Goal: Task Accomplishment & Management: Manage account settings

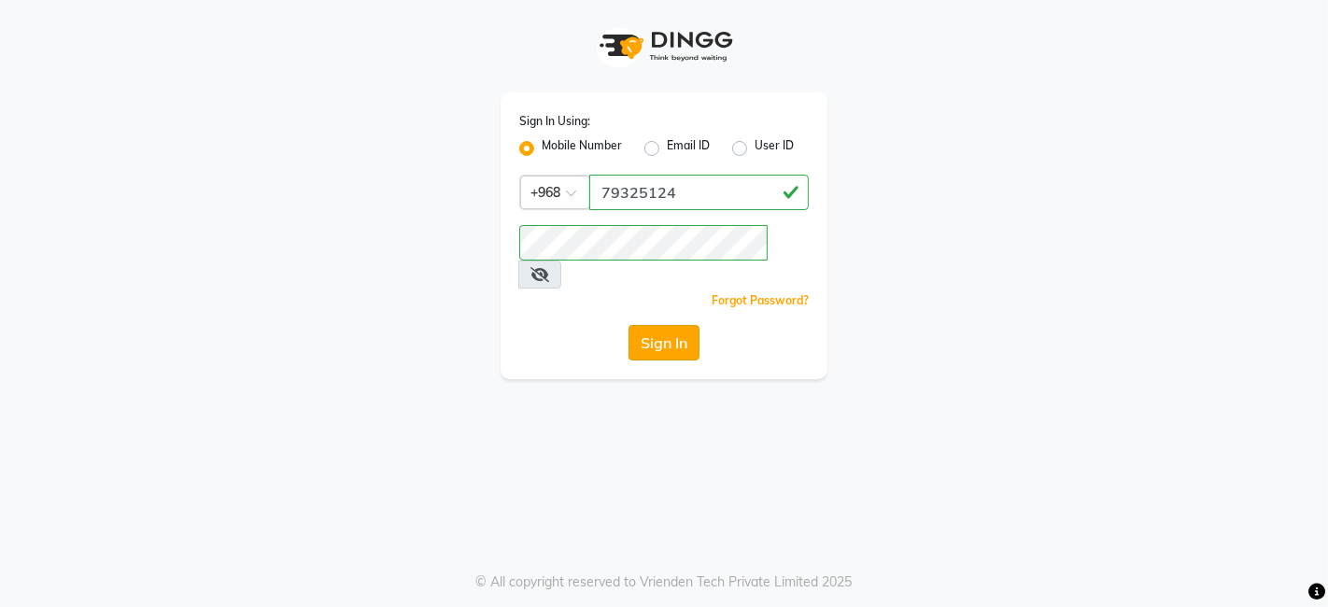
click at [673, 325] on button "Sign In" at bounding box center [664, 342] width 71 height 35
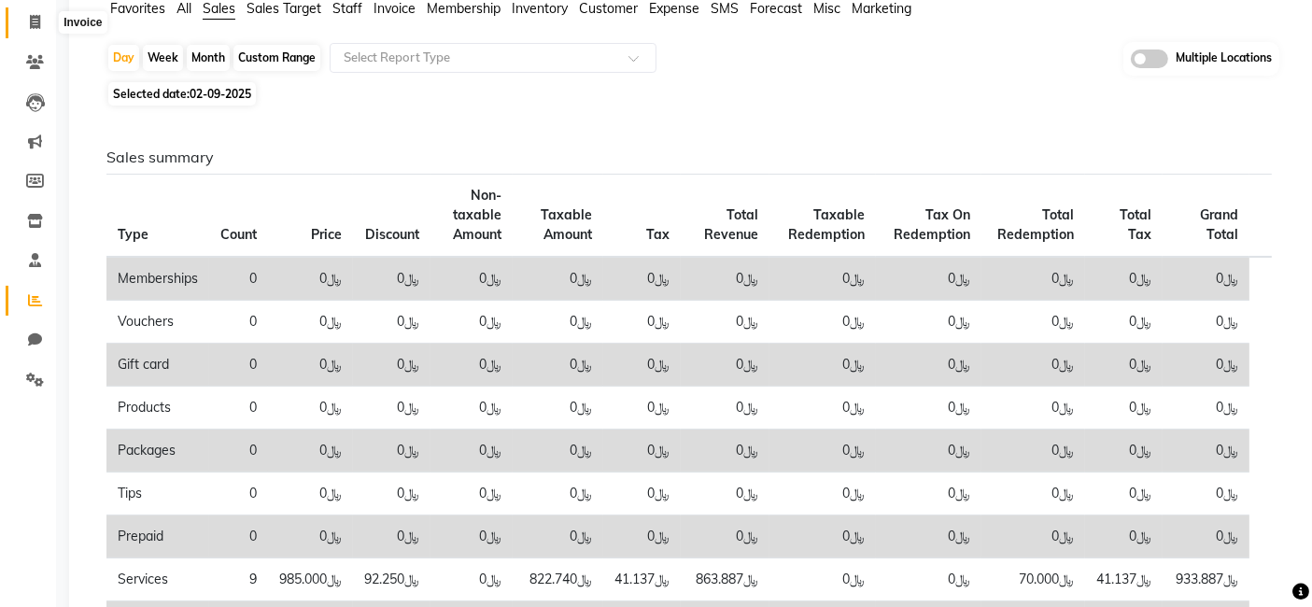
click at [32, 17] on icon at bounding box center [35, 22] width 10 height 14
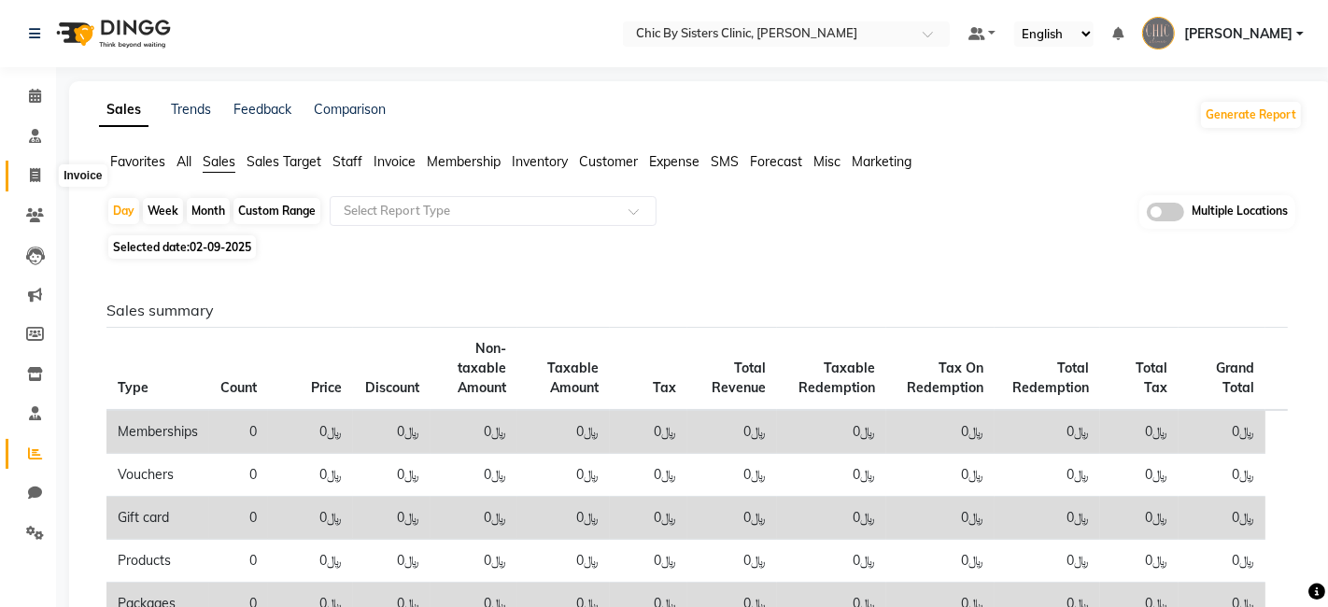
select select "service"
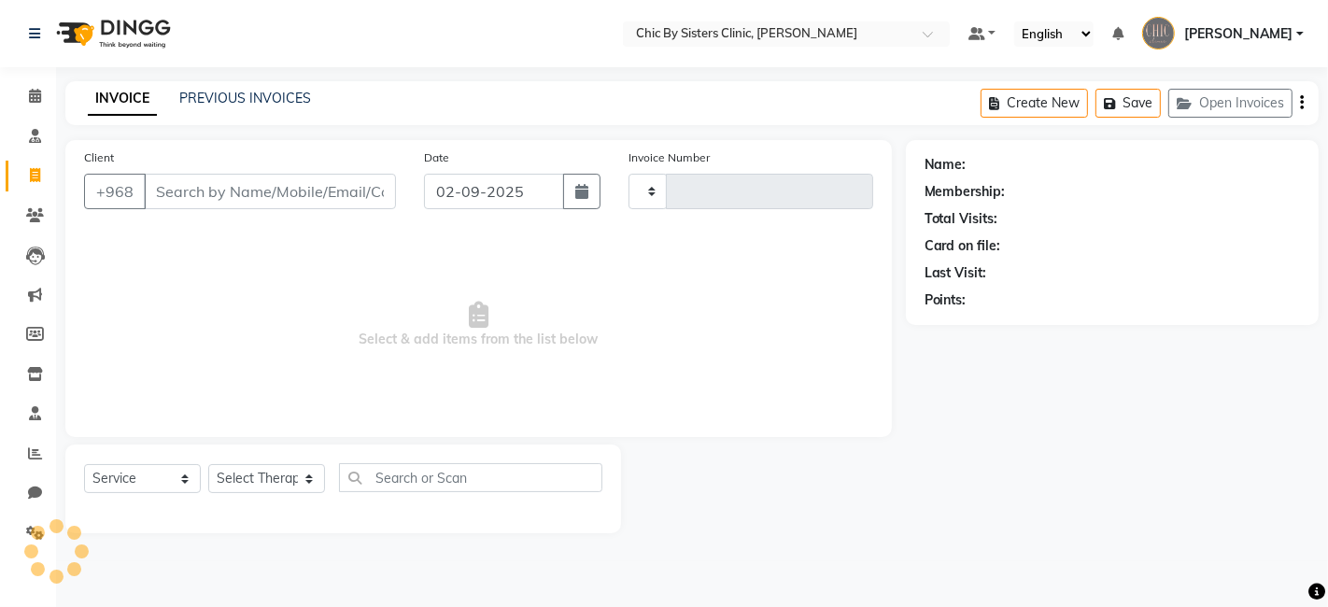
type input "2036"
select select "6348"
click at [39, 216] on icon at bounding box center [35, 215] width 18 height 14
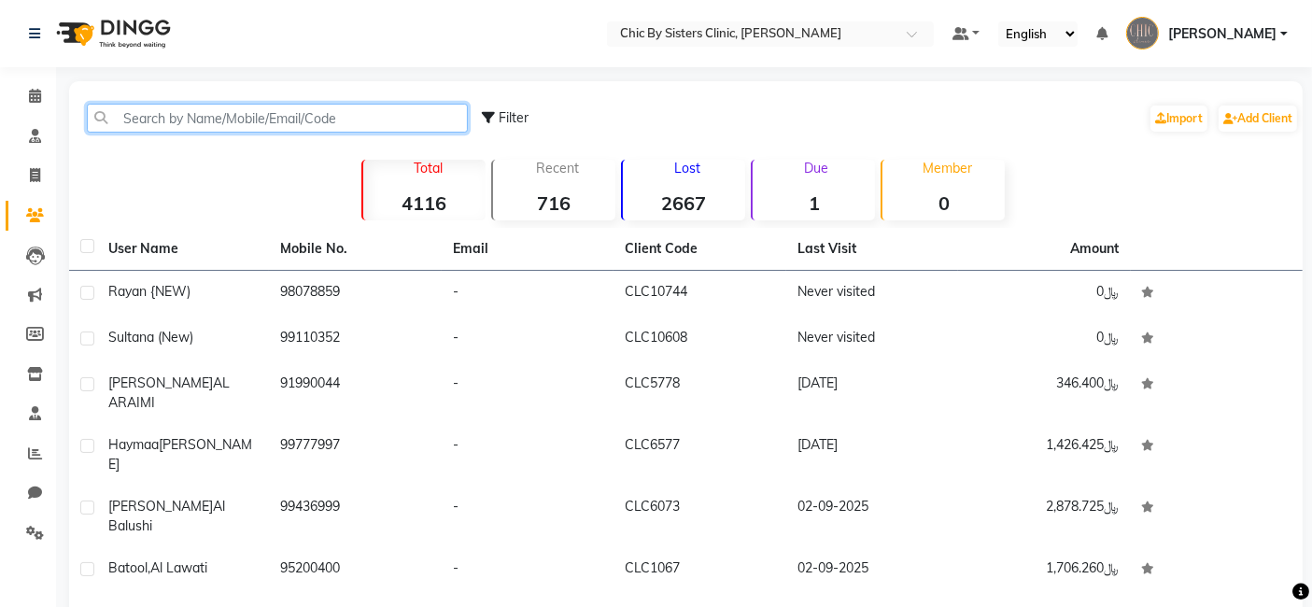
click at [231, 112] on input "text" at bounding box center [277, 118] width 381 height 29
paste input "96897835233"
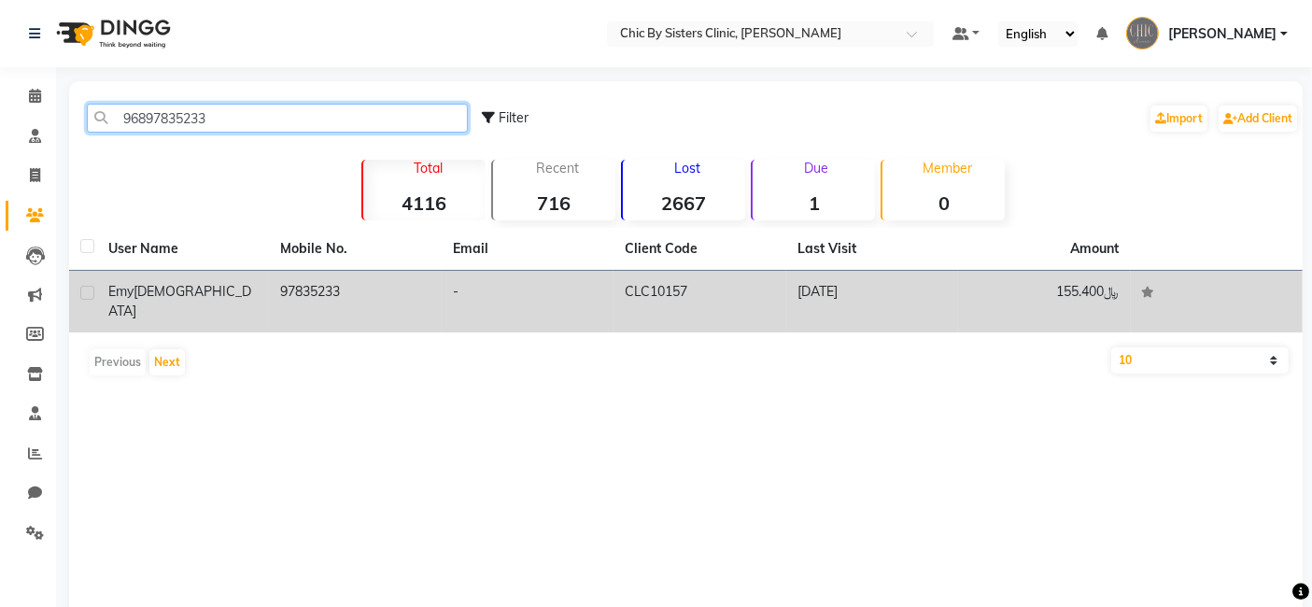
type input "96897835233"
click at [147, 287] on span "[DEMOGRAPHIC_DATA]" at bounding box center [179, 301] width 143 height 36
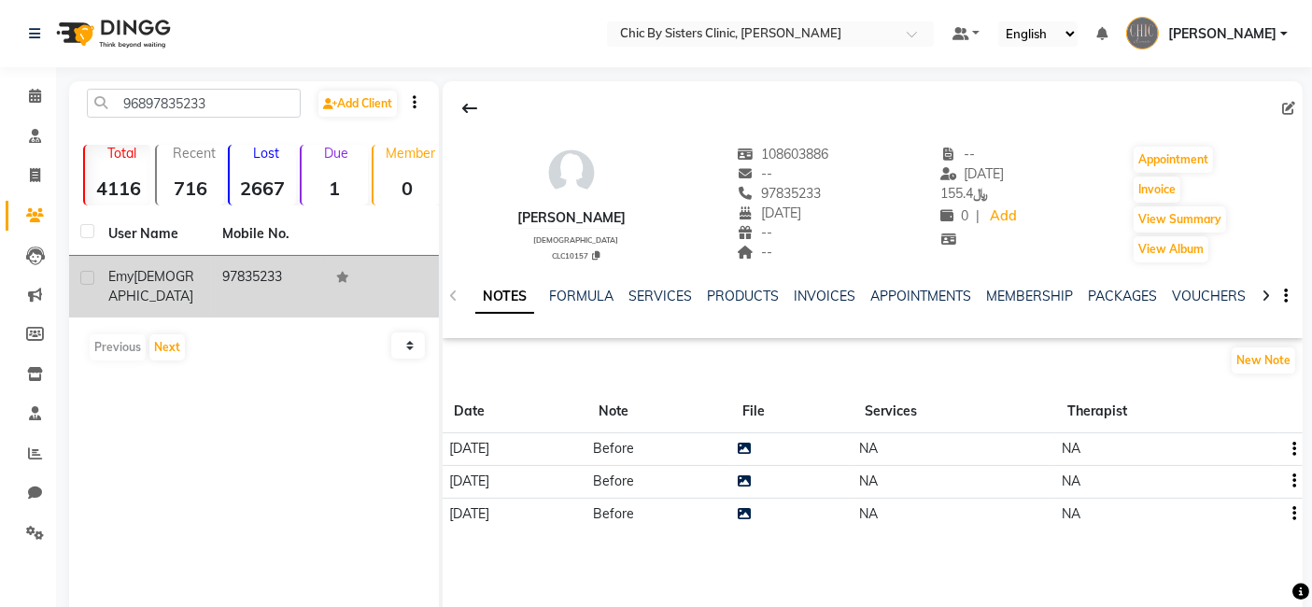
click at [151, 276] on span "[DEMOGRAPHIC_DATA]" at bounding box center [151, 286] width 86 height 36
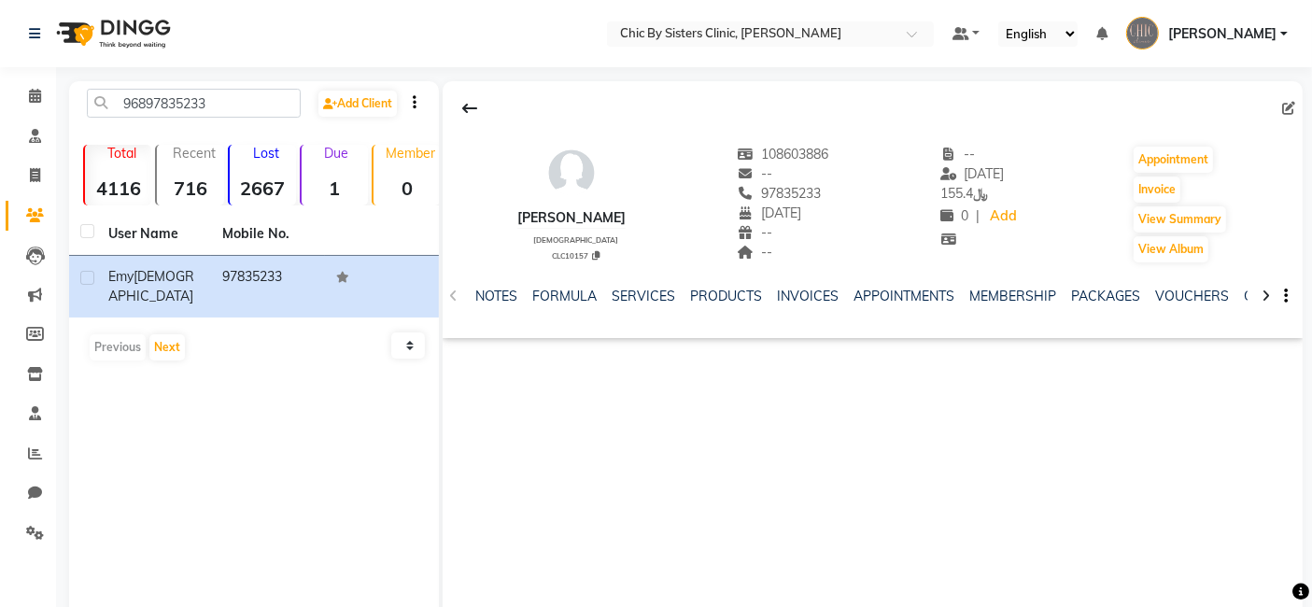
click at [601, 217] on div "[PERSON_NAME]" at bounding box center [571, 218] width 108 height 20
click at [614, 217] on div "[PERSON_NAME]" at bounding box center [571, 218] width 108 height 20
click at [1291, 105] on icon at bounding box center [1288, 108] width 13 height 13
select select "20"
select select "08"
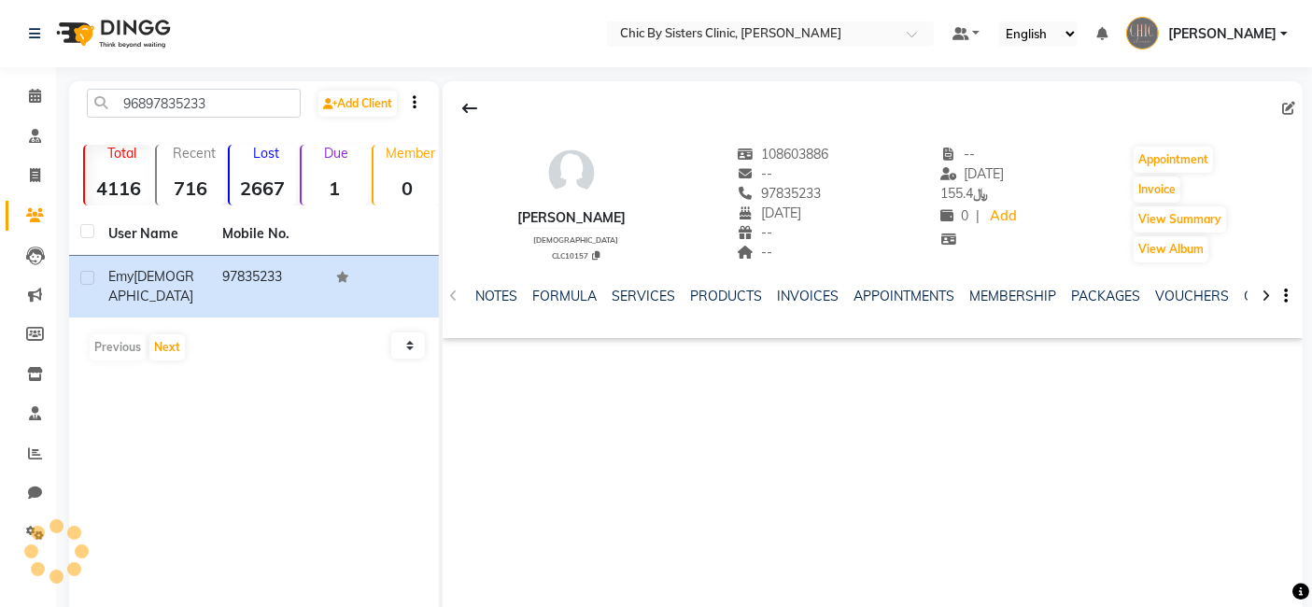
select select "1987"
select select "[DEMOGRAPHIC_DATA]"
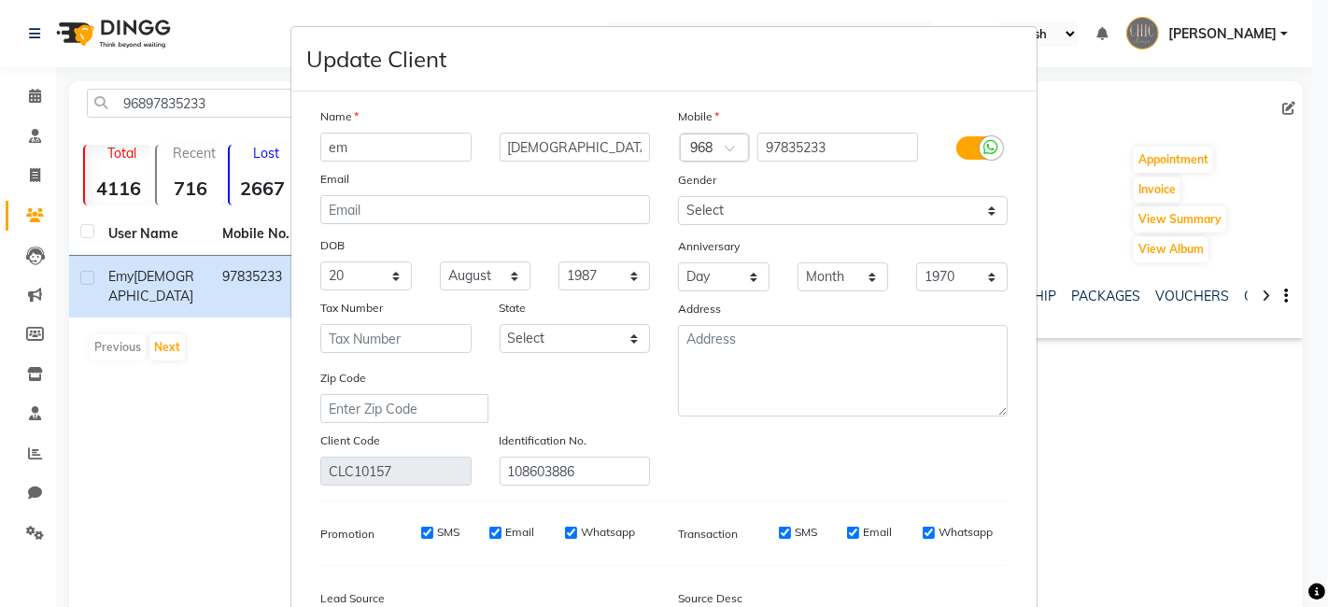
type input "e"
type input "[PERSON_NAME]"
click at [512, 142] on input "[DEMOGRAPHIC_DATA]" at bounding box center [575, 147] width 151 height 29
click at [587, 148] on input "[PERSON_NAME]" at bounding box center [575, 147] width 151 height 29
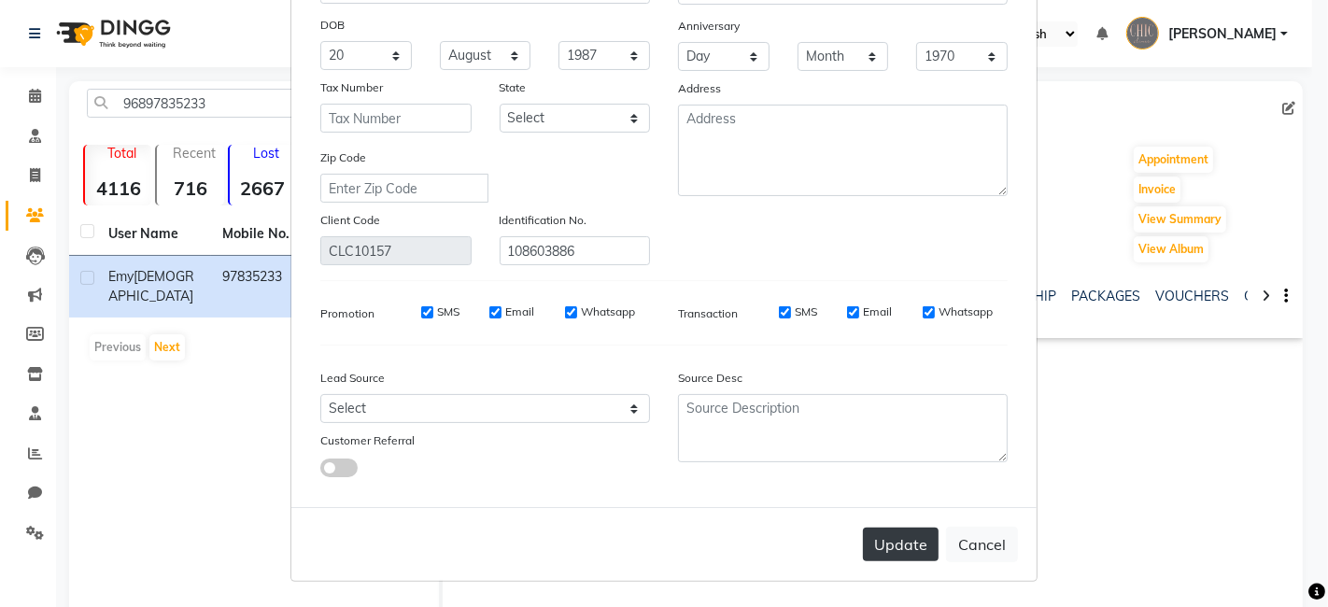
type input "[PERSON_NAME] Elmossly"
click at [888, 544] on button "Update" at bounding box center [901, 545] width 76 height 34
select select
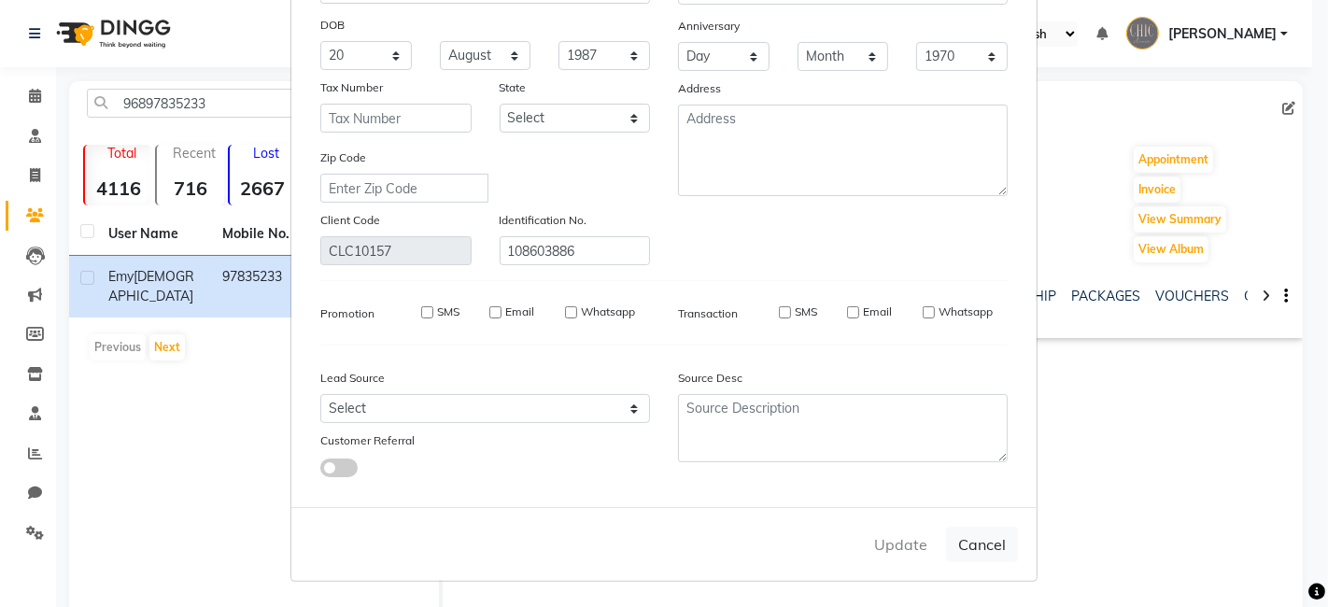
select select
checkbox input "false"
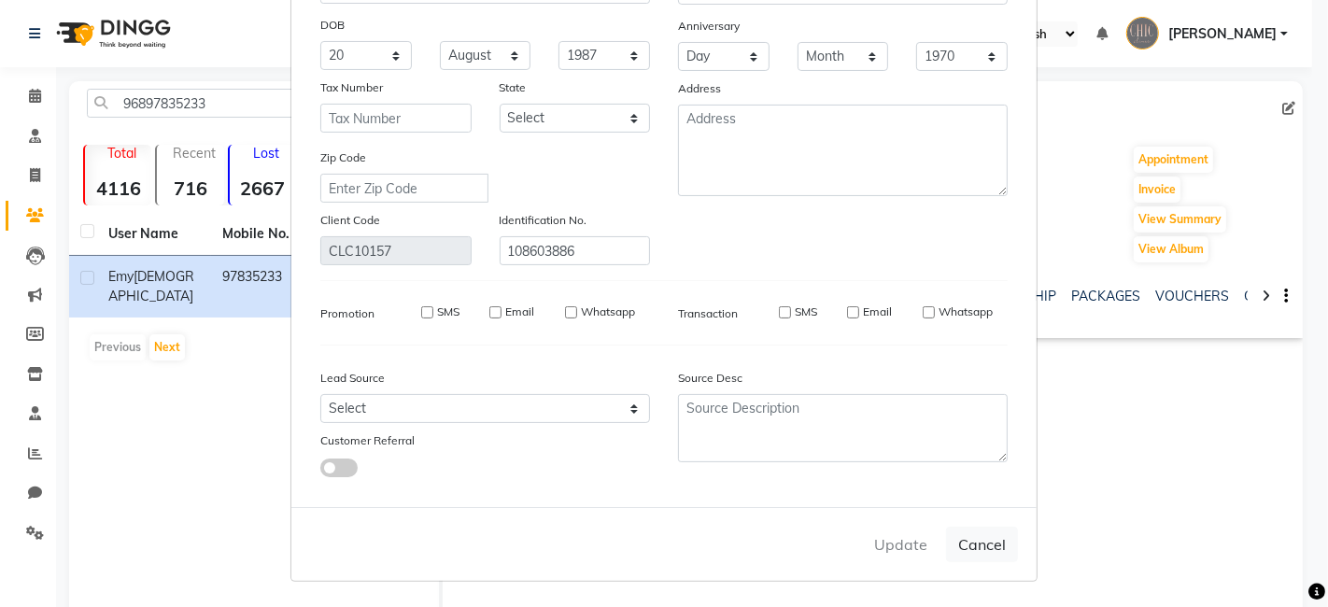
checkbox input "false"
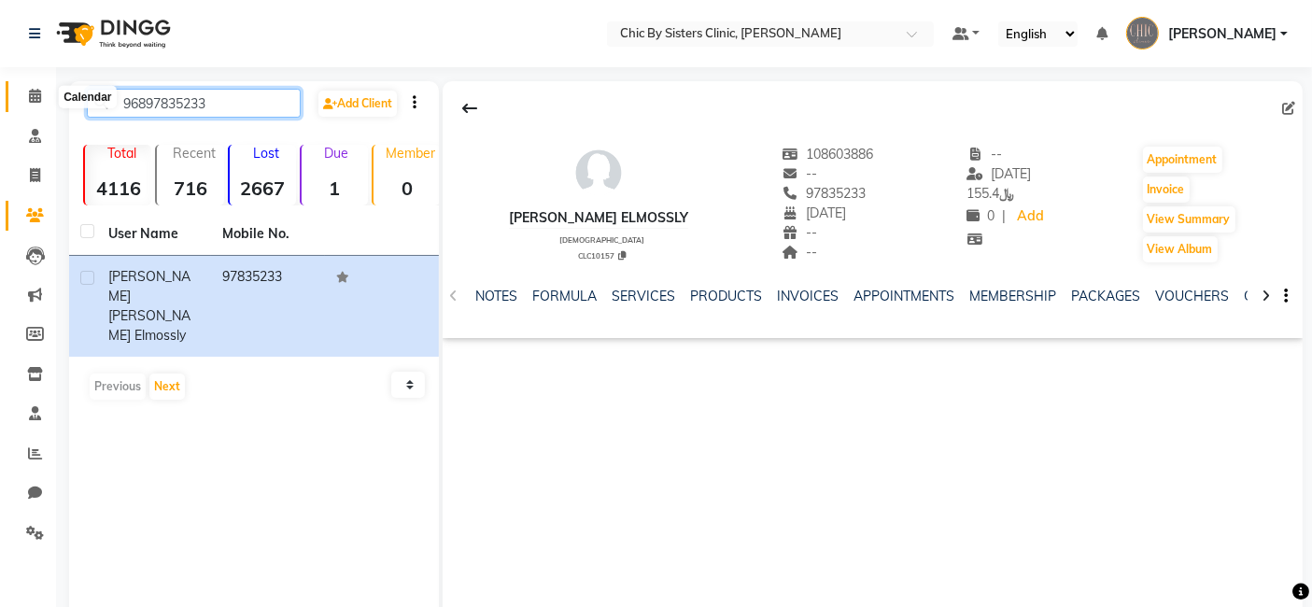
drag, startPoint x: 216, startPoint y: 105, endPoint x: 39, endPoint y: 96, distance: 176.7
click at [39, 96] on app-home "Select Location × Chic By Sisters Clinic, Al Sarooj Default Panel My Panel Engl…" at bounding box center [656, 335] width 1312 height 670
paste input "6444121"
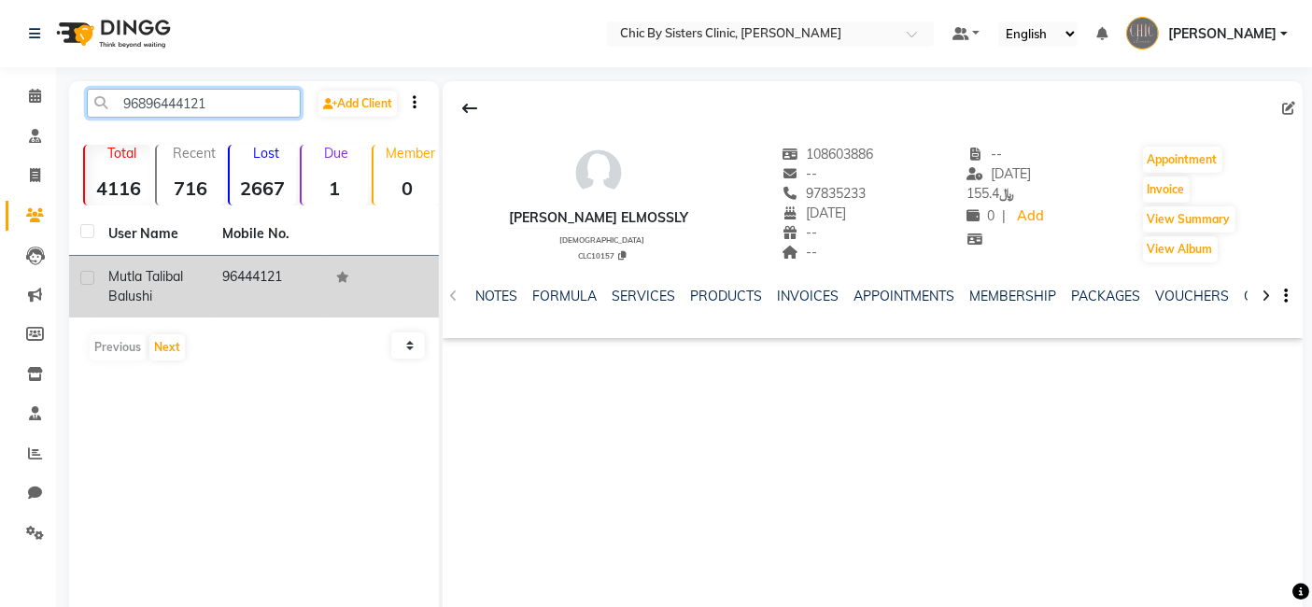
type input "96896444121"
click at [88, 276] on label at bounding box center [87, 278] width 14 height 14
click at [88, 276] on input "checkbox" at bounding box center [86, 279] width 12 height 12
checkbox input "true"
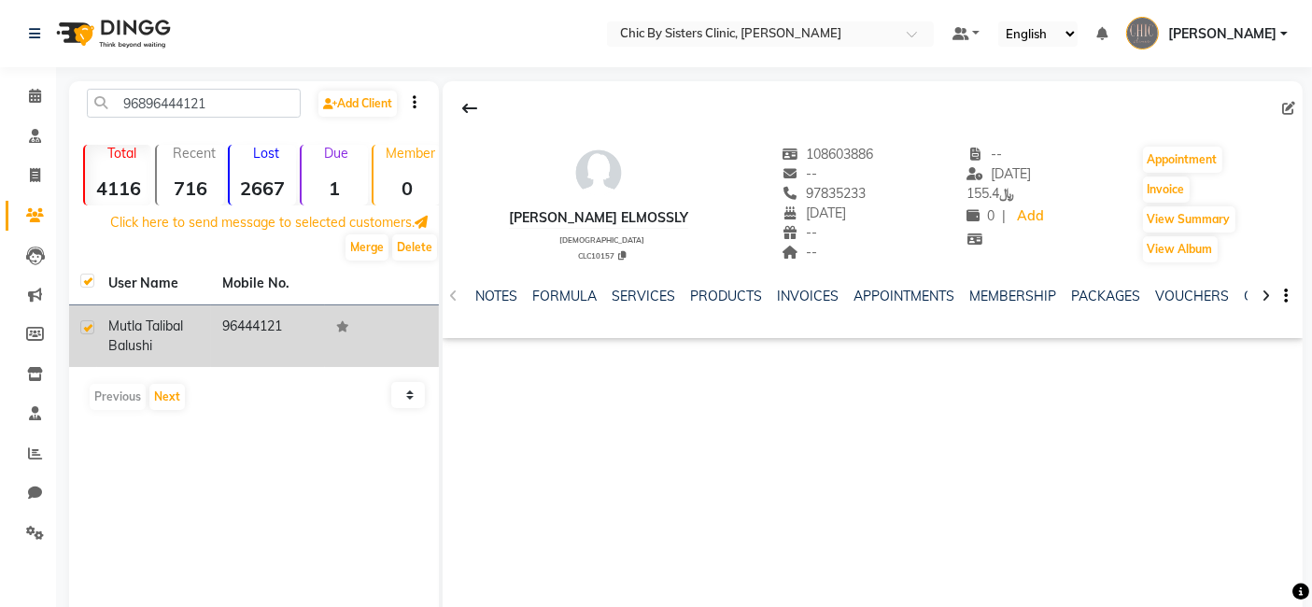
click at [120, 319] on span "mutla talib" at bounding box center [140, 326] width 64 height 17
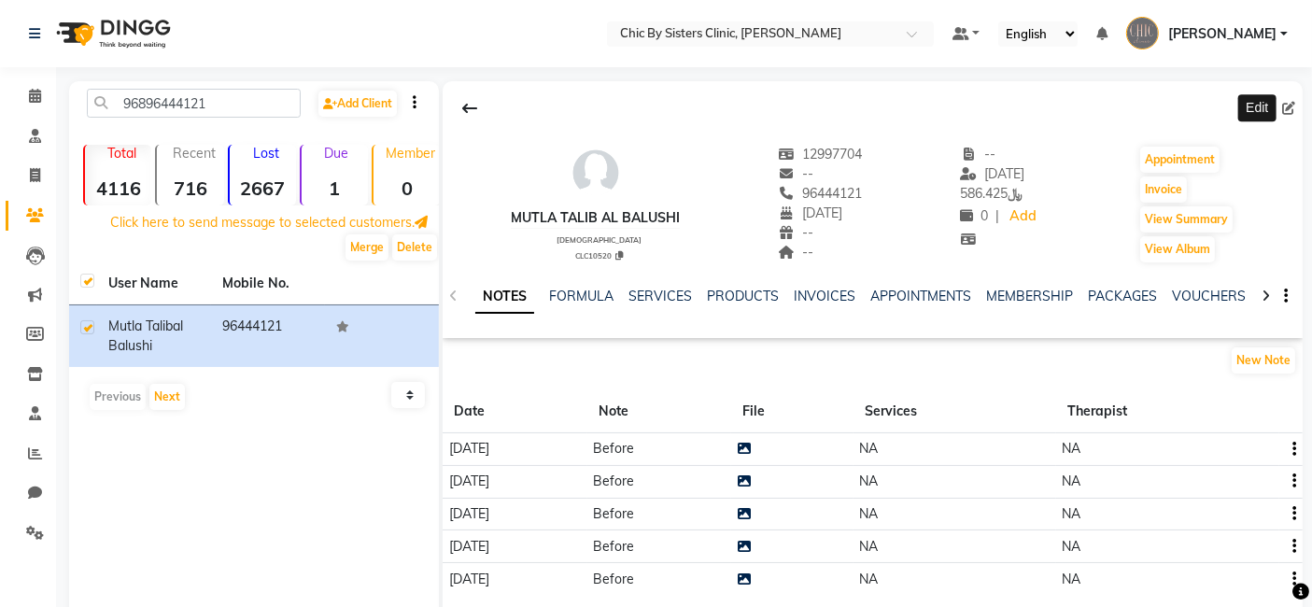
click at [1291, 111] on icon at bounding box center [1288, 108] width 13 height 13
select select "02"
select select "08"
select select "1998"
select select "[DEMOGRAPHIC_DATA]"
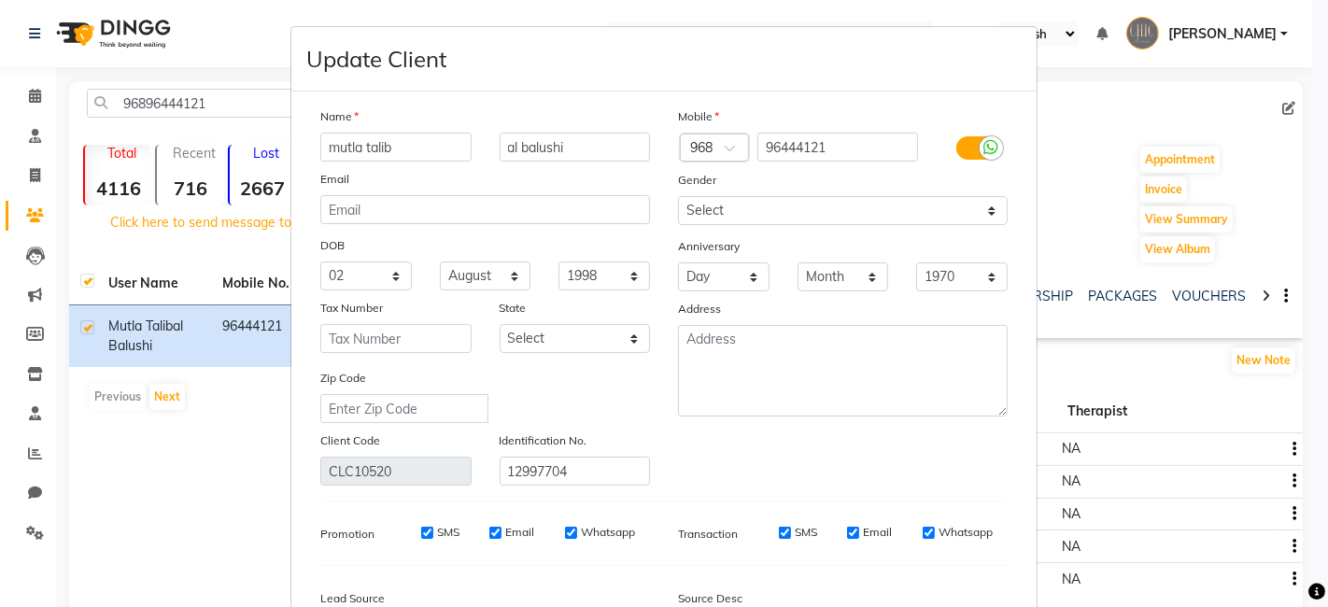
drag, startPoint x: 354, startPoint y: 148, endPoint x: 292, endPoint y: 145, distance: 61.7
click at [292, 145] on div "Name mutla talib al balushi Email DOB Day 01 02 03 04 05 06 07 08 09 10 11 12 1…" at bounding box center [663, 410] width 745 height 636
click at [363, 143] on input "[PERSON_NAME]" at bounding box center [395, 147] width 151 height 29
type input "[PERSON_NAME]"
click at [568, 140] on input "al balushi" at bounding box center [575, 147] width 151 height 29
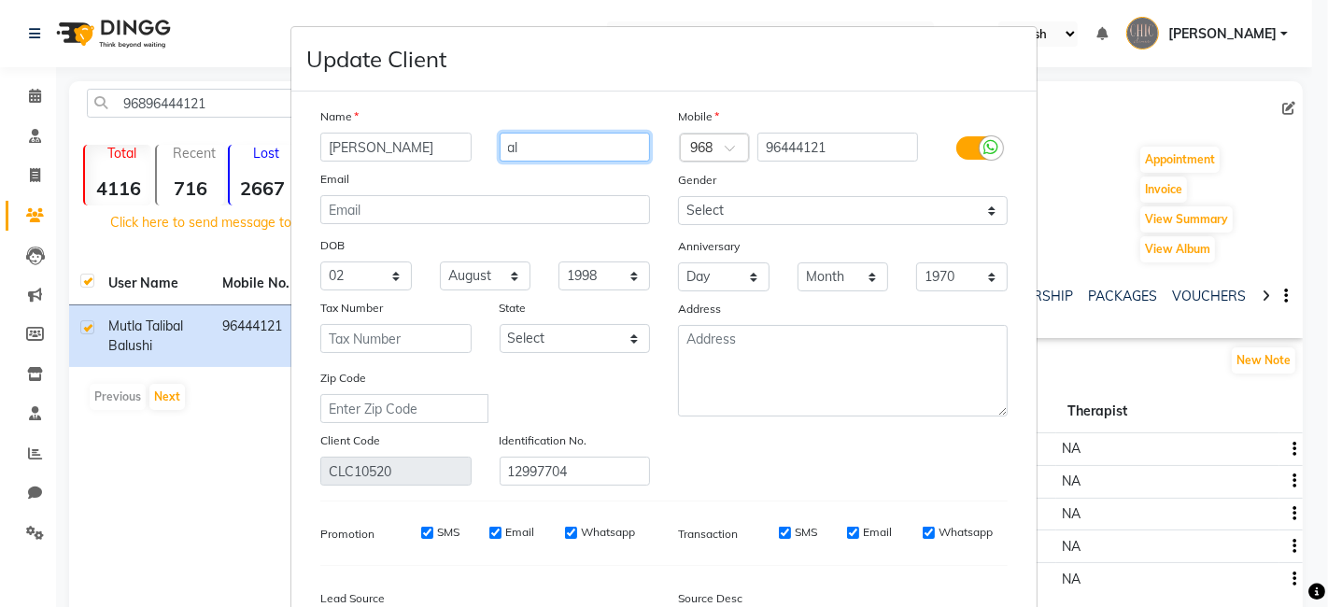
type input "a"
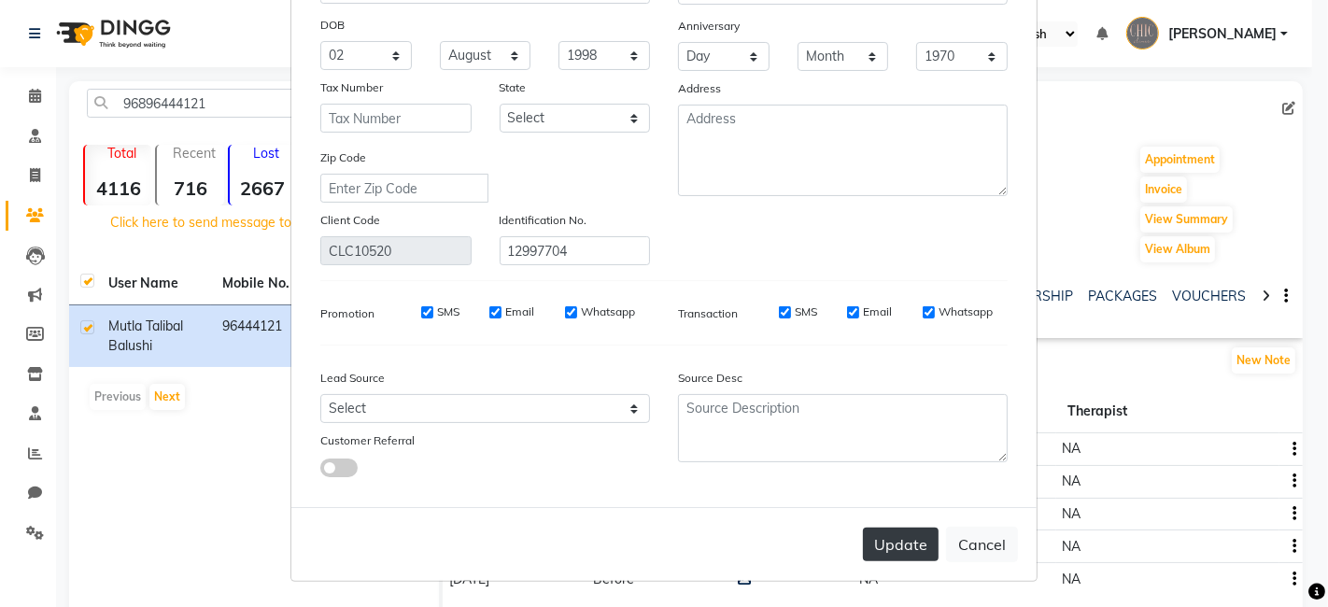
type input "[PERSON_NAME]"
click at [898, 547] on button "Update" at bounding box center [901, 545] width 76 height 34
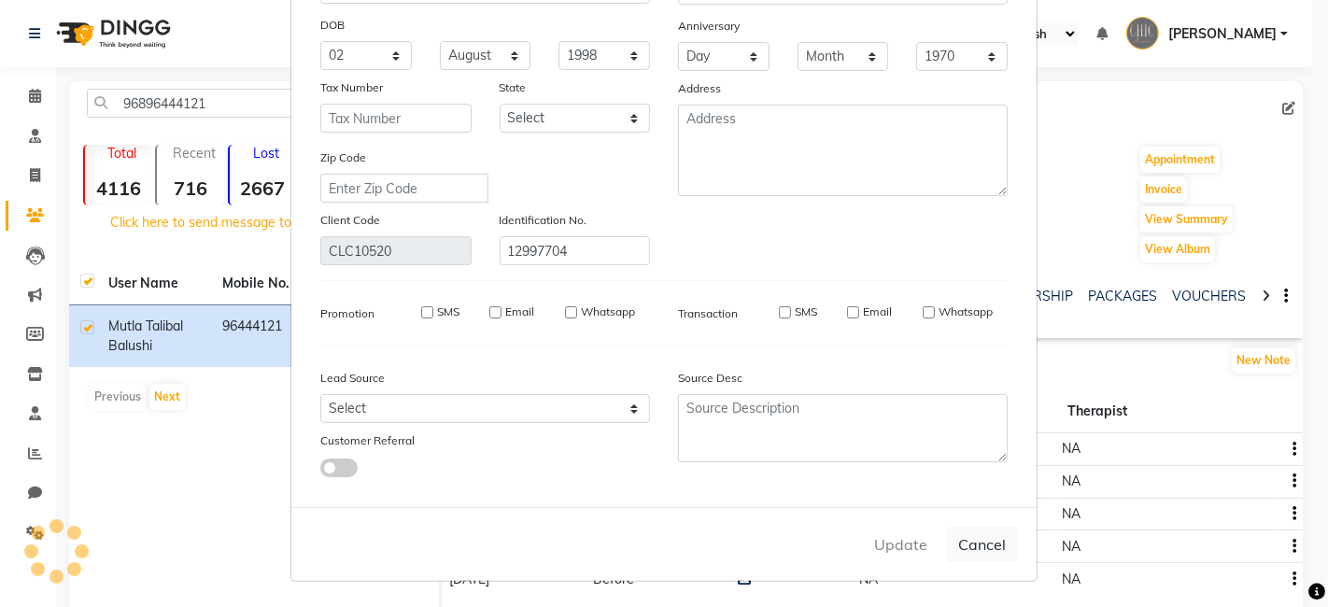
select select
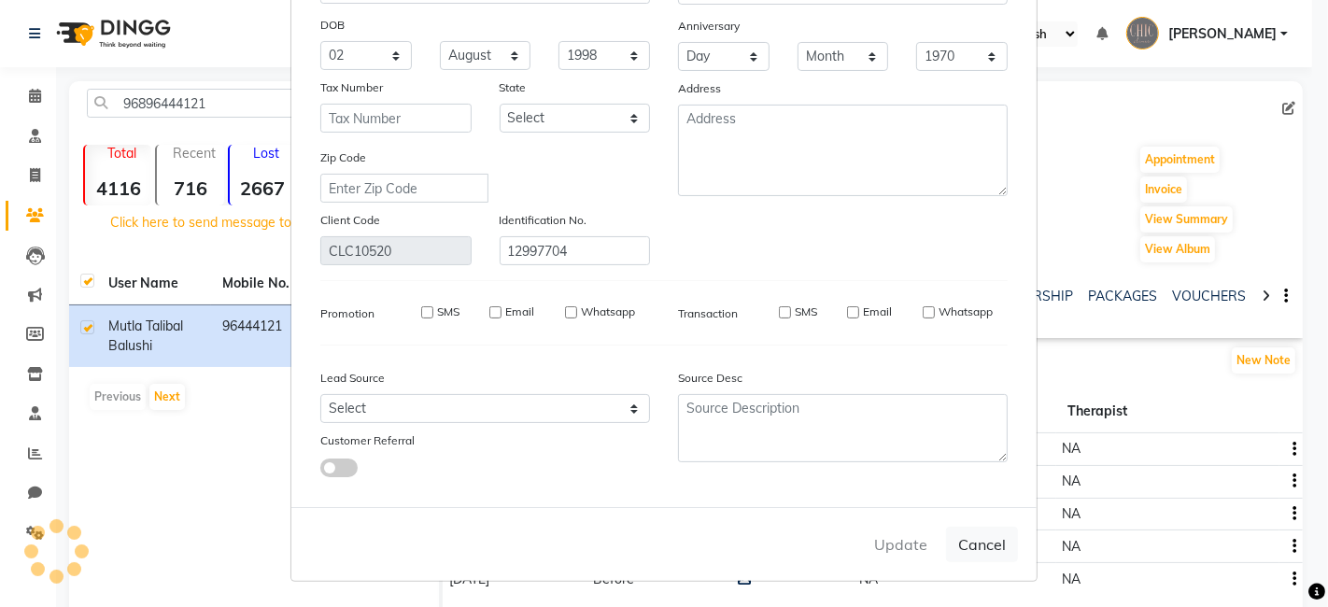
select select
checkbox input "false"
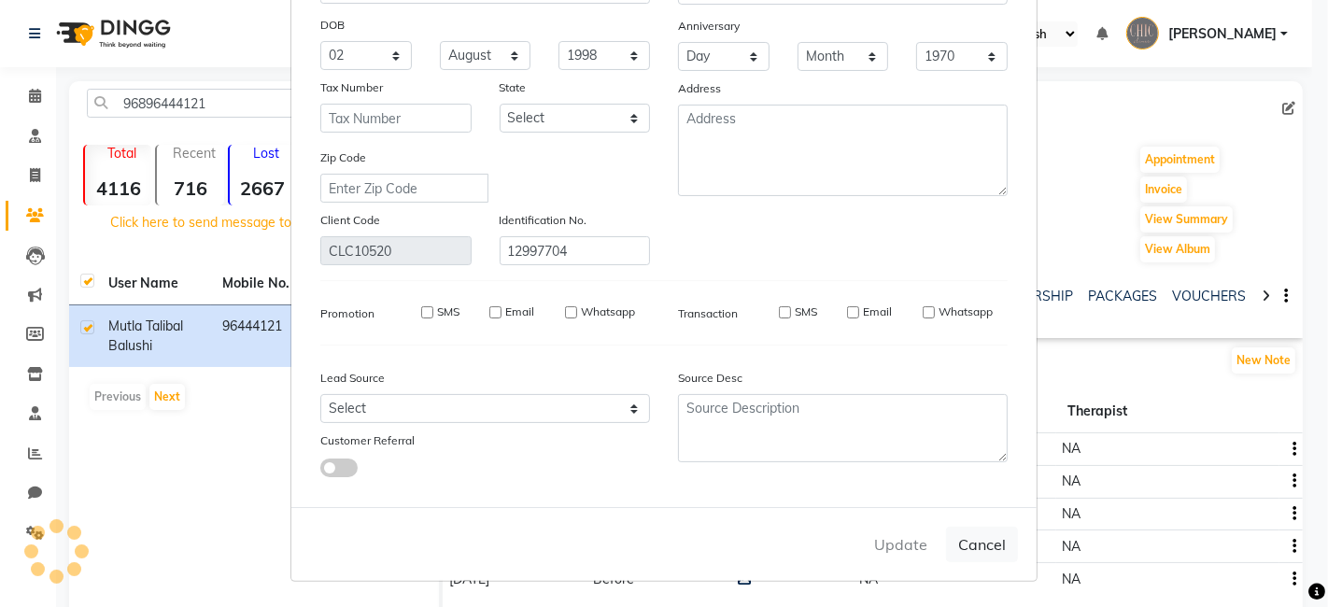
checkbox input "false"
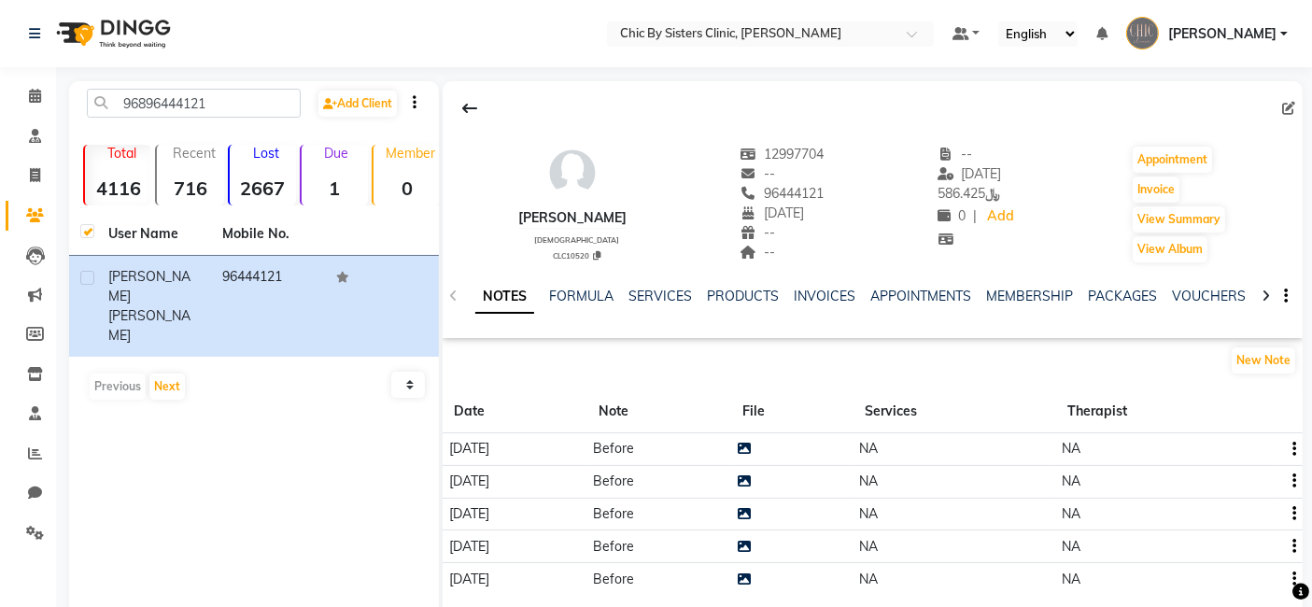
drag, startPoint x: 681, startPoint y: 212, endPoint x: 499, endPoint y: 213, distance: 182.1
click at [499, 213] on div "[PERSON_NAME] [DEMOGRAPHIC_DATA] CLC10520 12997704 -- 96444121 [DATE] -- -- -- …" at bounding box center [873, 195] width 860 height 138
copy div "[PERSON_NAME]"
drag, startPoint x: 232, startPoint y: 96, endPoint x: 35, endPoint y: 95, distance: 196.2
click at [35, 95] on app-home "Select Location × Chic By Sisters Clinic, Al Sarooj Default Panel My Panel Engl…" at bounding box center [656, 343] width 1312 height 686
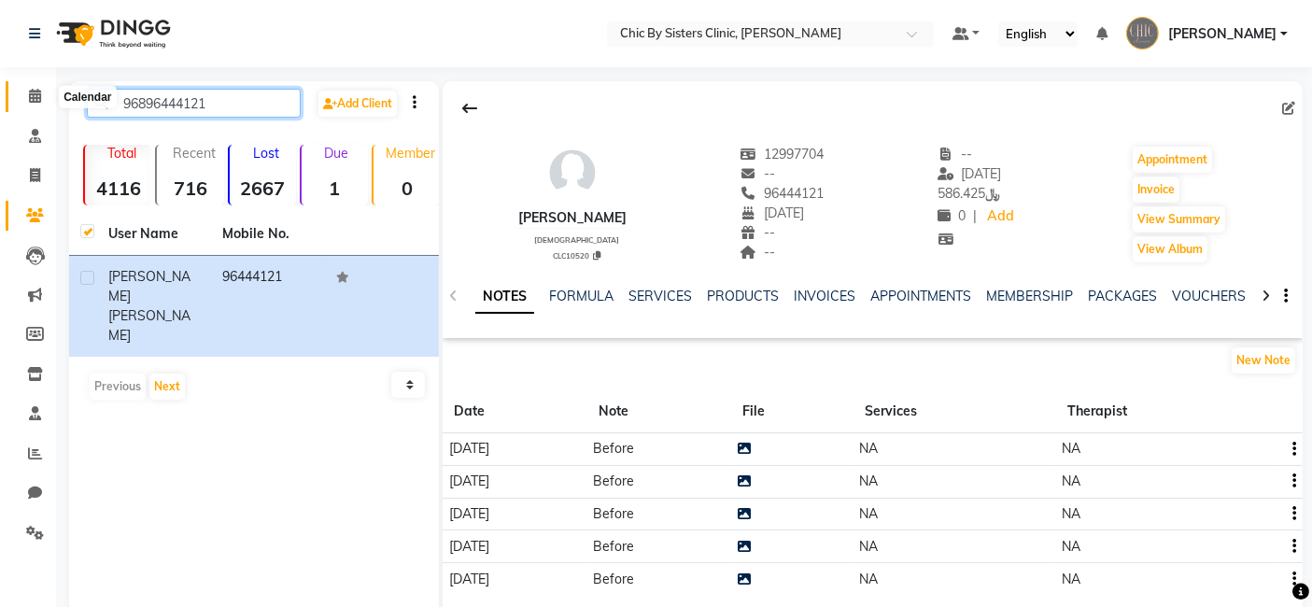
paste input "991160"
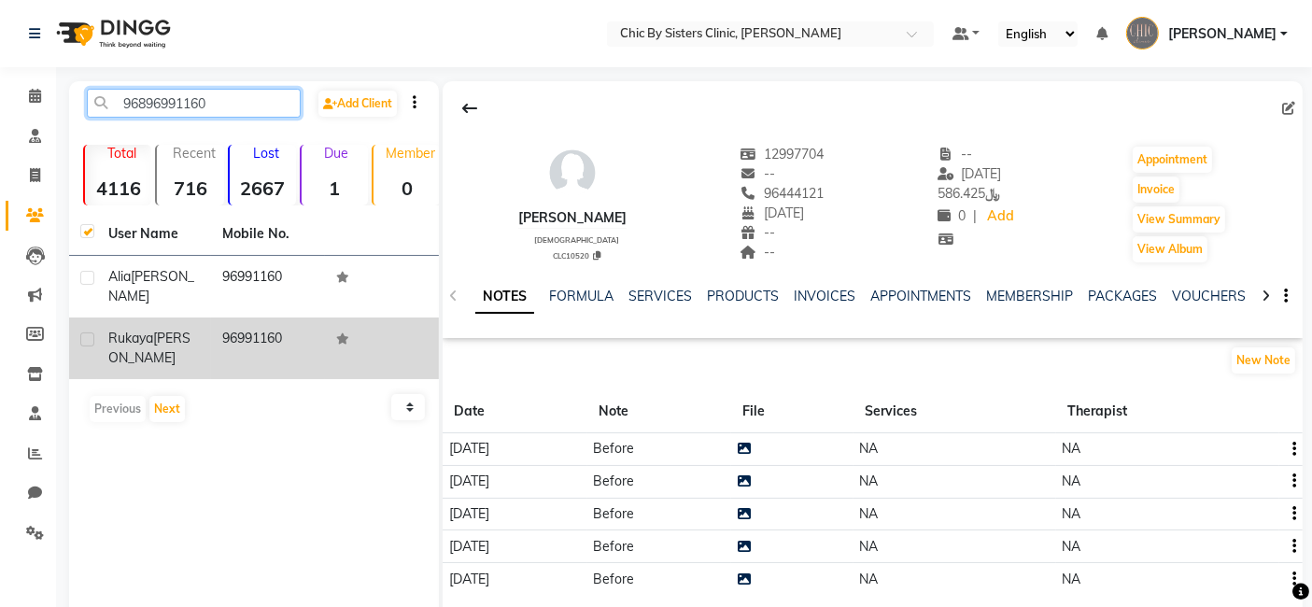
type input "96896991160"
click at [133, 330] on span "Rukaya" at bounding box center [130, 338] width 45 height 17
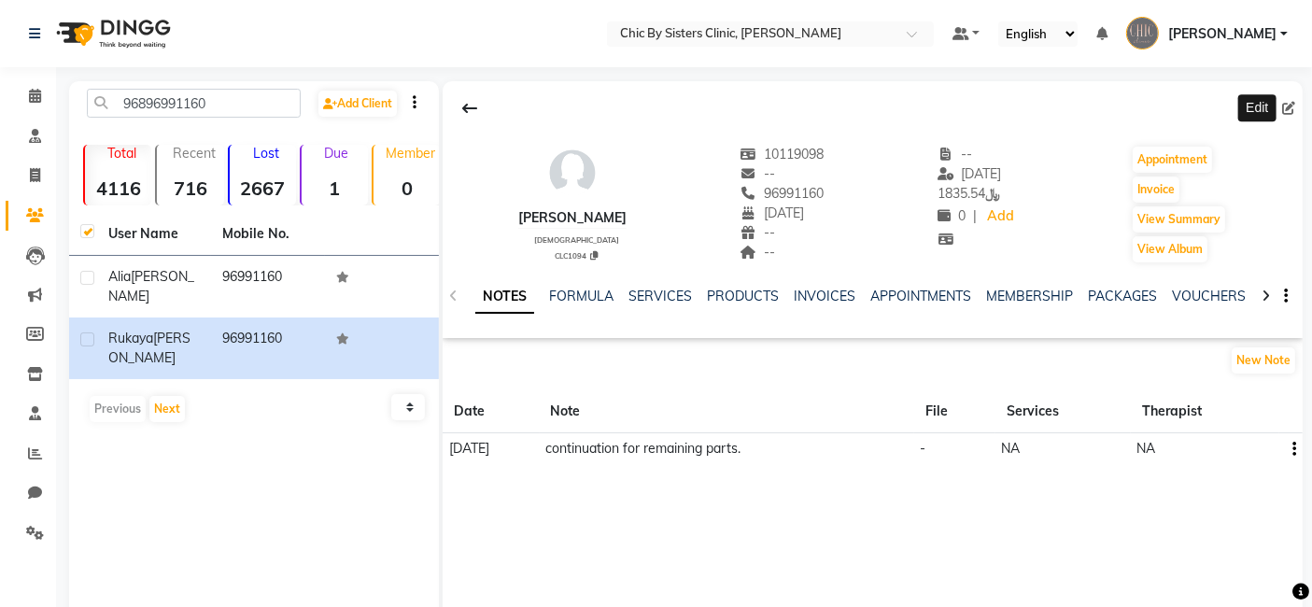
click at [1295, 113] on icon at bounding box center [1288, 108] width 13 height 13
select select "24"
select select "08"
select select "1983"
select select "[DEMOGRAPHIC_DATA]"
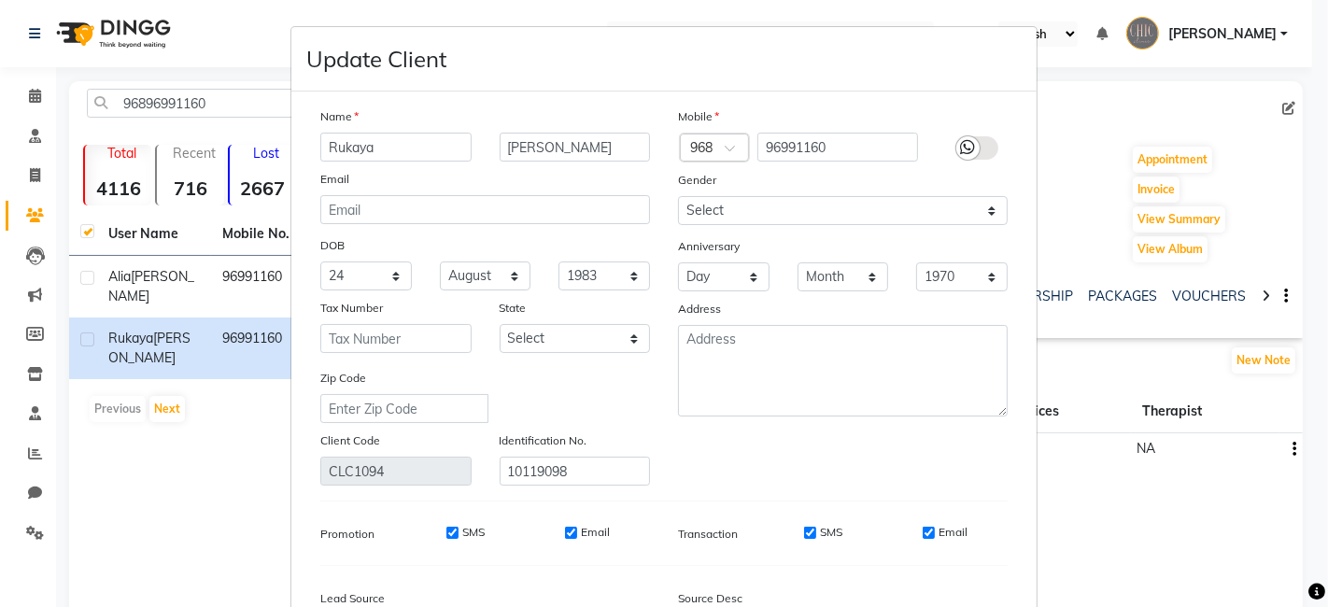
click at [371, 145] on input "Rukaya" at bounding box center [395, 147] width 151 height 29
type input "Ruqaiya"
click at [500, 144] on input "[PERSON_NAME]" at bounding box center [575, 147] width 151 height 29
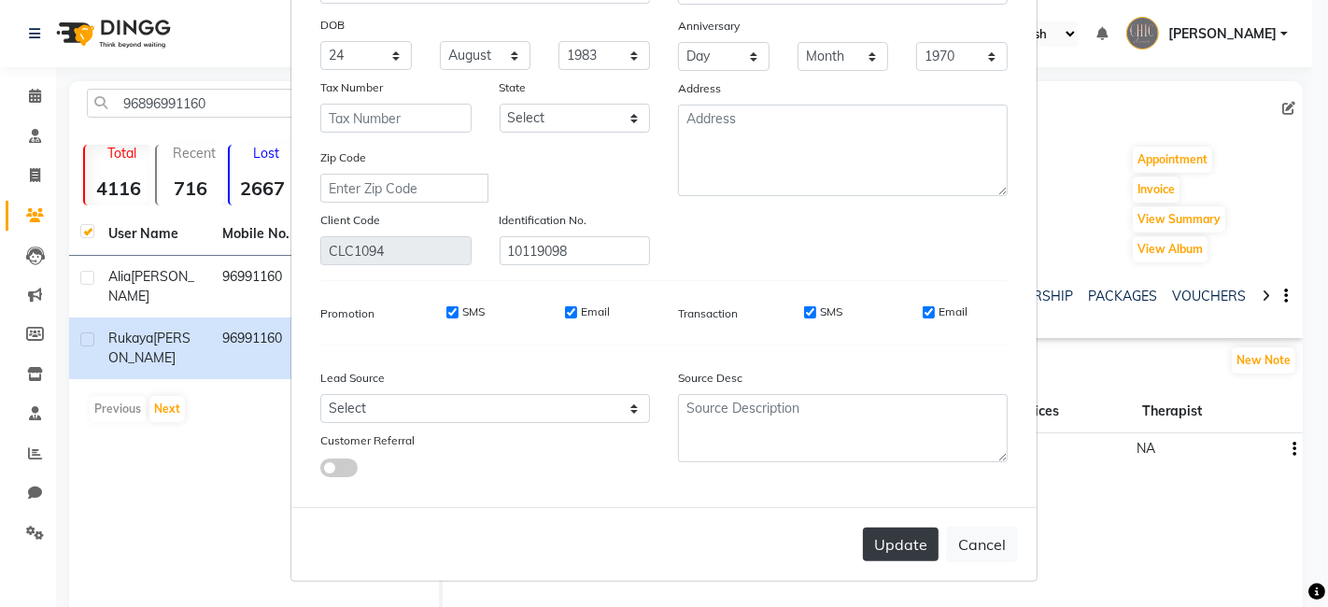
type input "[PERSON_NAME]"
click at [889, 537] on button "Update" at bounding box center [901, 545] width 76 height 34
select select
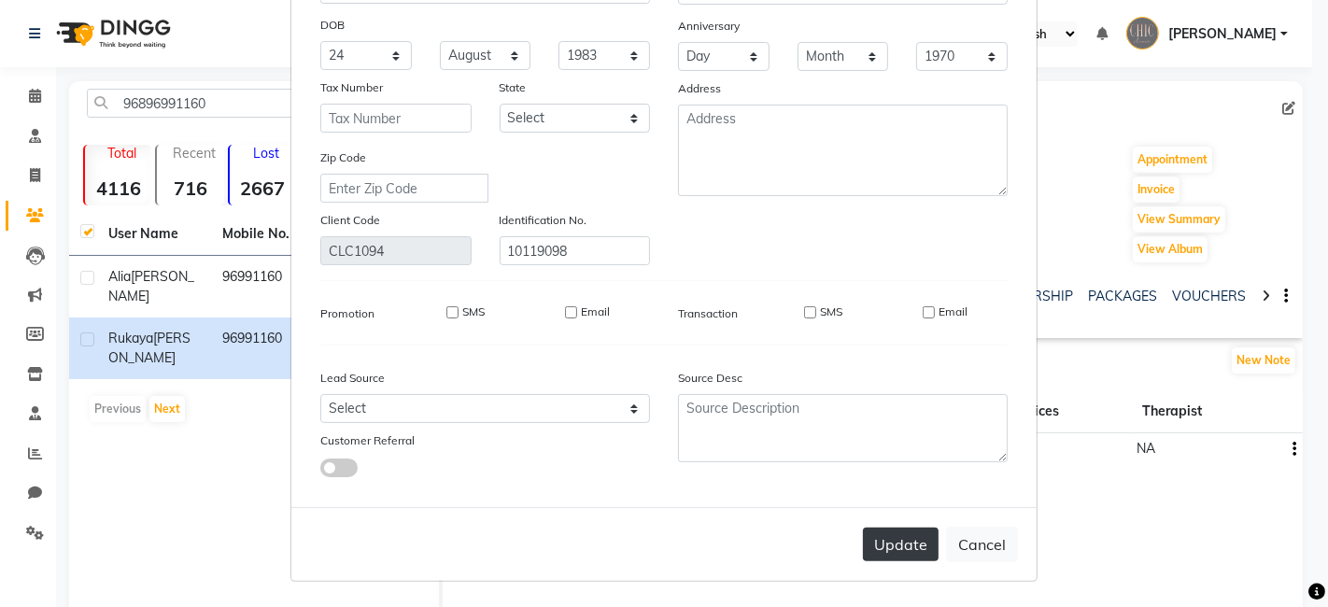
select select
checkbox input "false"
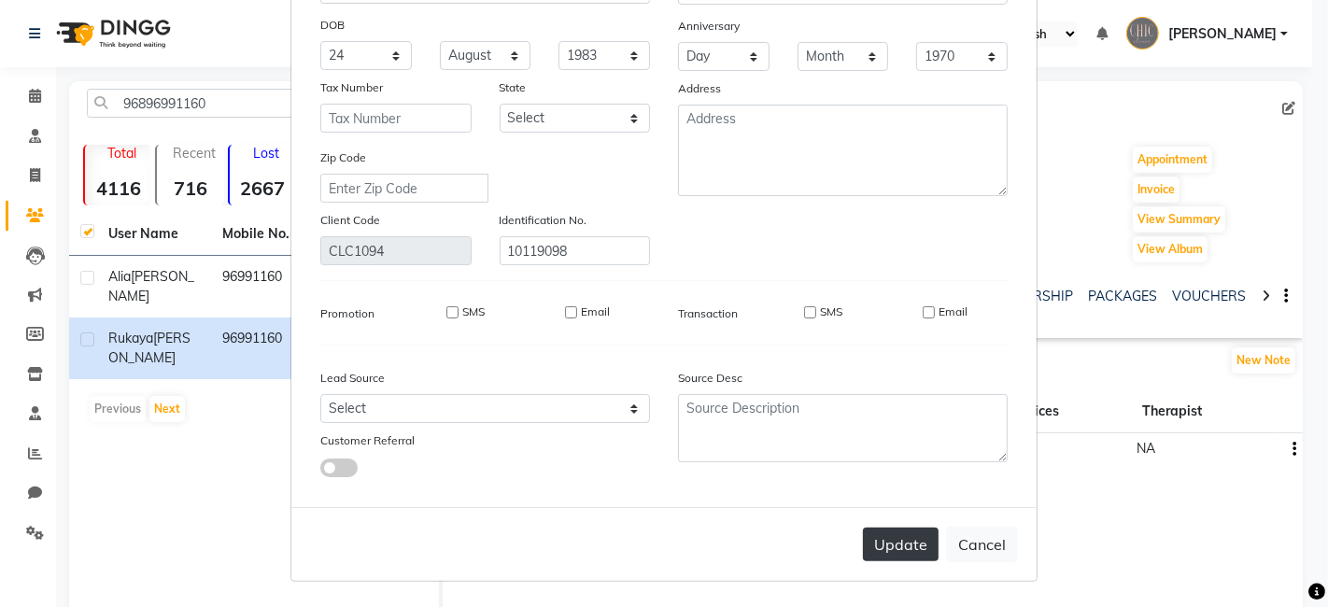
checkbox input "false"
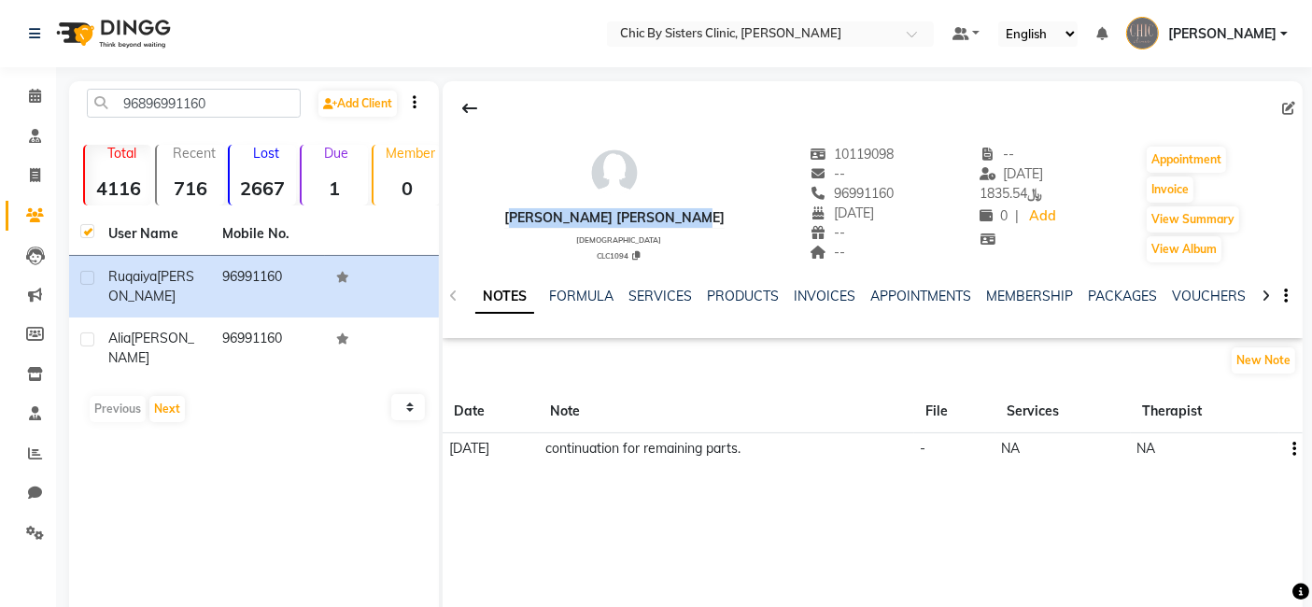
drag, startPoint x: 709, startPoint y: 215, endPoint x: 504, endPoint y: 217, distance: 204.6
click at [504, 217] on div "[PERSON_NAME] [PERSON_NAME] [DEMOGRAPHIC_DATA] CLC1094 10119098 -- 96991160 [DA…" at bounding box center [873, 195] width 860 height 138
copy div "[PERSON_NAME] [PERSON_NAME]"
click at [711, 384] on app-service-notes "New Note Date Note File Services Therapist [DATE] continuation for remaining pa…" at bounding box center [873, 406] width 860 height 120
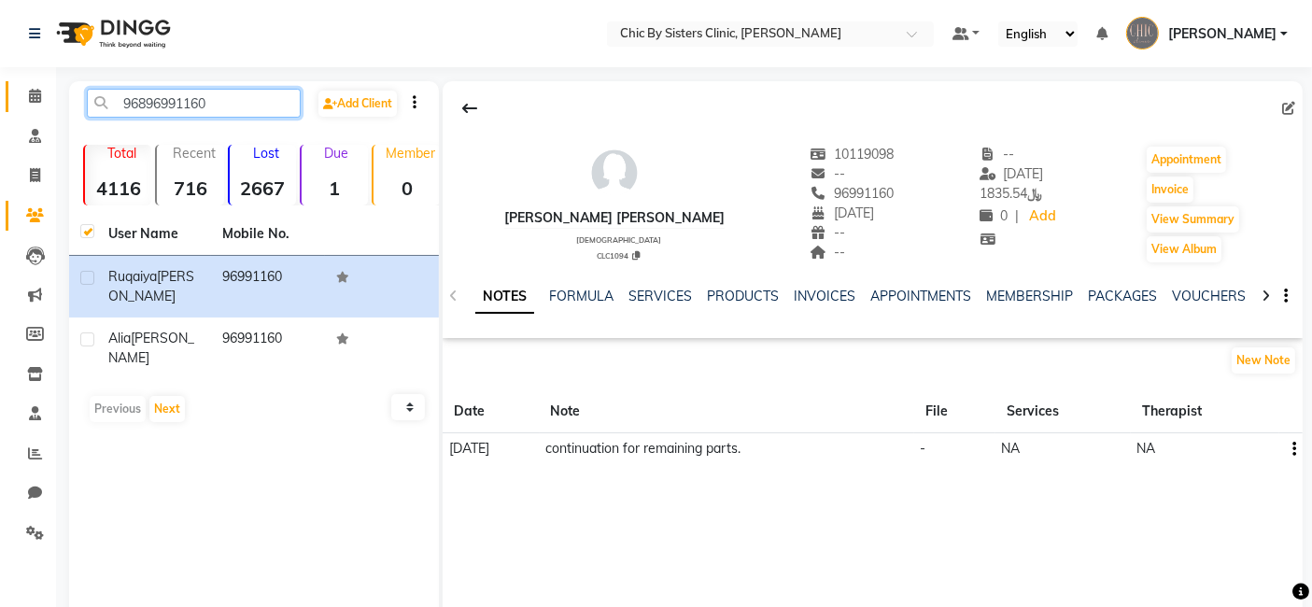
drag, startPoint x: 222, startPoint y: 99, endPoint x: 40, endPoint y: 102, distance: 182.2
click at [40, 102] on app-home "Select Location × Chic By Sisters Clinic, Al Sarooj Default Panel My Panel Engl…" at bounding box center [656, 335] width 1312 height 670
paste input "9111333"
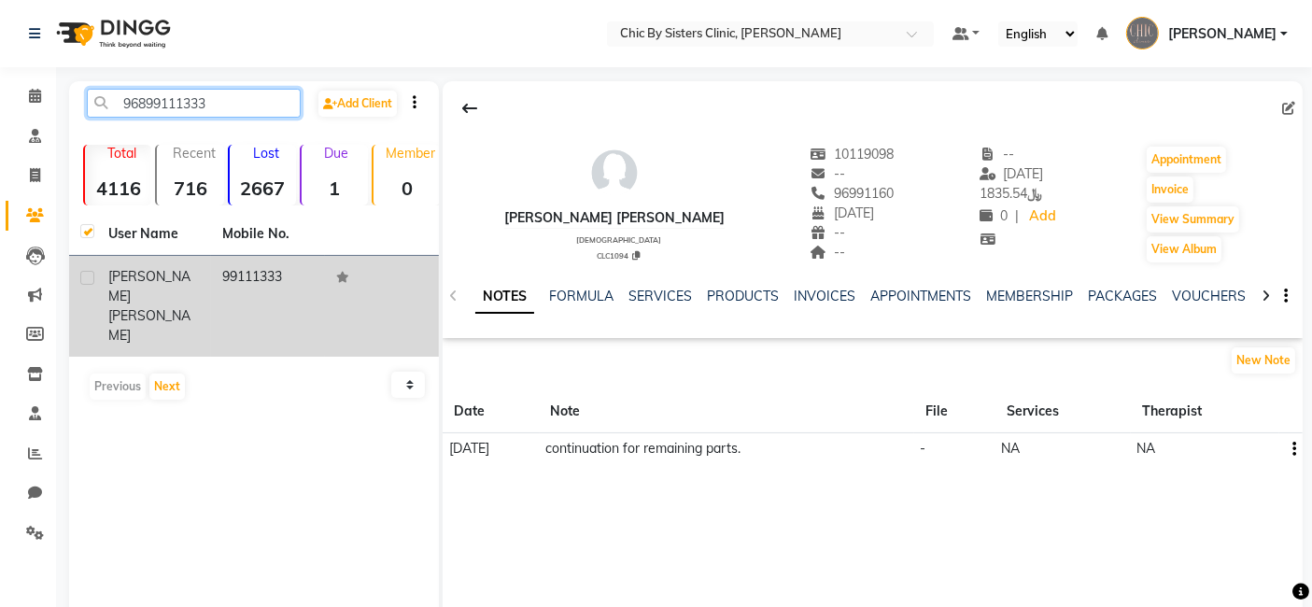
type input "96899111333"
click at [128, 307] on span "[PERSON_NAME]" at bounding box center [149, 325] width 82 height 36
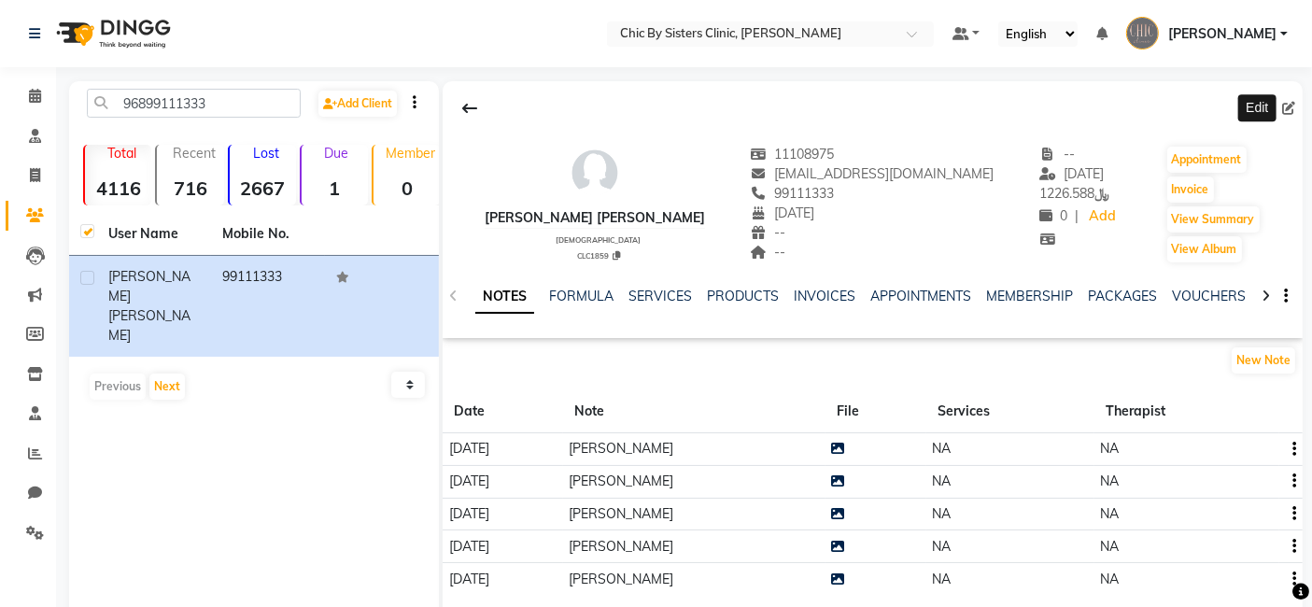
click at [1289, 102] on icon at bounding box center [1288, 108] width 13 height 13
select select "30"
select select "08"
select select "1983"
select select "[DEMOGRAPHIC_DATA]"
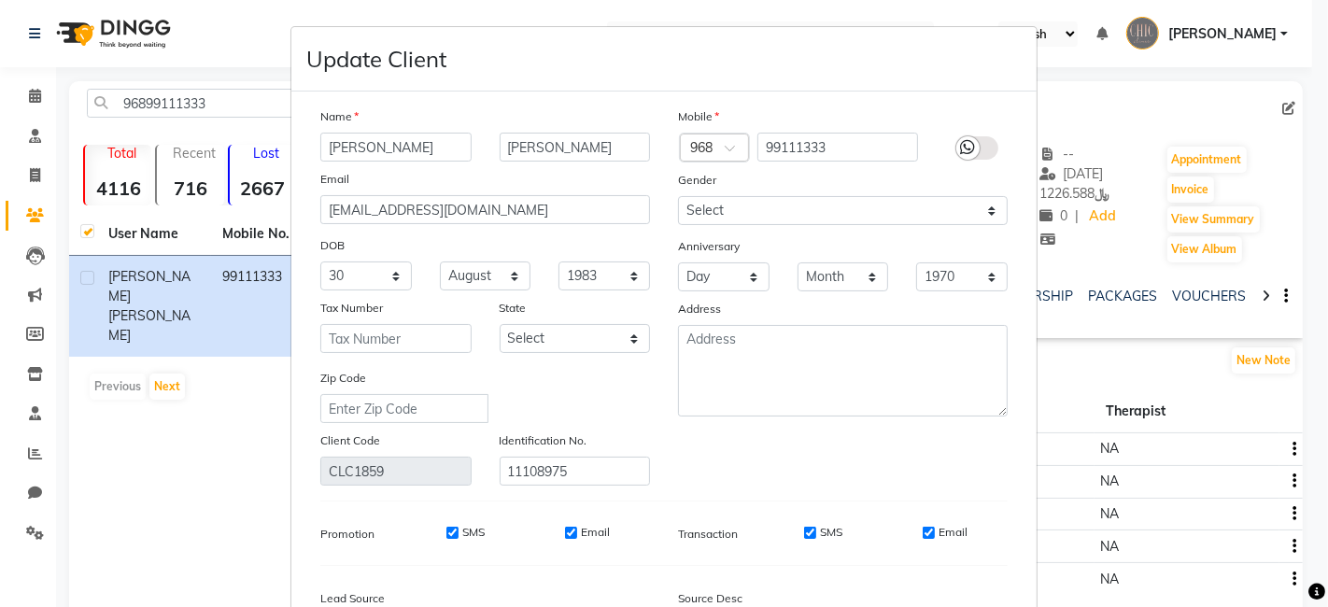
click at [469, 140] on div "[PERSON_NAME]" at bounding box center [395, 147] width 179 height 29
click at [1061, 284] on ngb-modal-window "Update Client Name [PERSON_NAME] [PERSON_NAME] Email [EMAIL_ADDRESS][DOMAIN_NAM…" at bounding box center [664, 303] width 1328 height 607
click at [548, 145] on input "[PERSON_NAME]" at bounding box center [575, 147] width 151 height 29
click at [560, 145] on input "[PERSON_NAME]" at bounding box center [575, 147] width 151 height 29
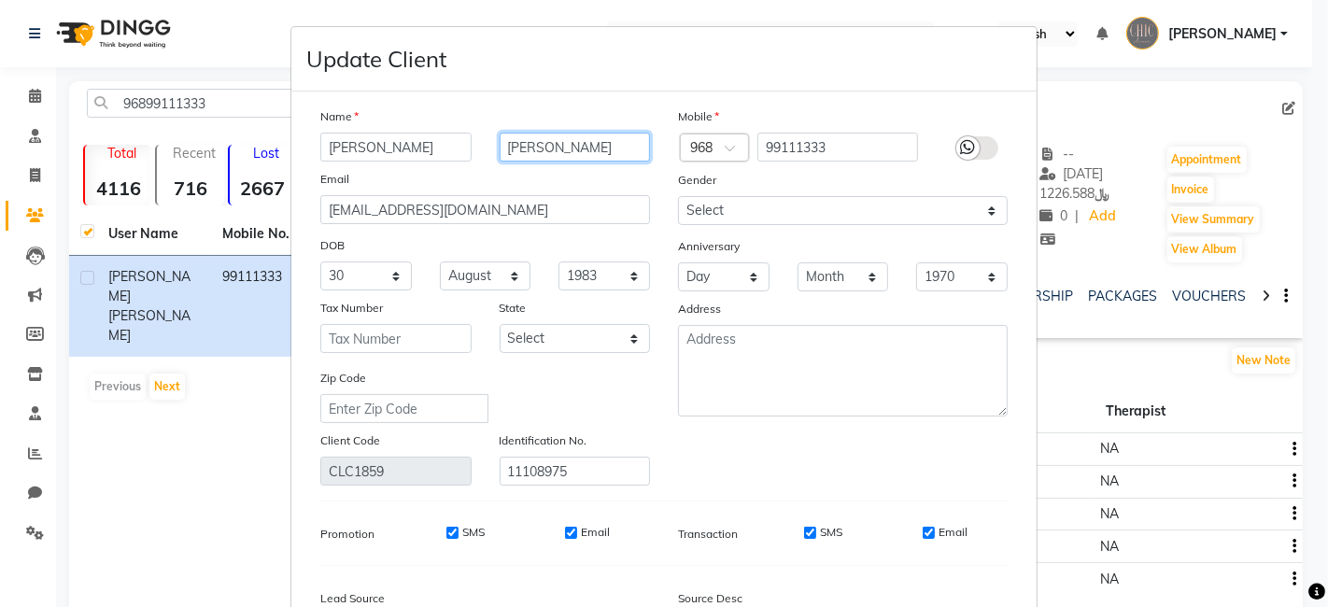
click at [568, 145] on input "[PERSON_NAME]" at bounding box center [575, 147] width 151 height 29
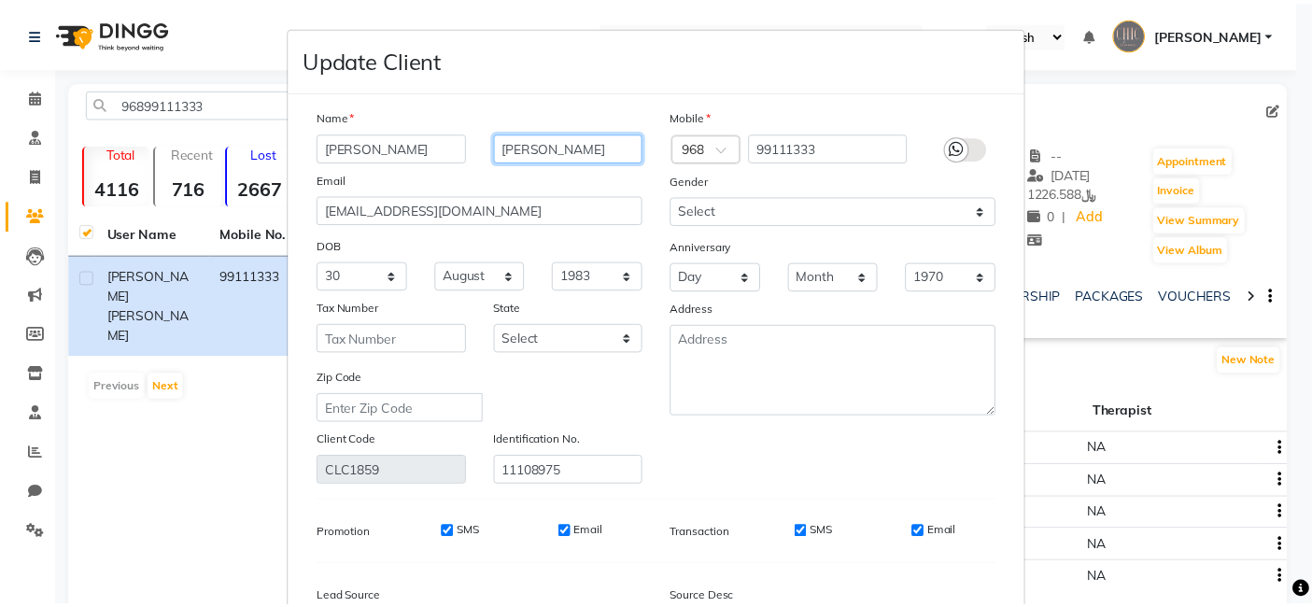
scroll to position [220, 0]
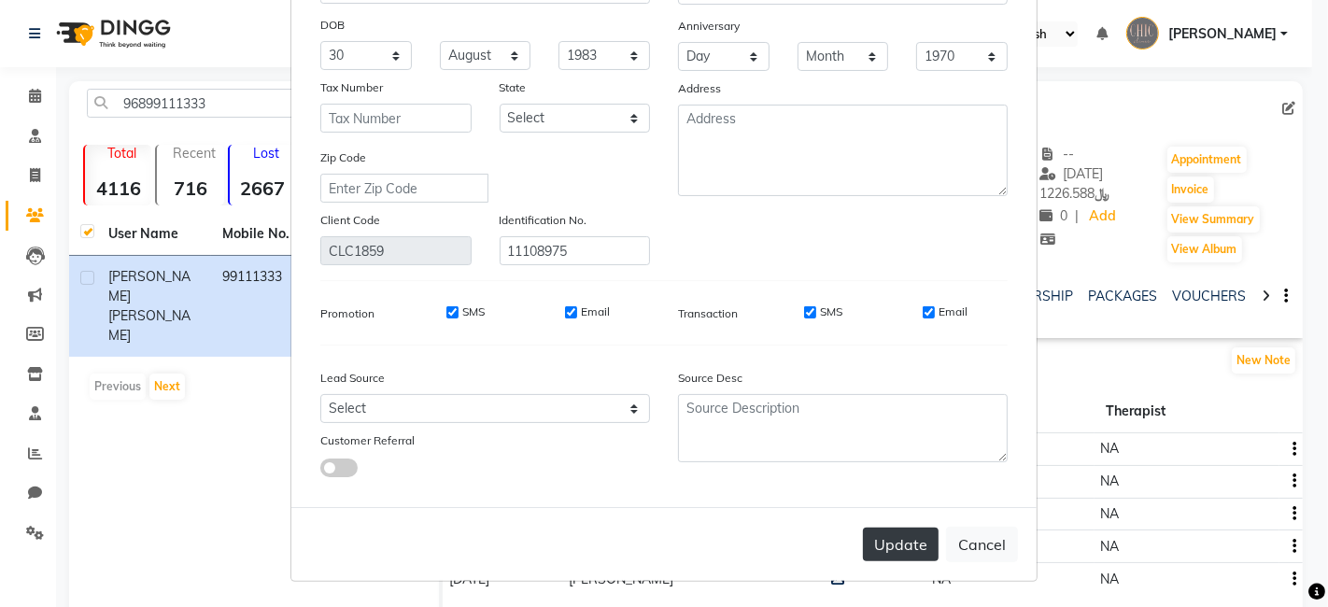
type input "[PERSON_NAME]"
click at [891, 540] on button "Update" at bounding box center [901, 545] width 76 height 34
select select
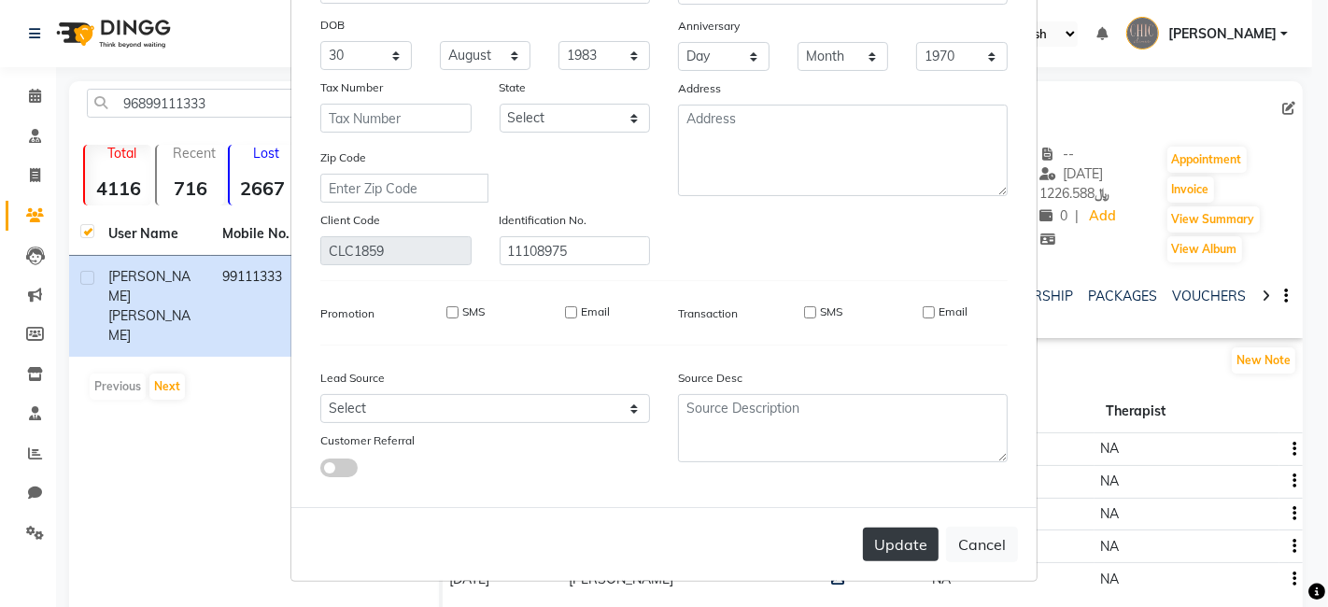
select select
checkbox input "false"
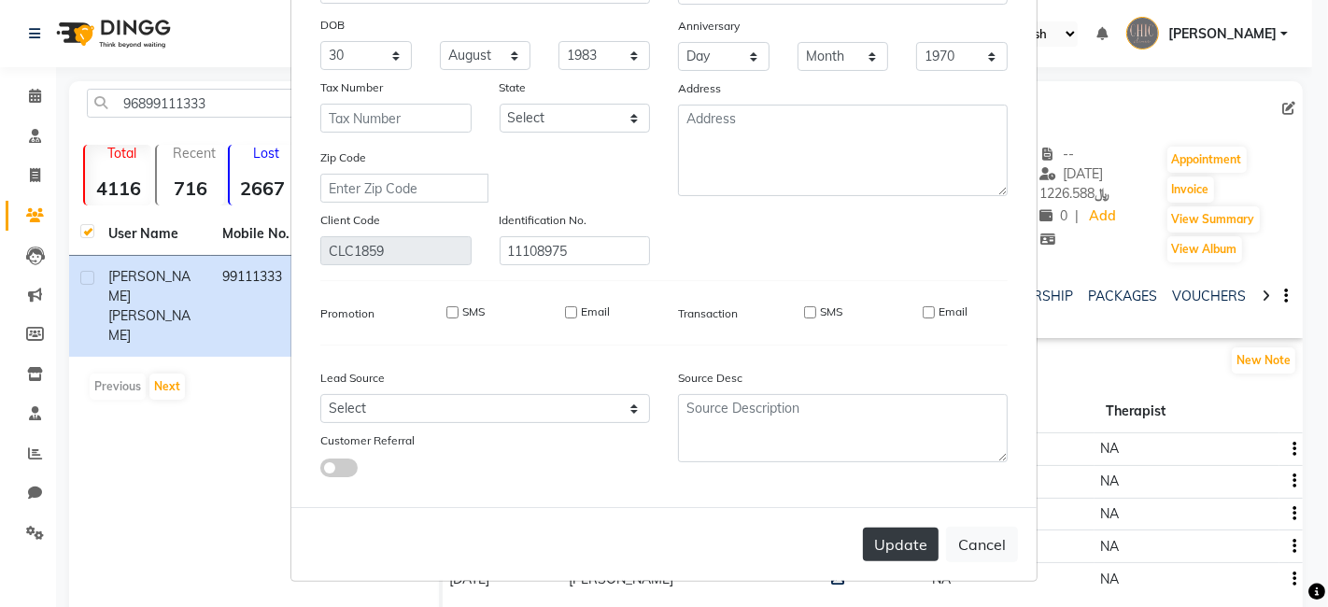
checkbox input "false"
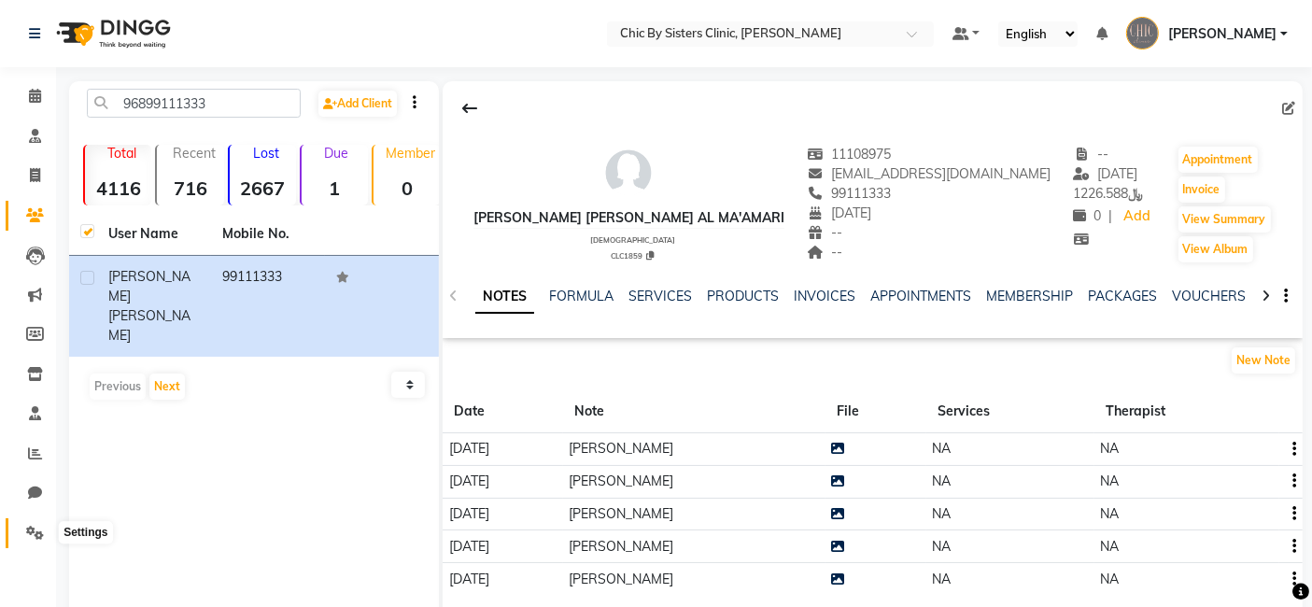
click at [32, 527] on icon at bounding box center [35, 533] width 18 height 14
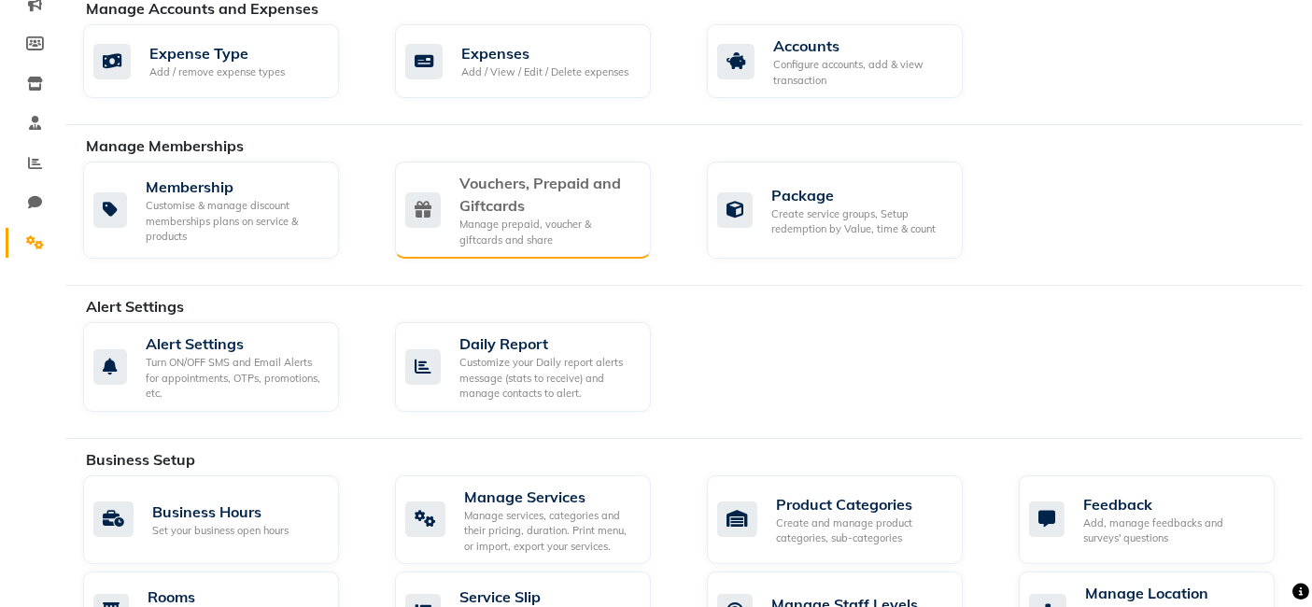
scroll to position [507, 0]
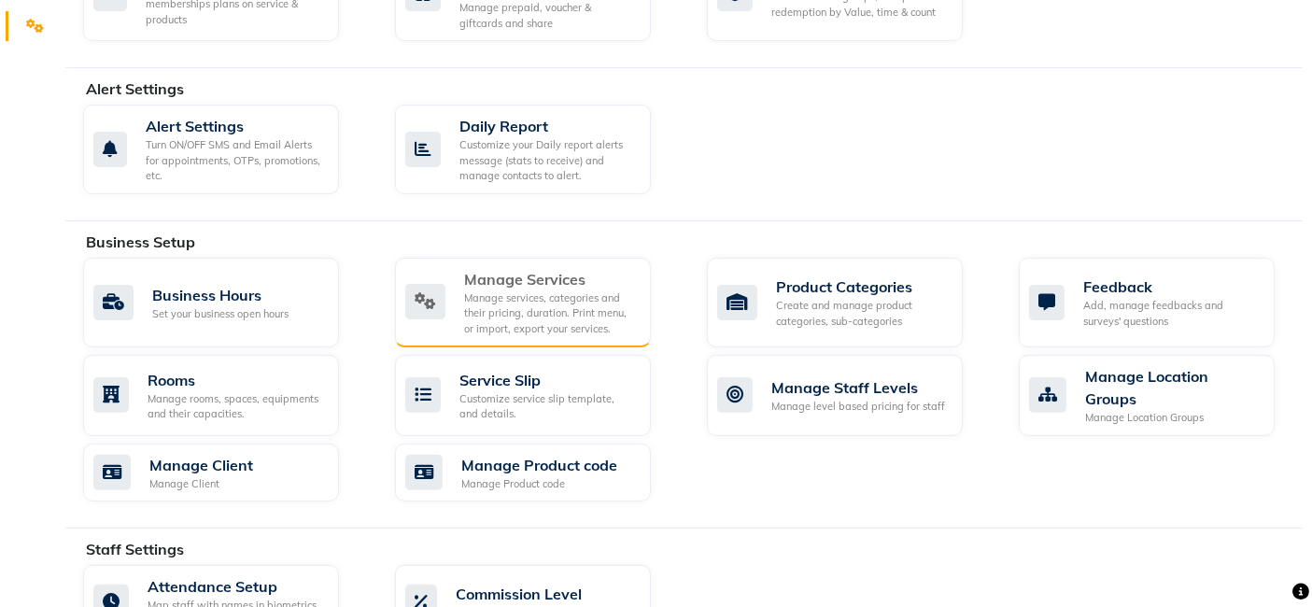
click at [565, 290] on div "Manage services, categories and their pricing, duration. Print menu, or import,…" at bounding box center [550, 313] width 172 height 47
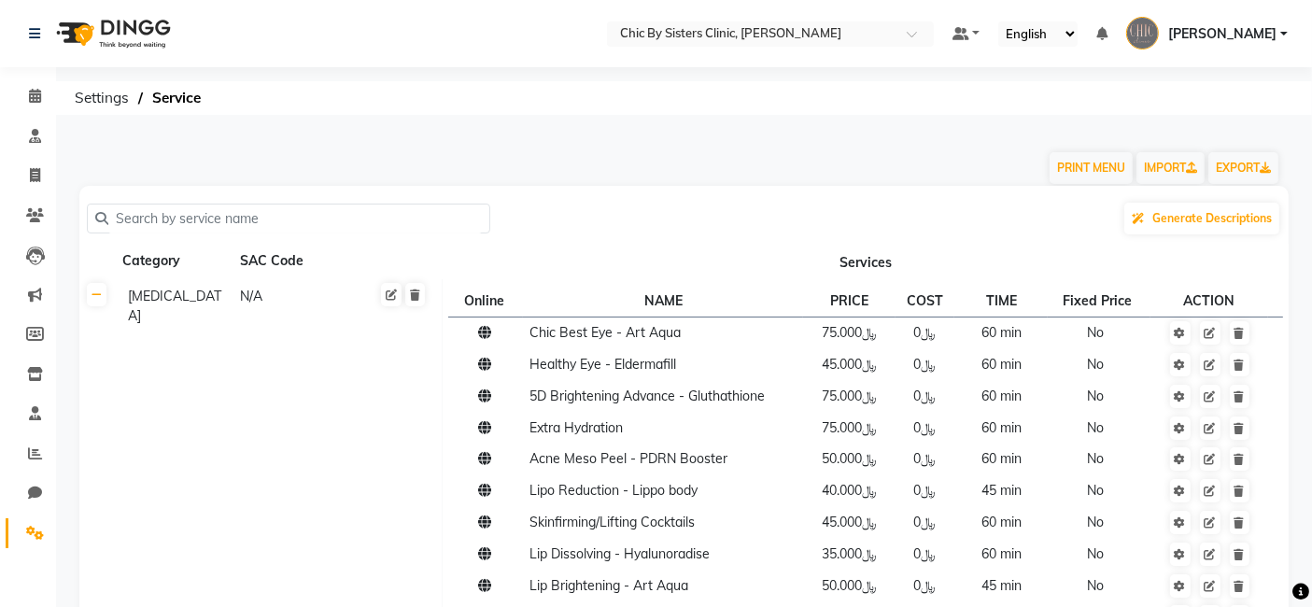
drag, startPoint x: 334, startPoint y: 210, endPoint x: 267, endPoint y: 98, distance: 130.7
click at [337, 206] on input "text" at bounding box center [295, 219] width 374 height 29
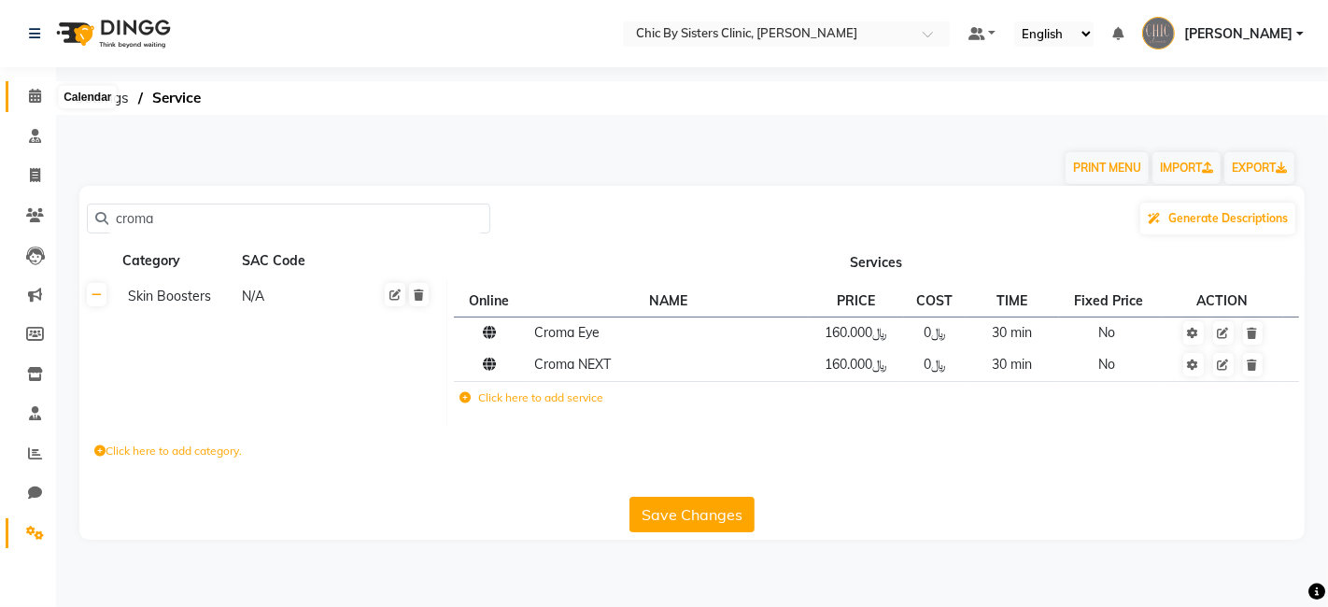
type input "croma"
click at [32, 97] on icon at bounding box center [35, 96] width 12 height 14
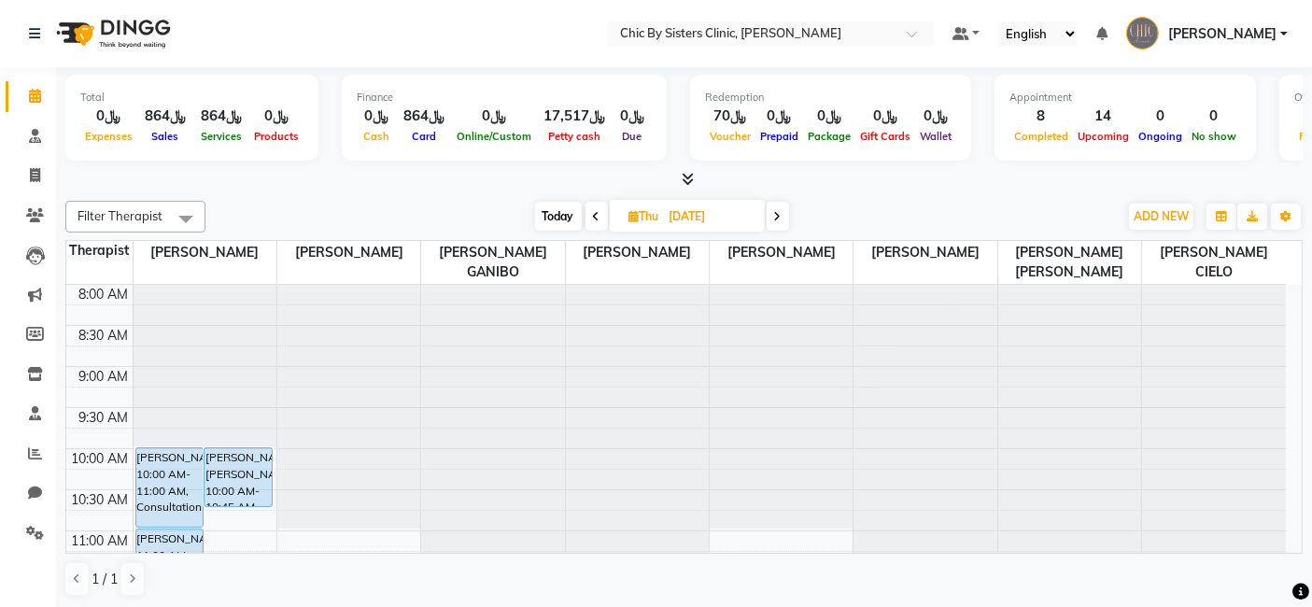
click at [564, 215] on span "Today" at bounding box center [558, 216] width 47 height 29
type input "02-09-2025"
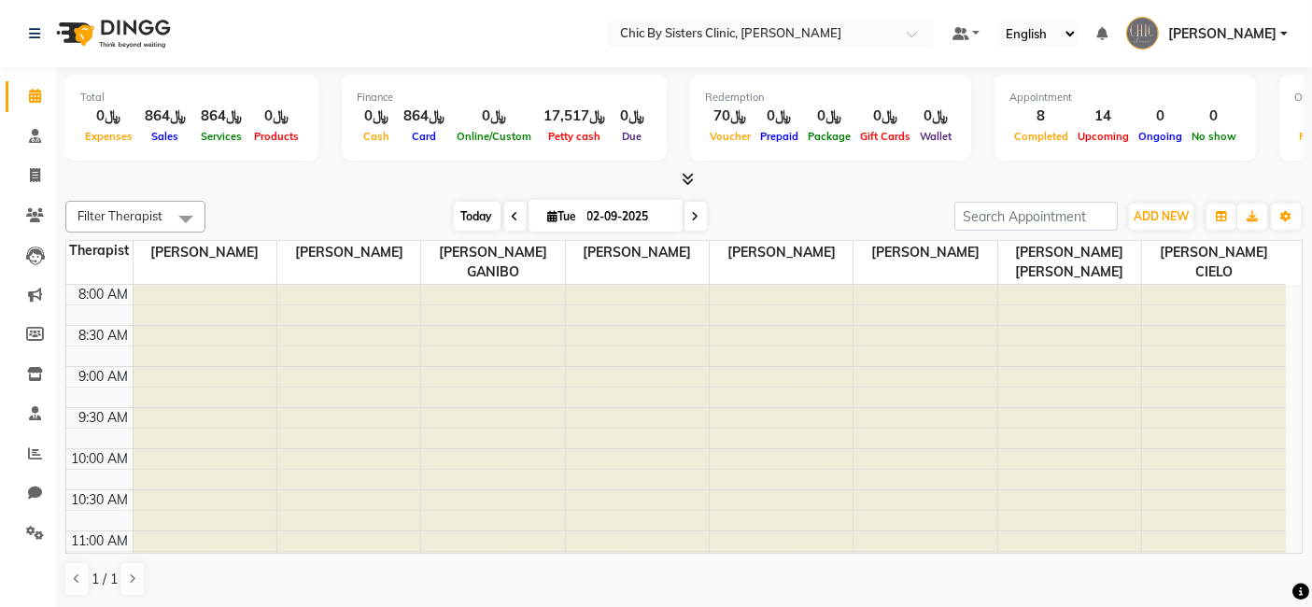
scroll to position [651, 0]
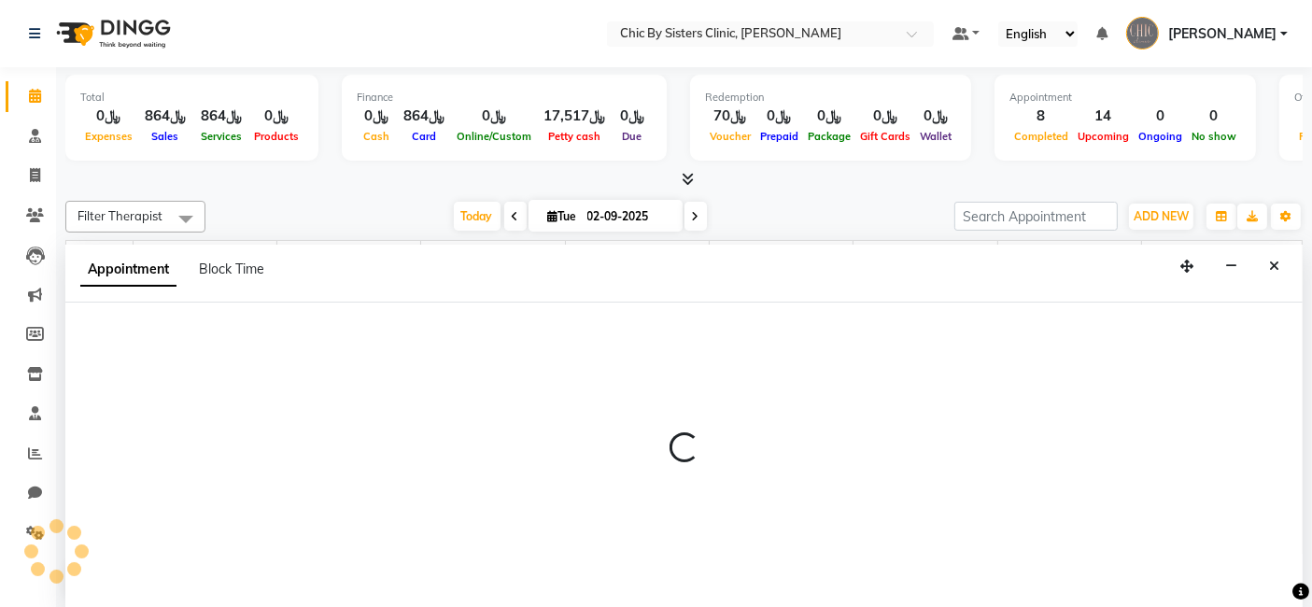
scroll to position [0, 0]
select select "49181"
select select "1020"
select select "tentative"
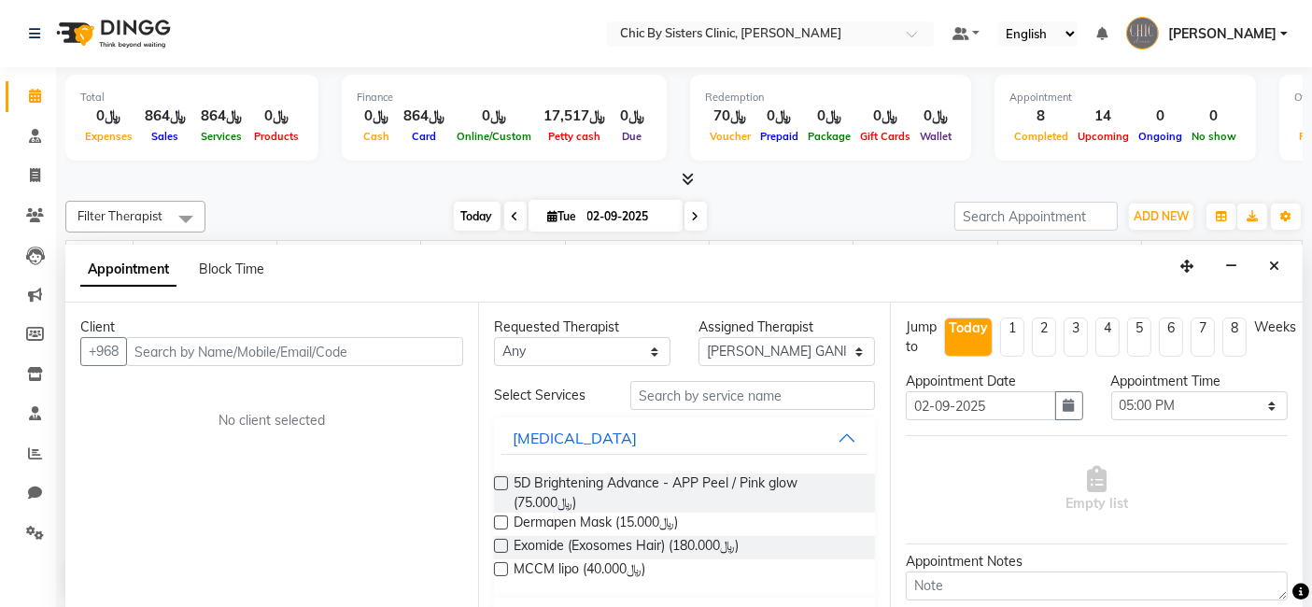
click at [472, 215] on span "Today" at bounding box center [477, 216] width 47 height 29
click at [1267, 262] on button "Close" at bounding box center [1274, 266] width 27 height 29
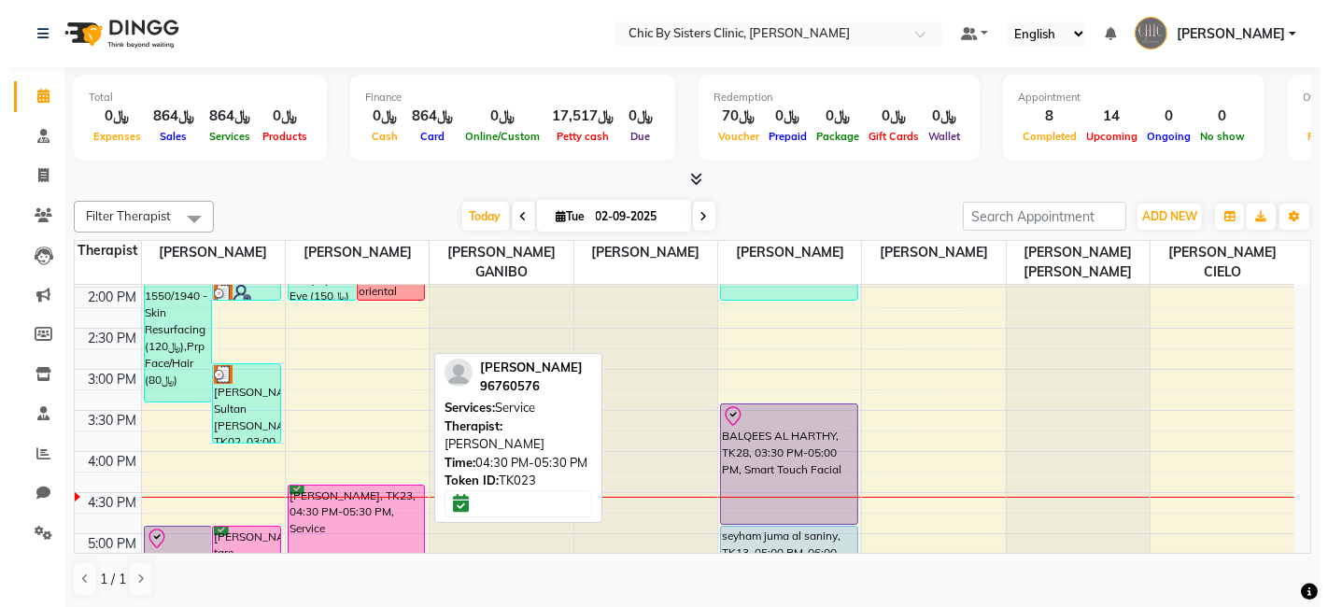
scroll to position [490, 0]
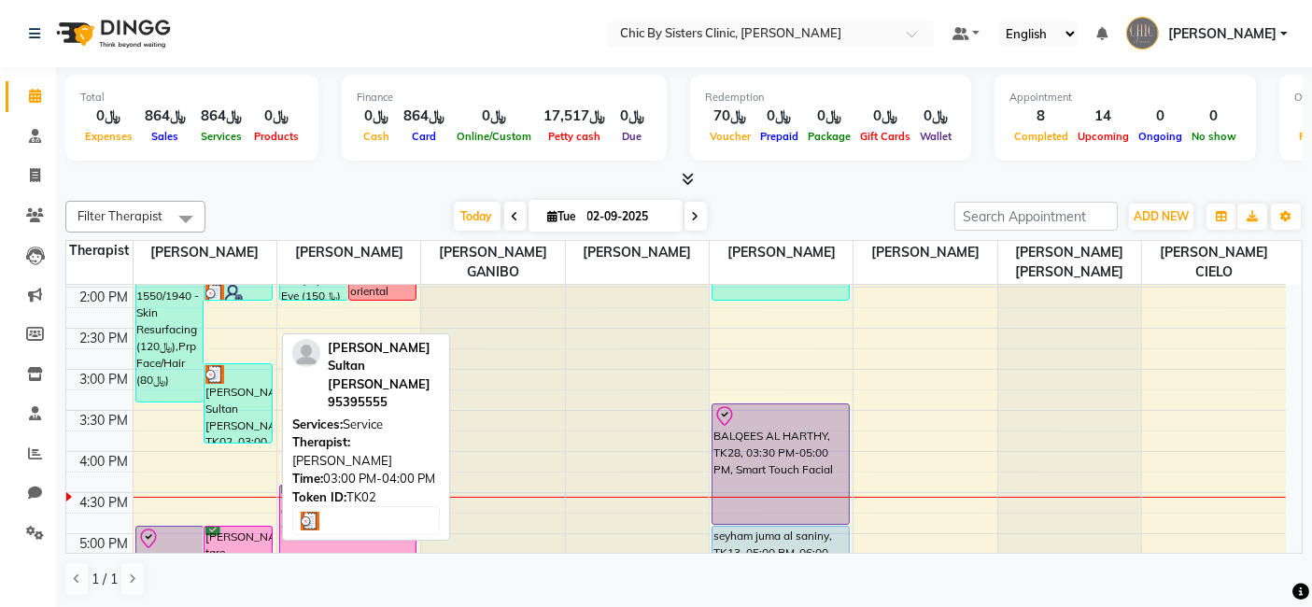
click at [214, 414] on div "[PERSON_NAME] Sultan [PERSON_NAME], TK02, 03:00 PM-04:00 PM, Service" at bounding box center [238, 403] width 67 height 78
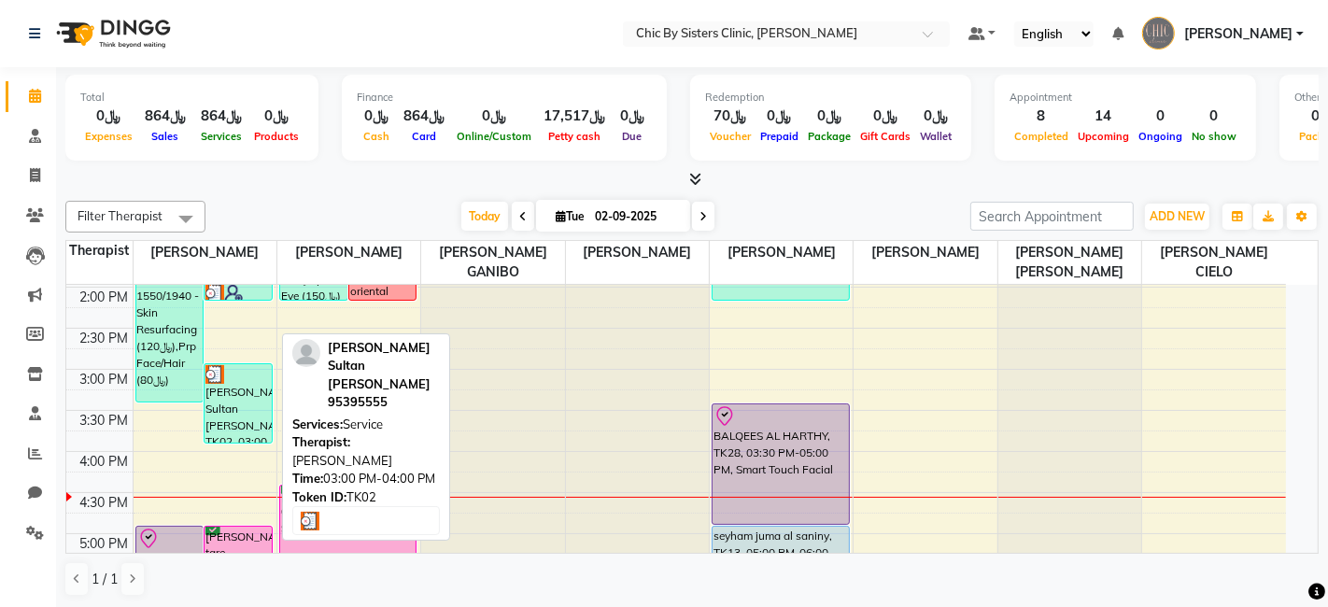
select select "3"
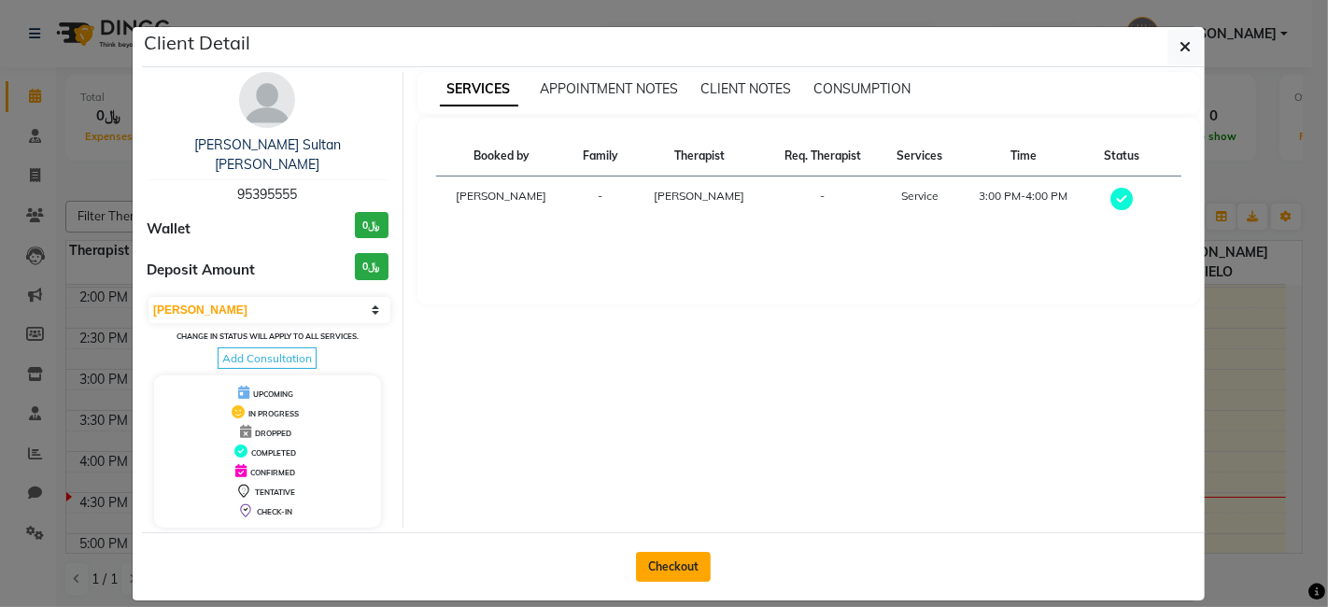
click at [680, 552] on button "Checkout" at bounding box center [673, 567] width 75 height 30
select select "service"
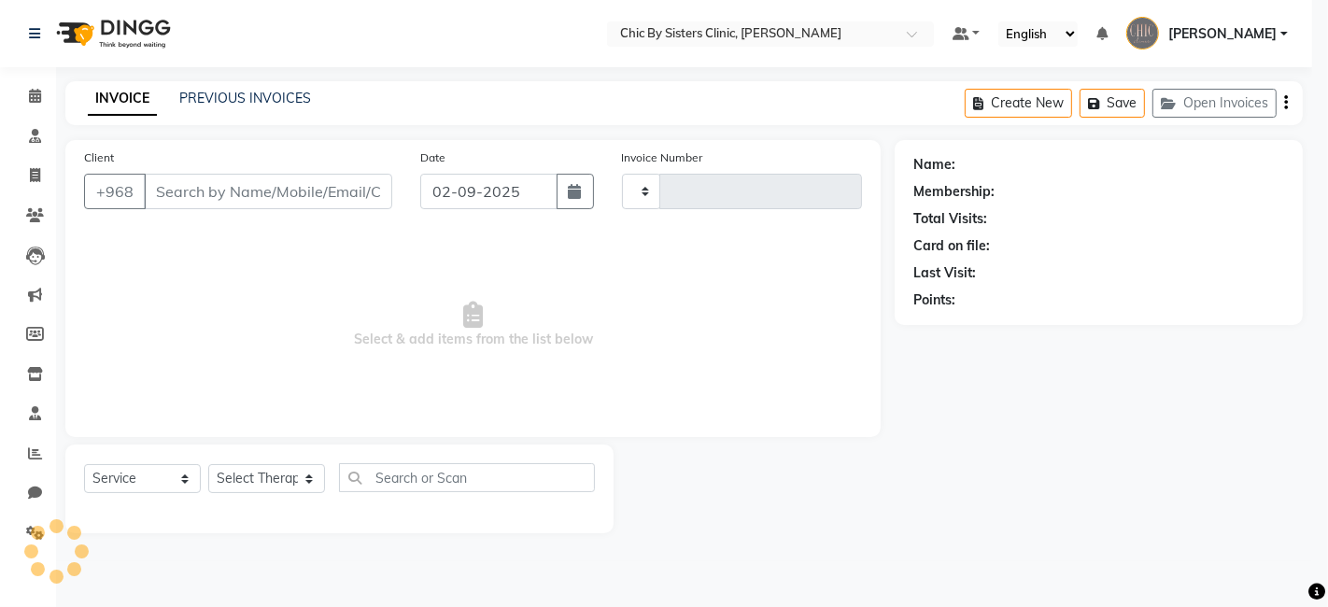
type input "2036"
select select "6348"
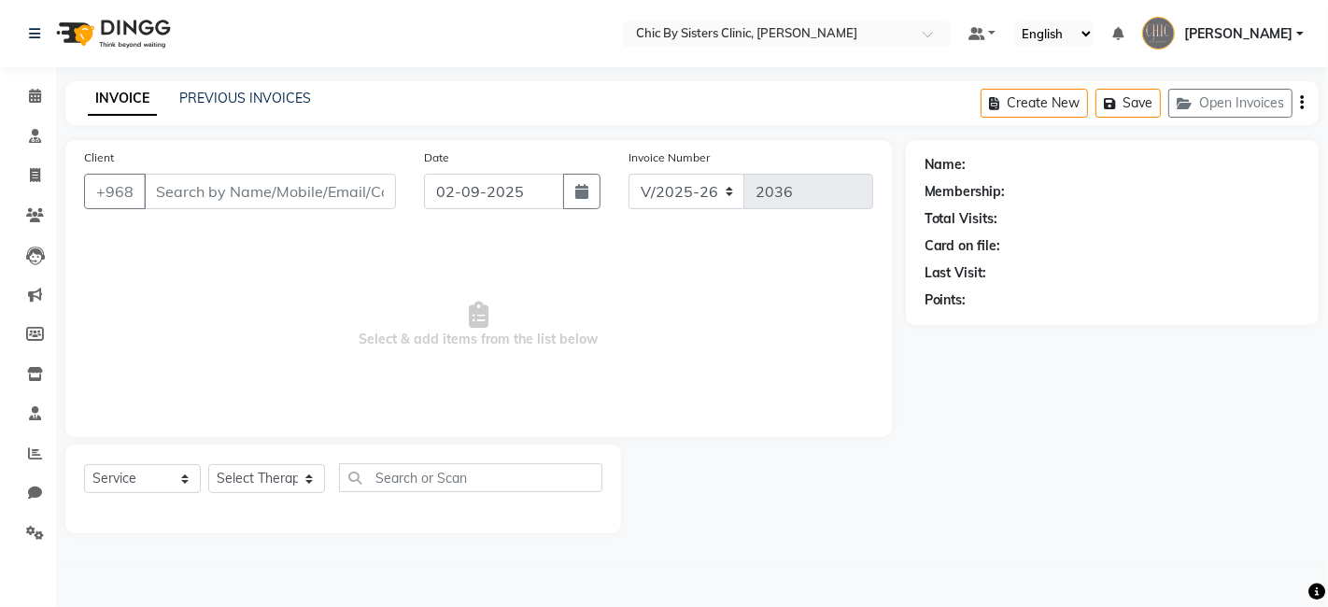
type input "95395555"
select select "49177"
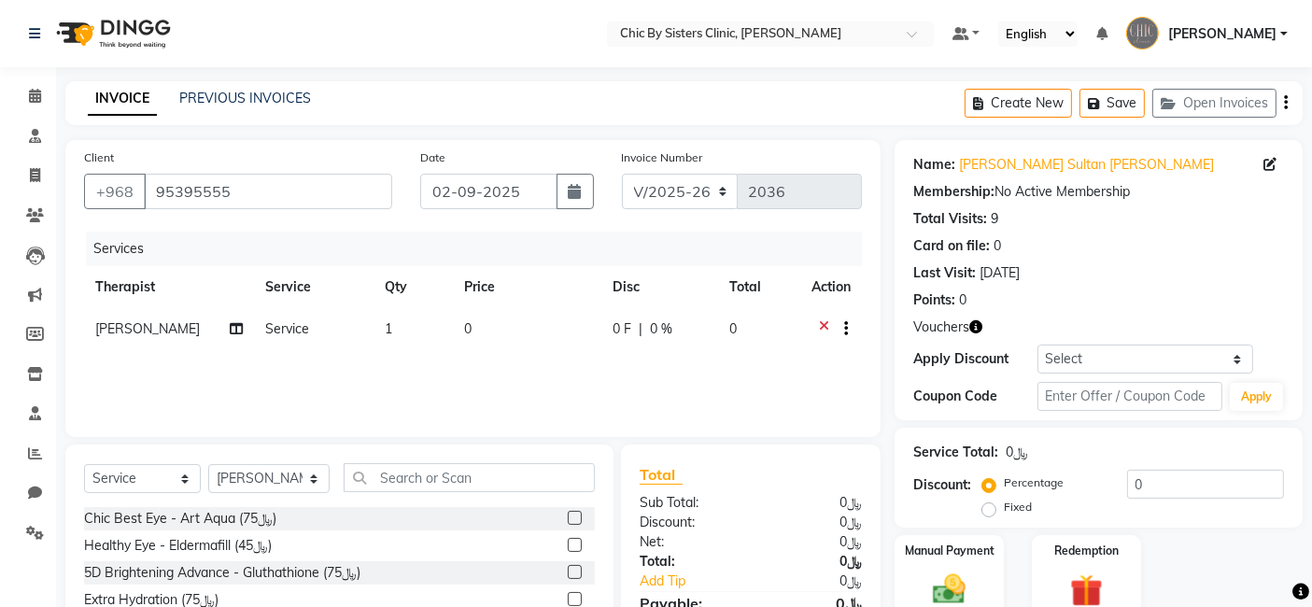
click at [826, 326] on icon at bounding box center [824, 330] width 10 height 23
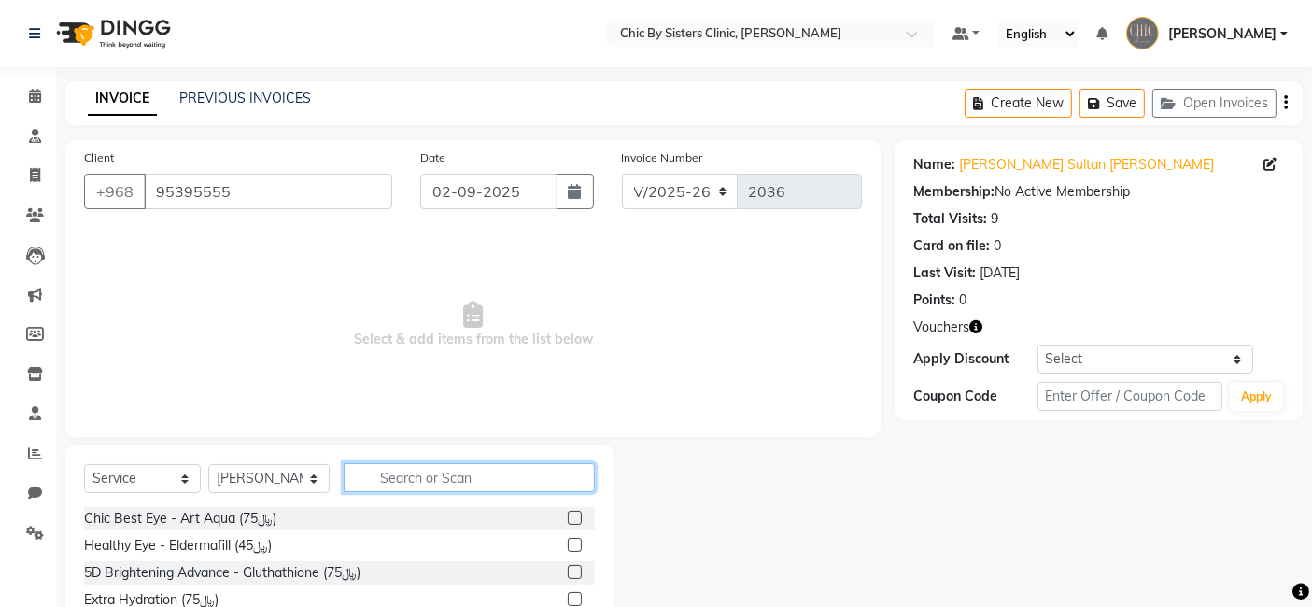
click at [529, 479] on input "text" at bounding box center [469, 477] width 251 height 29
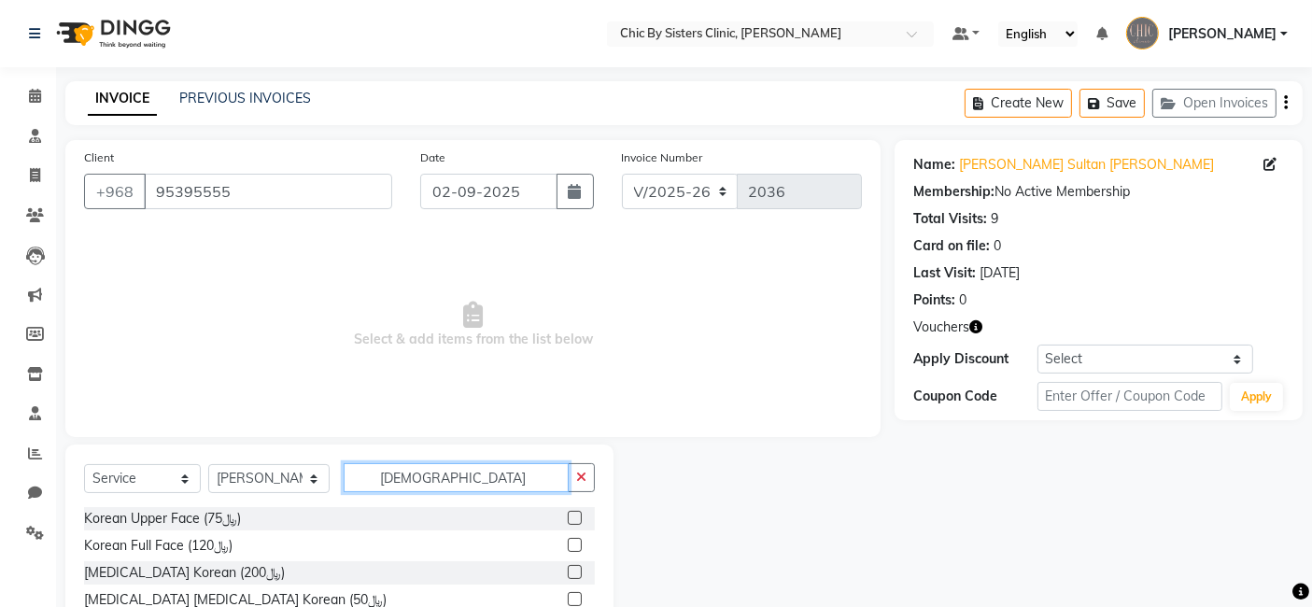
type input "[DEMOGRAPHIC_DATA]"
click at [574, 516] on label at bounding box center [575, 518] width 14 height 14
click at [574, 516] on input "checkbox" at bounding box center [574, 519] width 12 height 12
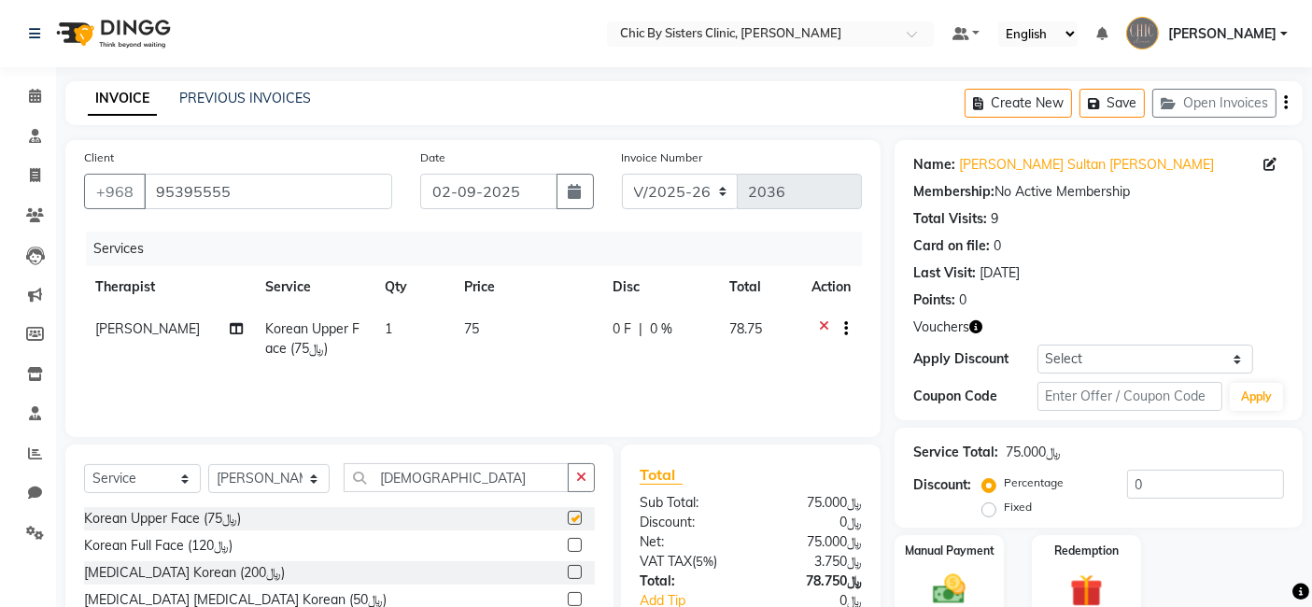
checkbox input "false"
click at [478, 483] on input "[DEMOGRAPHIC_DATA]" at bounding box center [456, 477] width 225 height 29
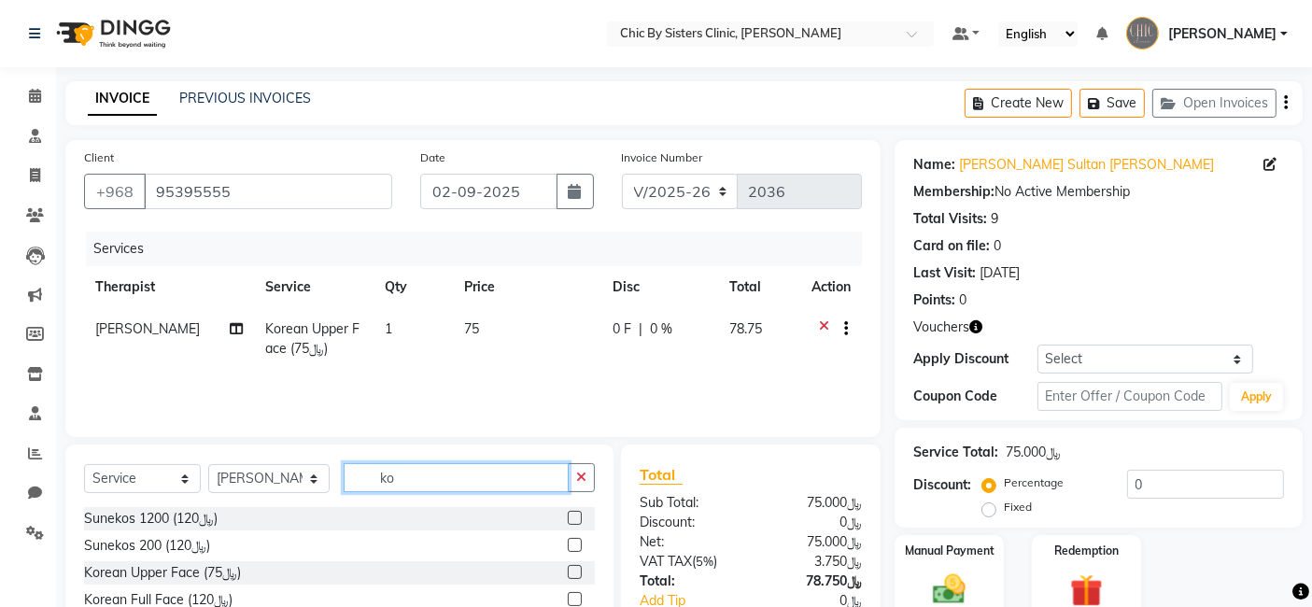
type input "k"
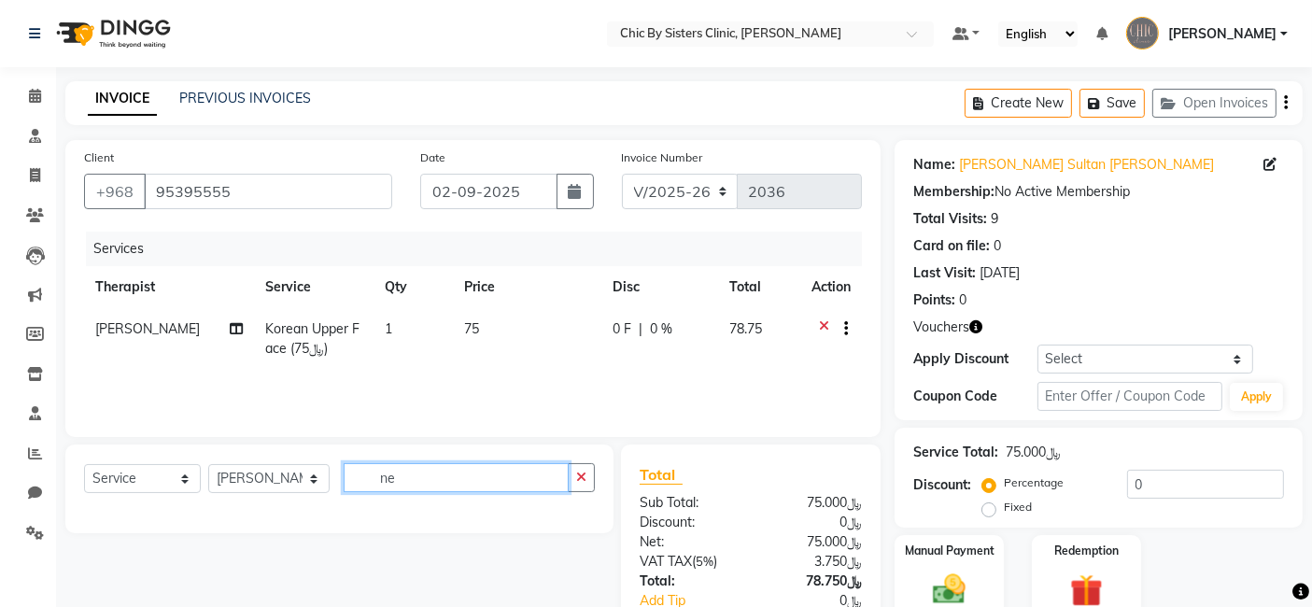
type input "n"
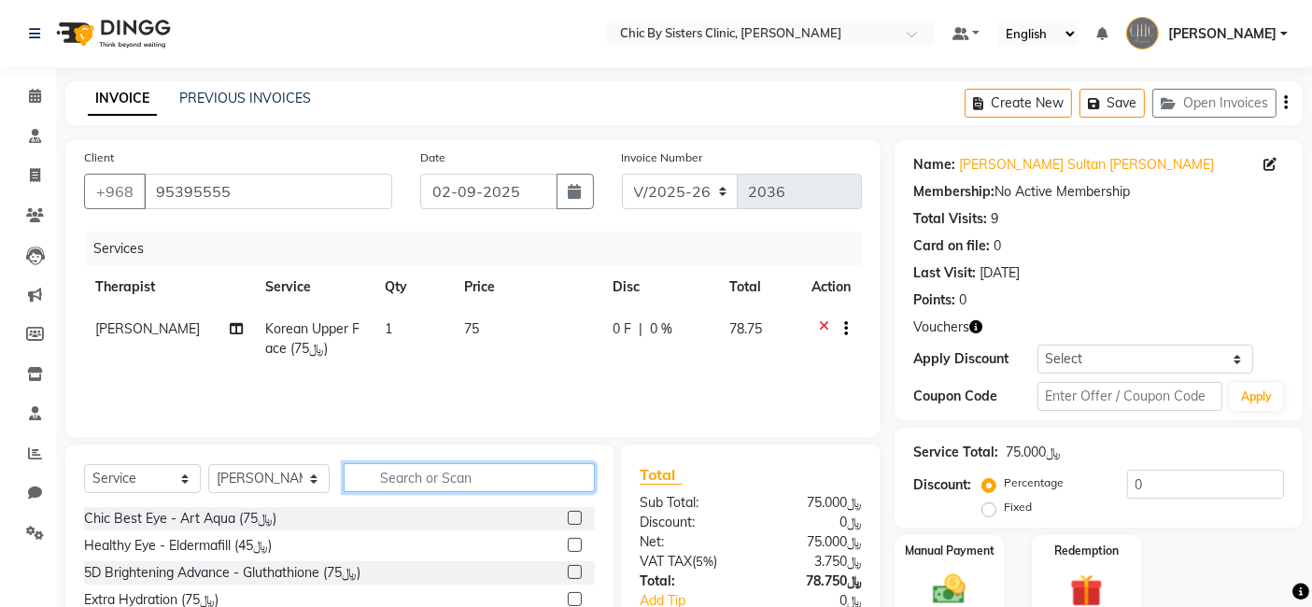
click at [477, 477] on input "text" at bounding box center [469, 477] width 251 height 29
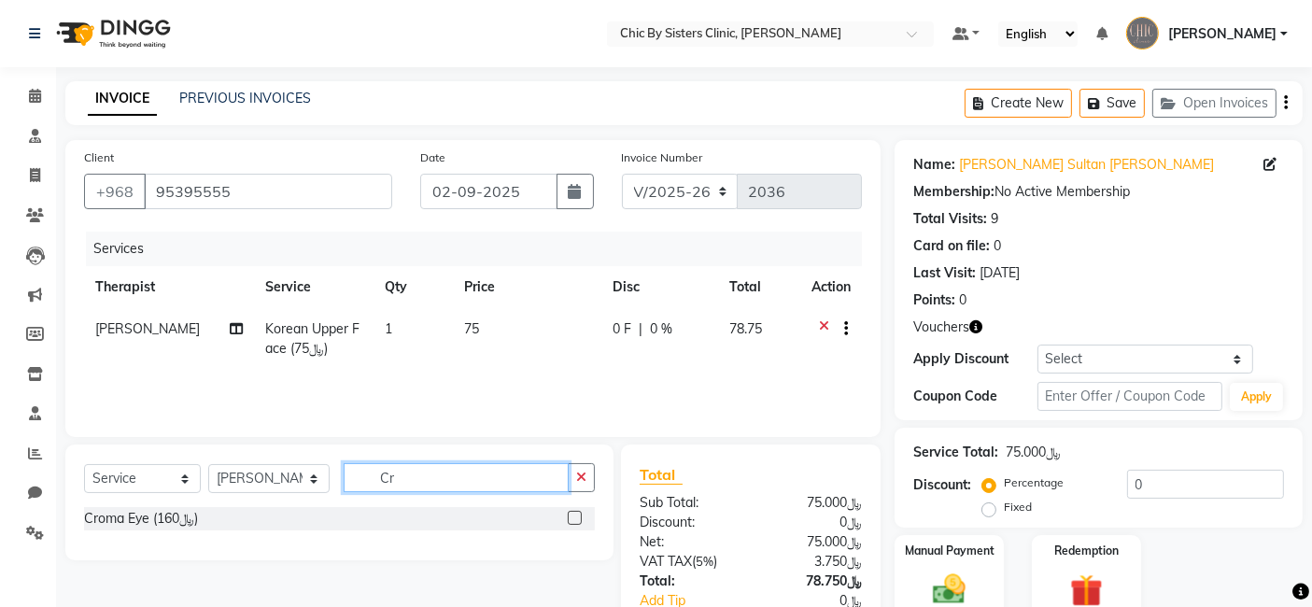
type input "C"
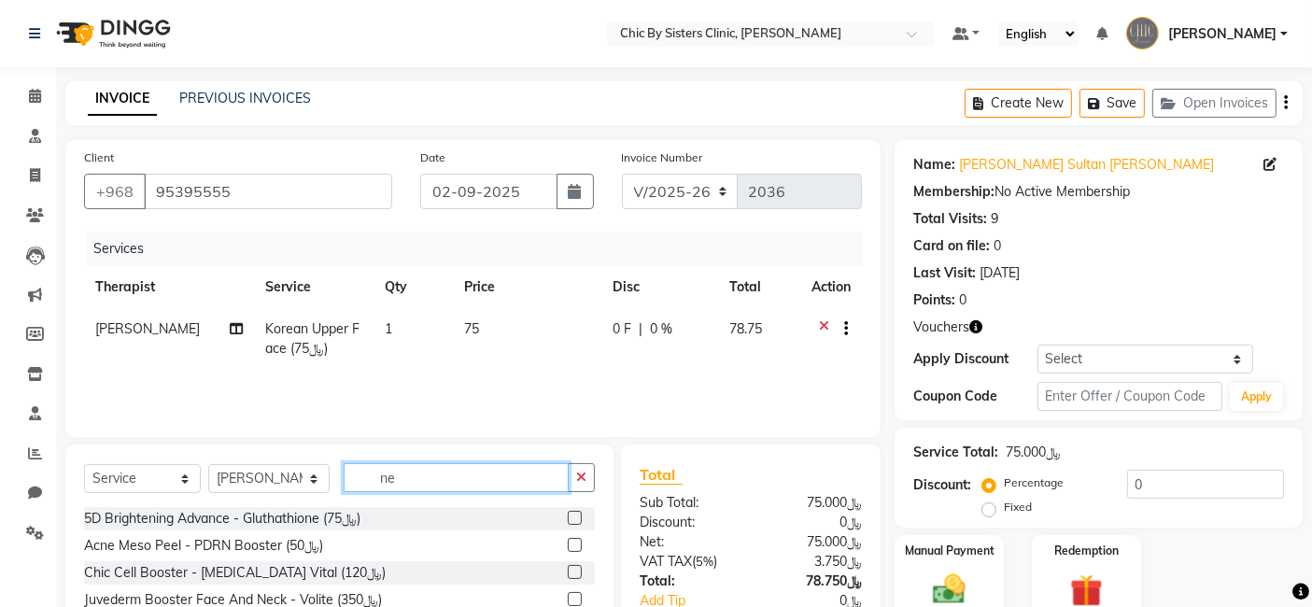
type input "n"
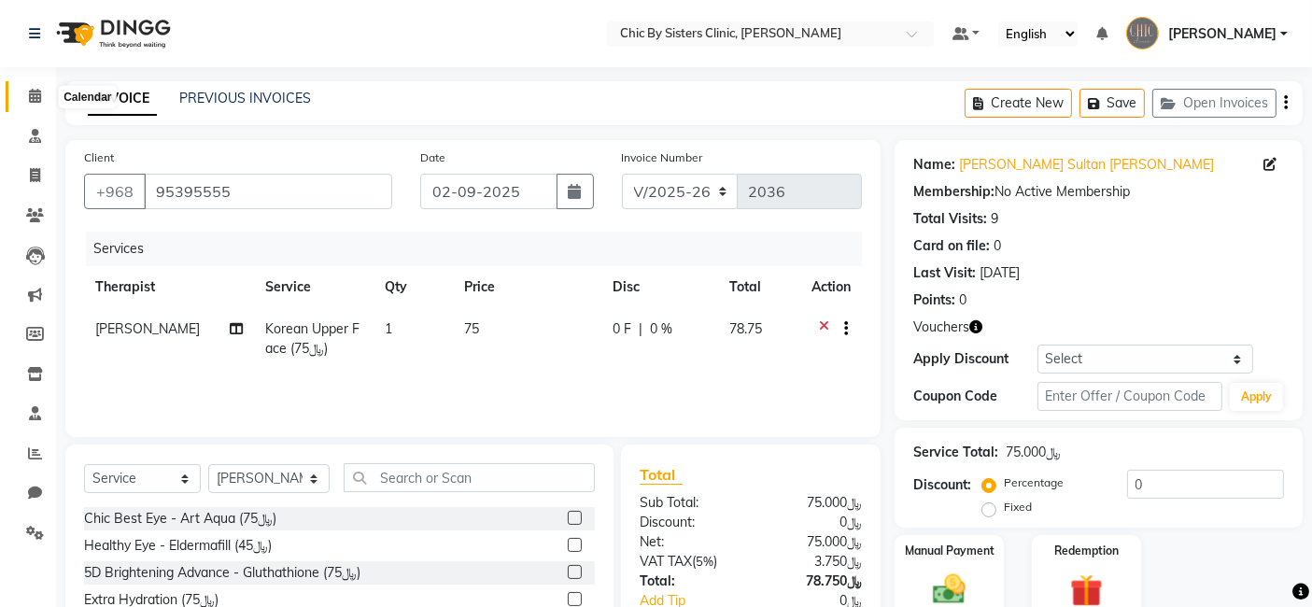
click at [33, 94] on icon at bounding box center [35, 96] width 12 height 14
click at [822, 321] on icon at bounding box center [824, 330] width 10 height 23
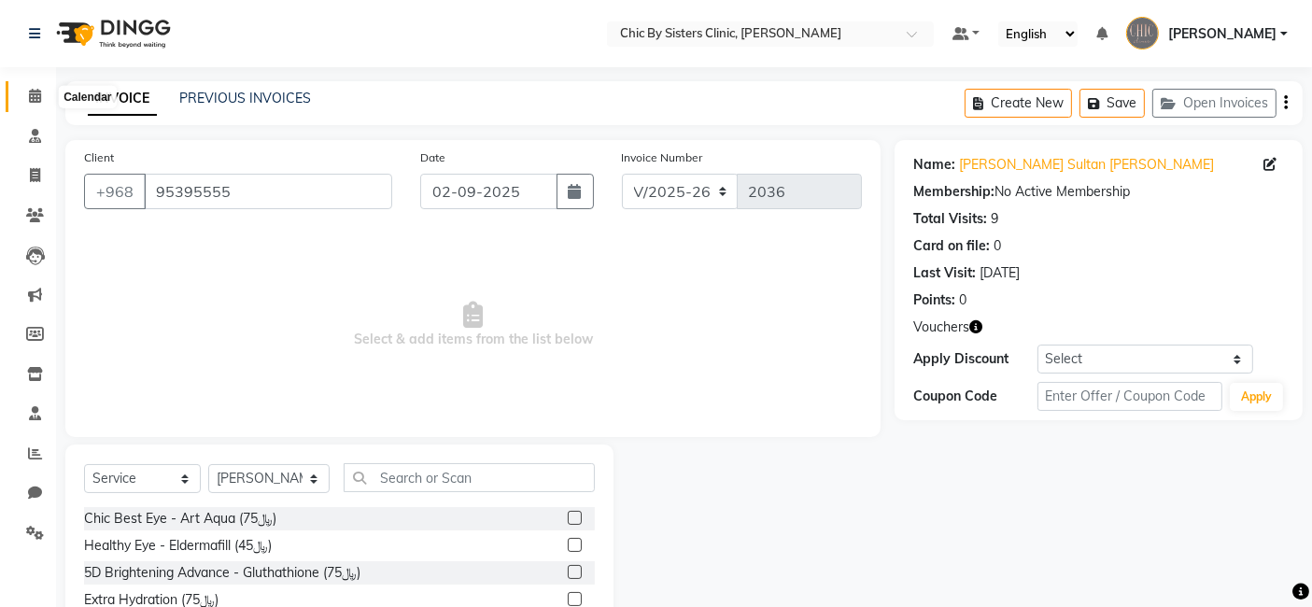
click at [35, 97] on icon at bounding box center [35, 96] width 12 height 14
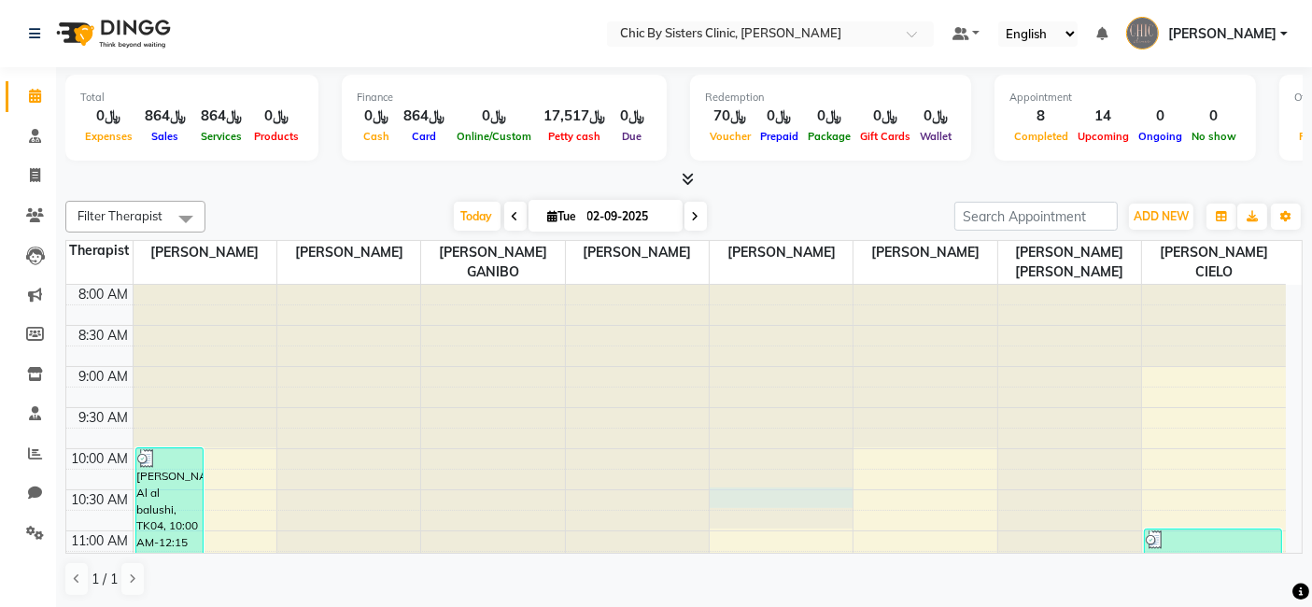
click at [735, 285] on div at bounding box center [781, 285] width 143 height 0
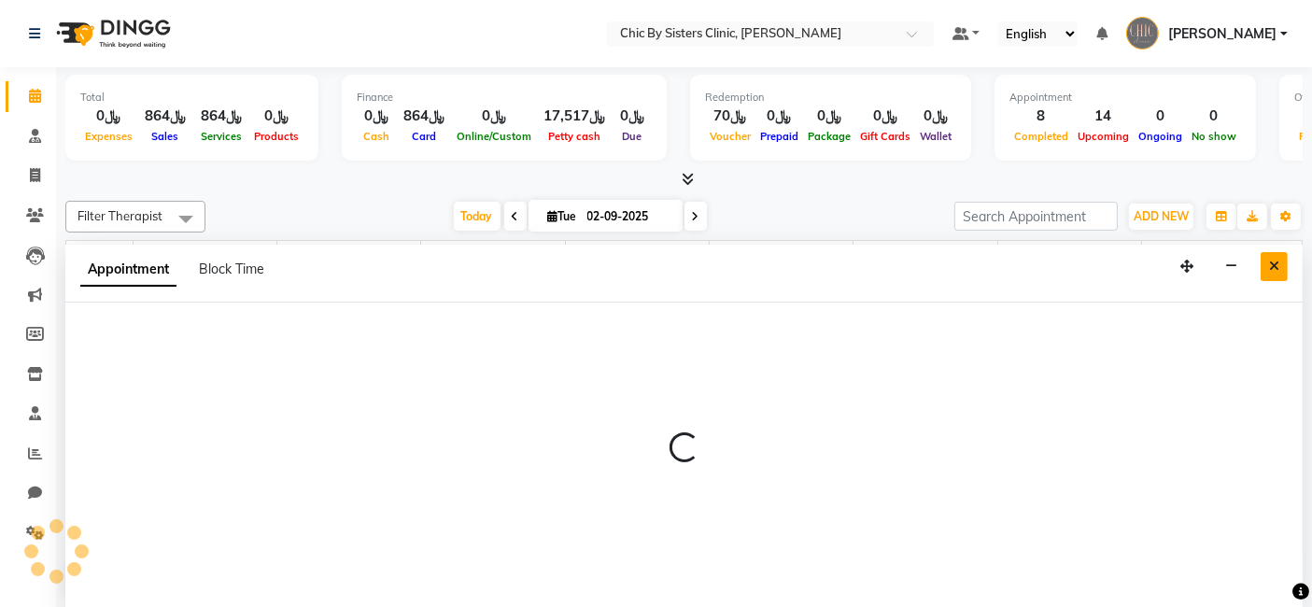
click at [1282, 262] on button "Close" at bounding box center [1274, 266] width 27 height 29
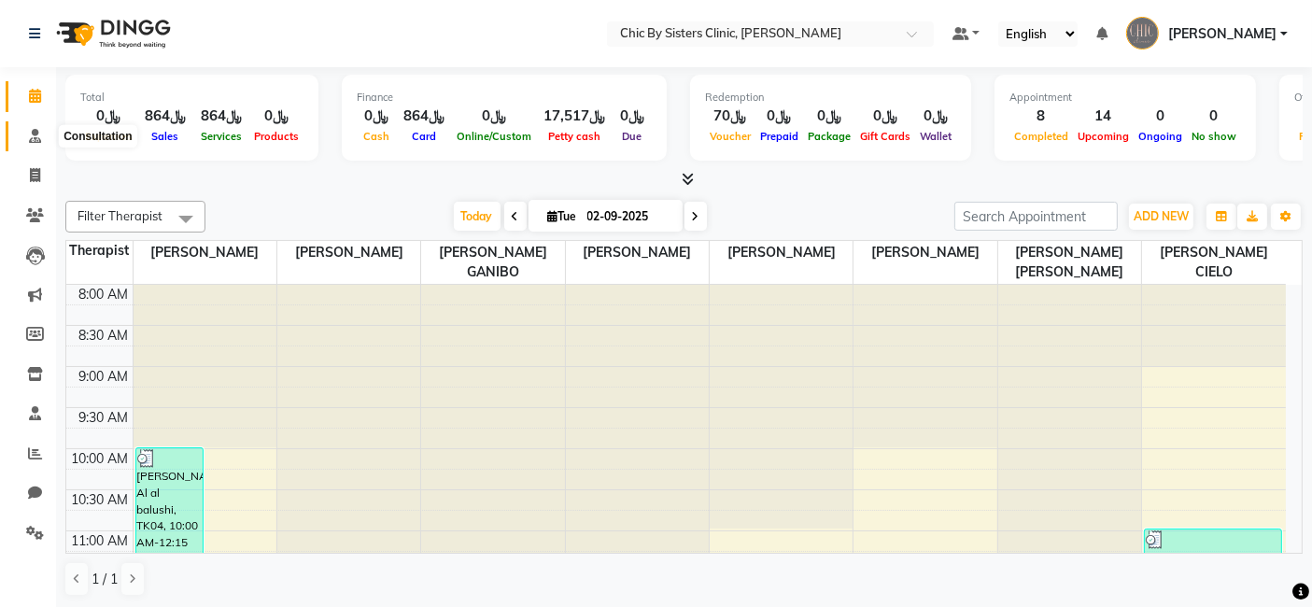
click at [31, 135] on icon at bounding box center [35, 136] width 12 height 14
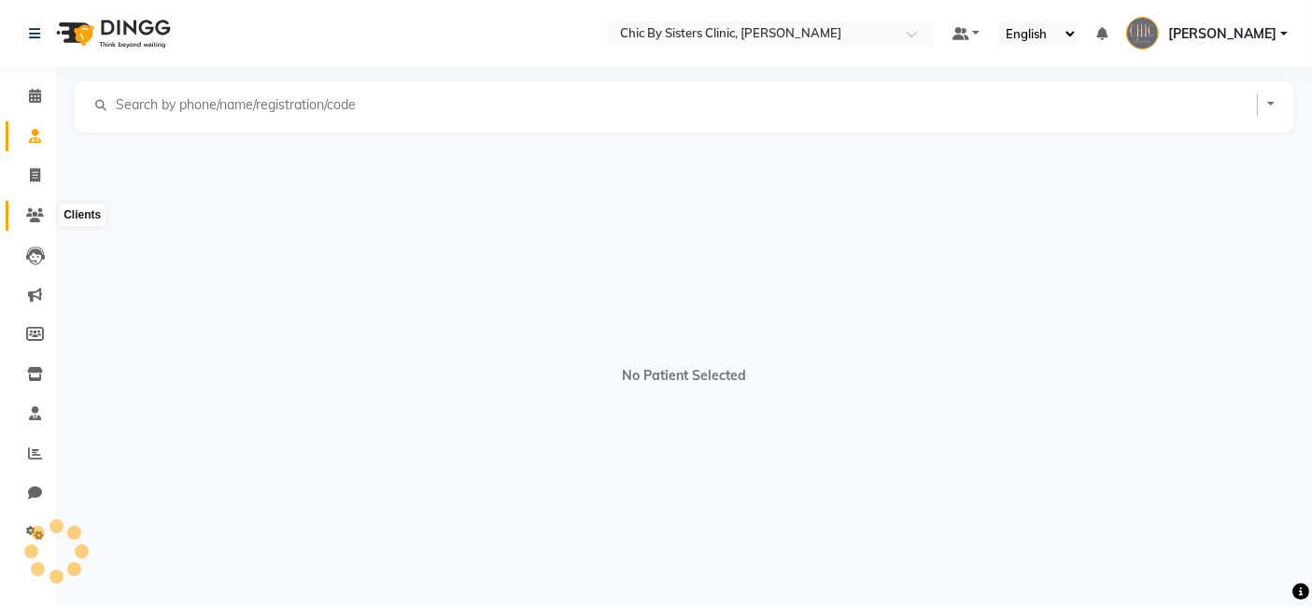
click at [31, 213] on icon at bounding box center [35, 215] width 18 height 14
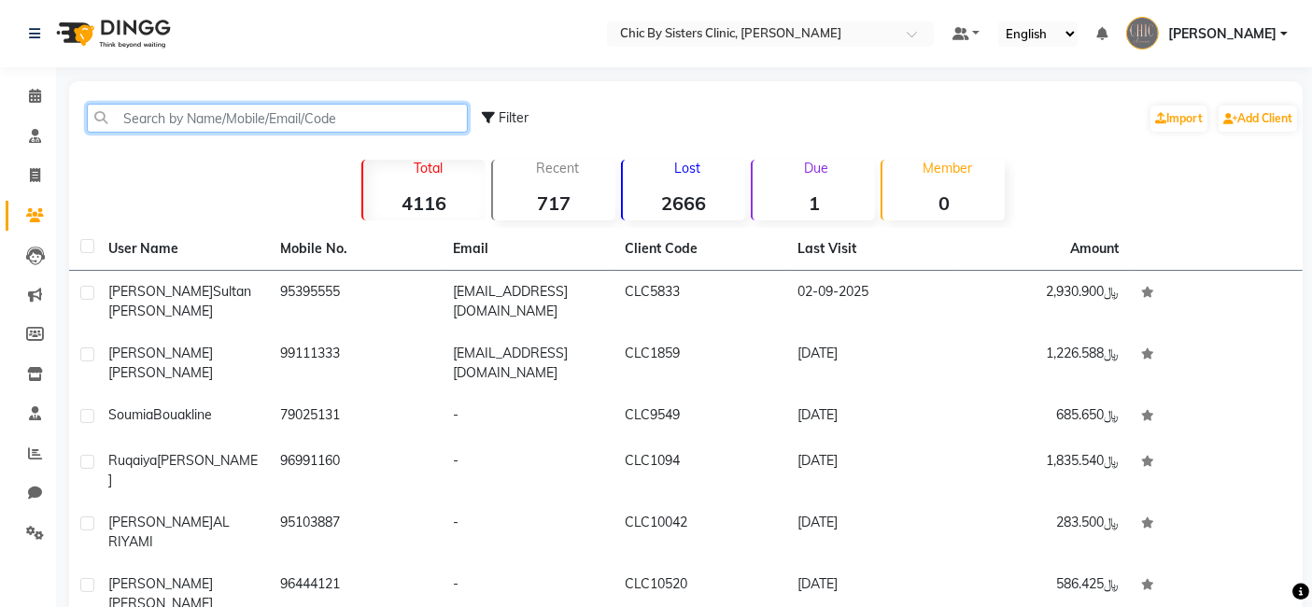
click at [155, 119] on input "text" at bounding box center [277, 118] width 381 height 29
paste input "96899847077"
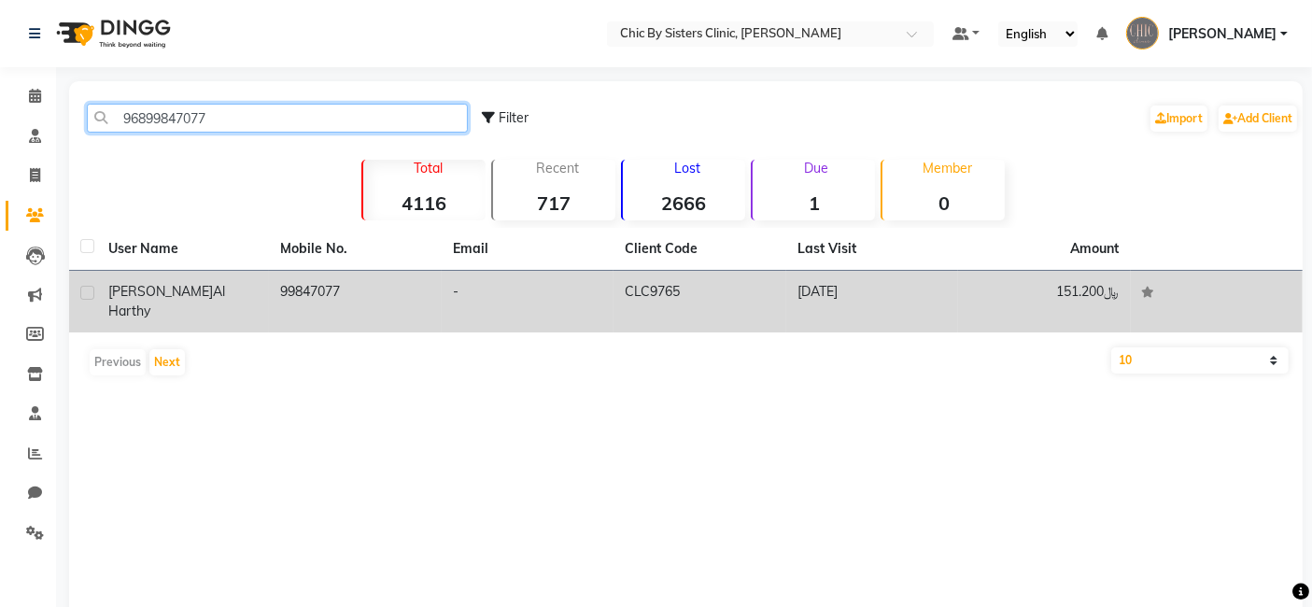
type input "96899847077"
click at [120, 288] on span "[PERSON_NAME]" at bounding box center [160, 291] width 105 height 17
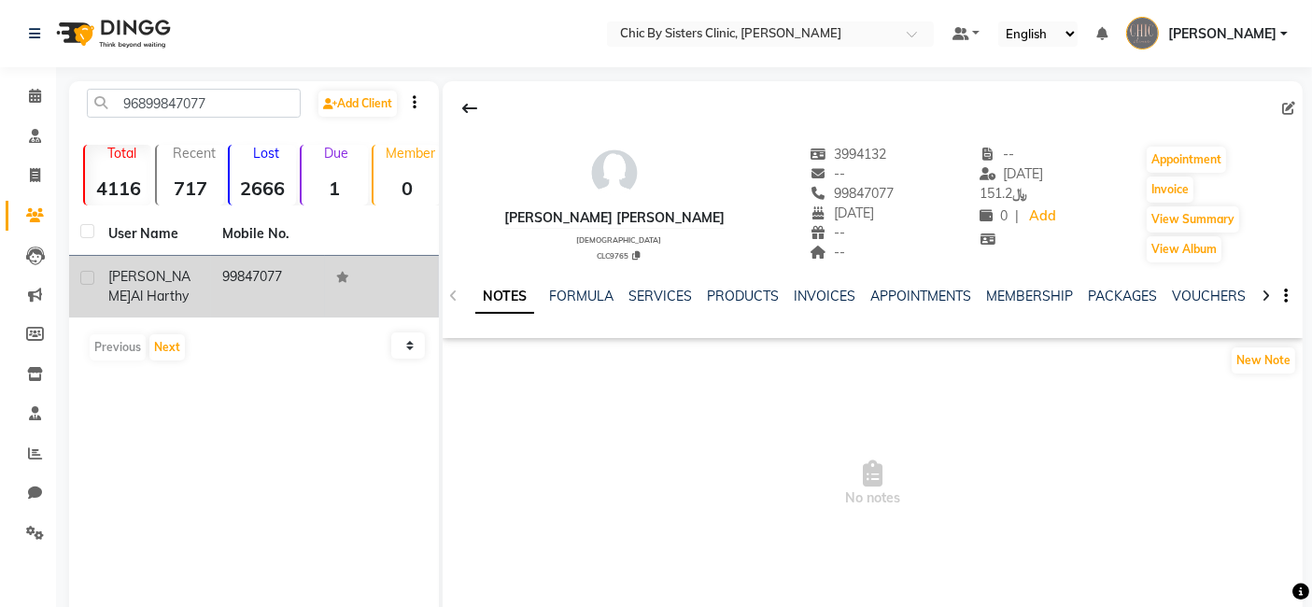
click at [120, 284] on div "[PERSON_NAME] [PERSON_NAME]" at bounding box center [154, 286] width 92 height 39
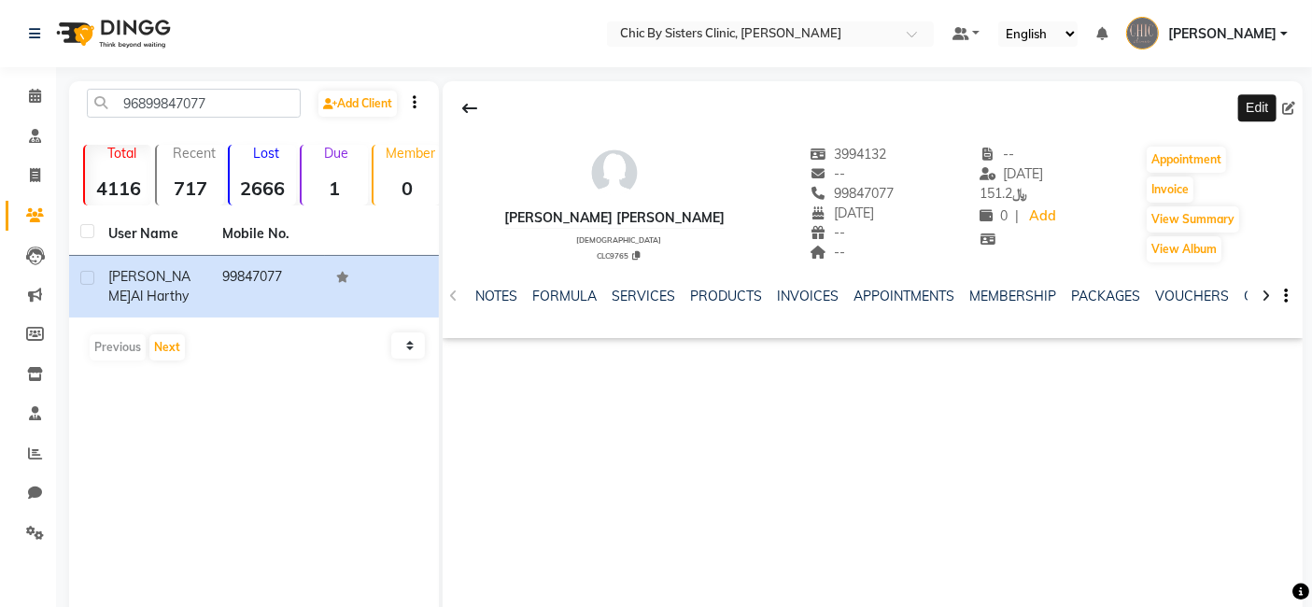
click at [1290, 106] on icon at bounding box center [1288, 108] width 13 height 13
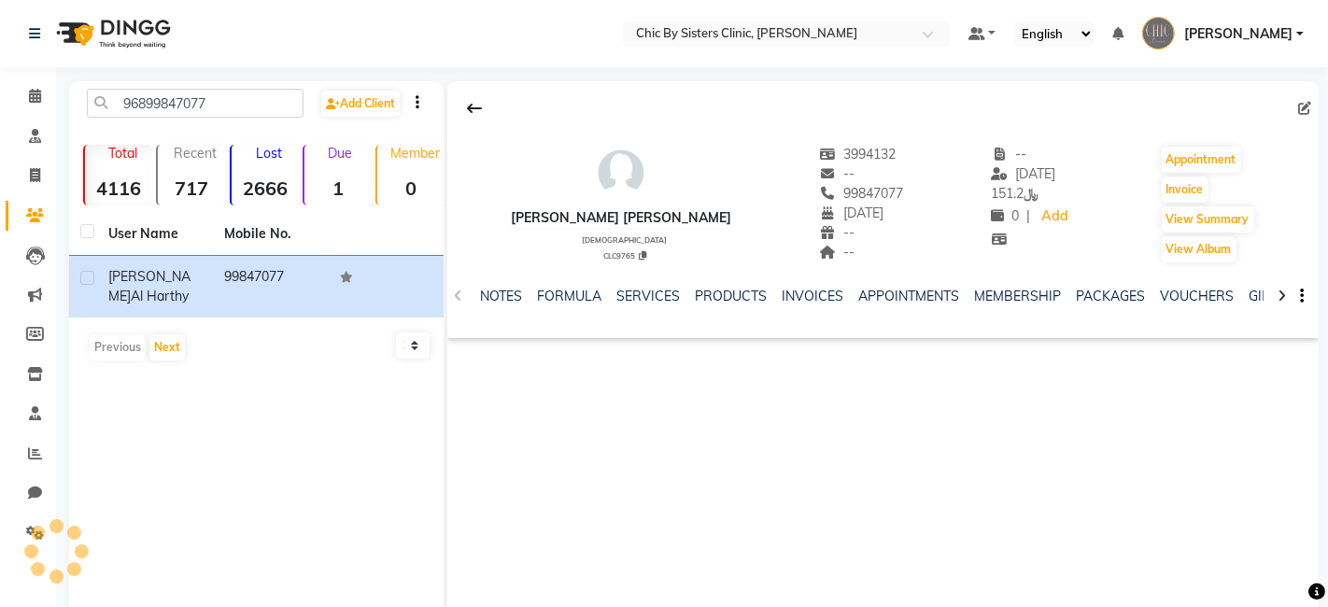
select select "27"
select select "08"
select select "1987"
select select "[DEMOGRAPHIC_DATA]"
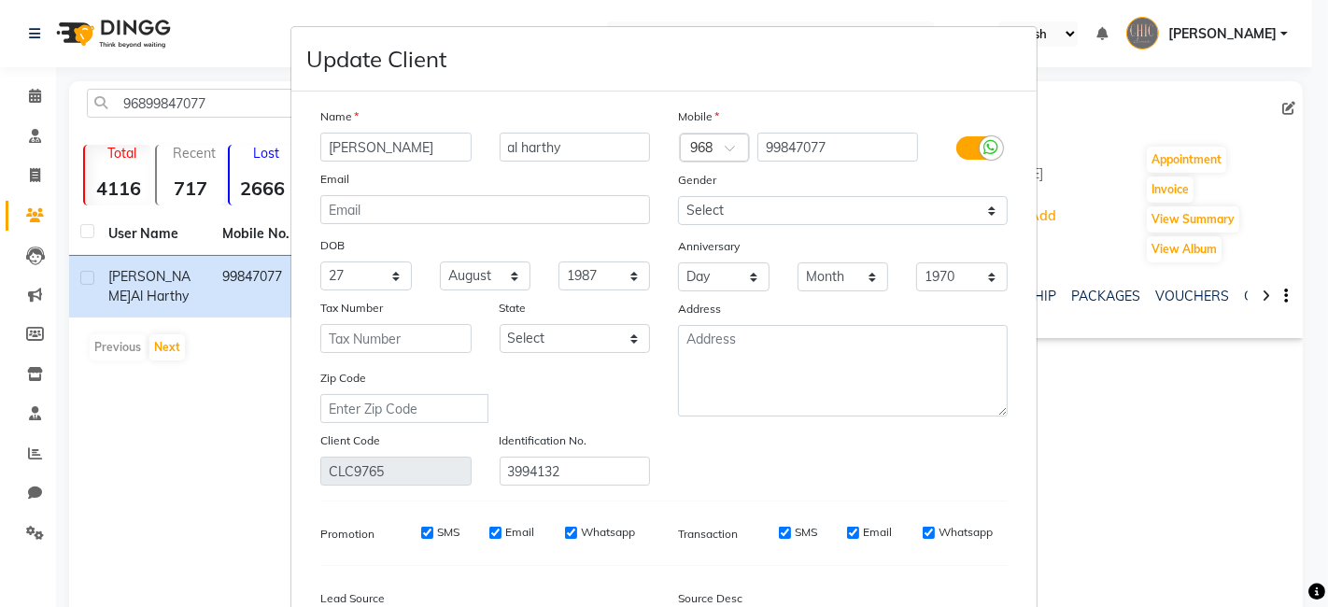
click at [349, 147] on input "[PERSON_NAME]" at bounding box center [395, 147] width 151 height 29
click at [361, 147] on input "[PERSON_NAME]" at bounding box center [395, 147] width 151 height 29
type input "[PERSON_NAME]"
click at [500, 145] on input "al harthy" at bounding box center [575, 147] width 151 height 29
click at [593, 146] on input "[PERSON_NAME]" at bounding box center [575, 147] width 151 height 29
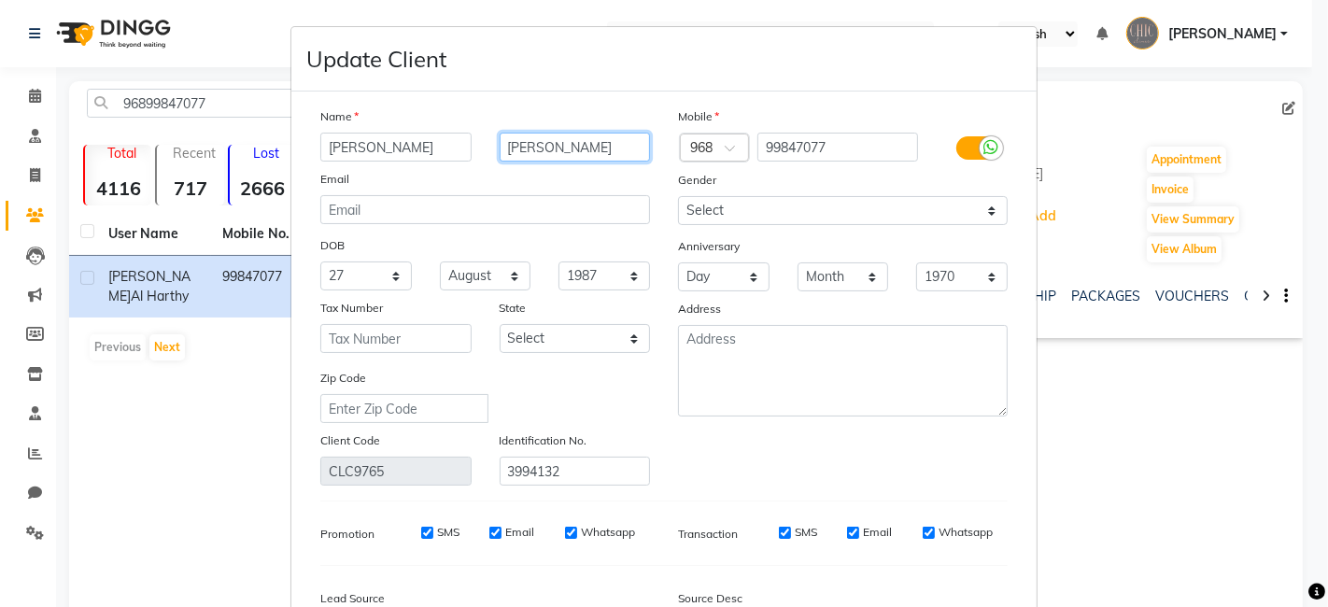
scroll to position [220, 0]
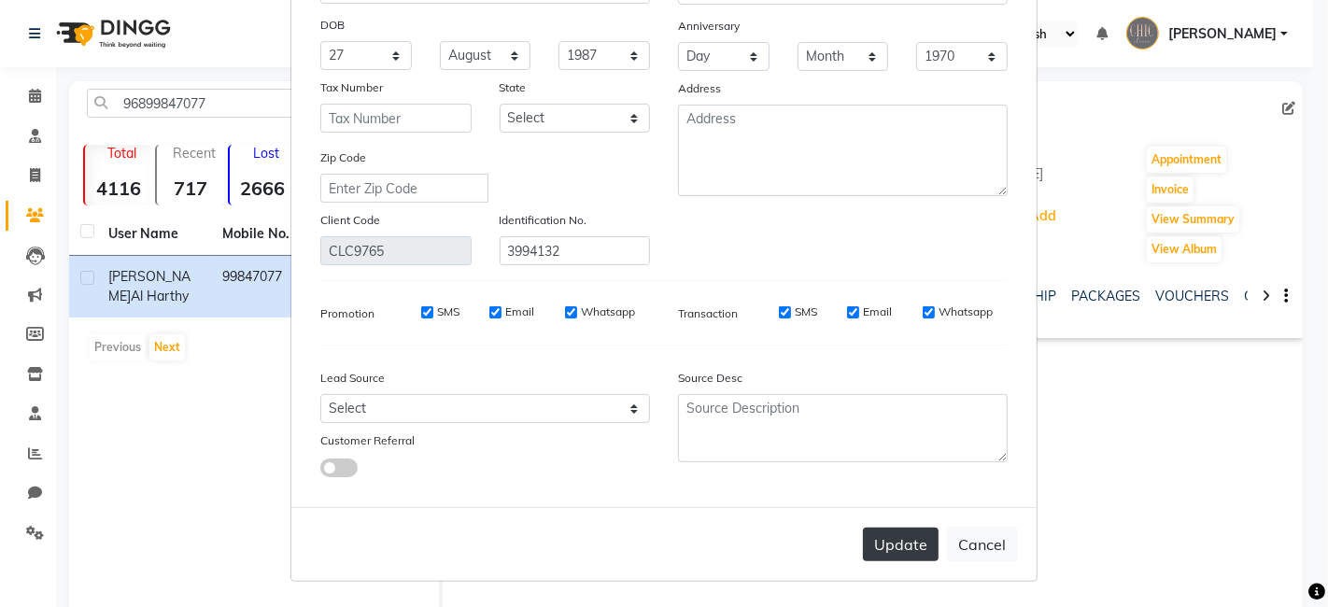
type input "[PERSON_NAME]"
click at [871, 549] on button "Update" at bounding box center [901, 545] width 76 height 34
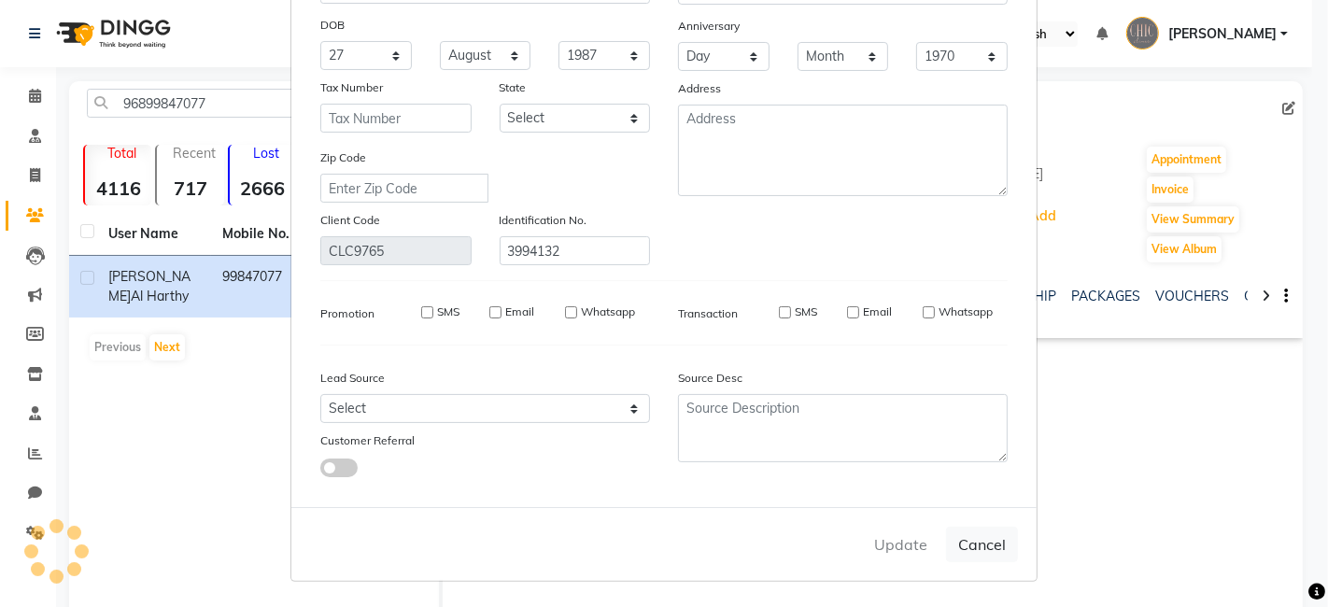
select select
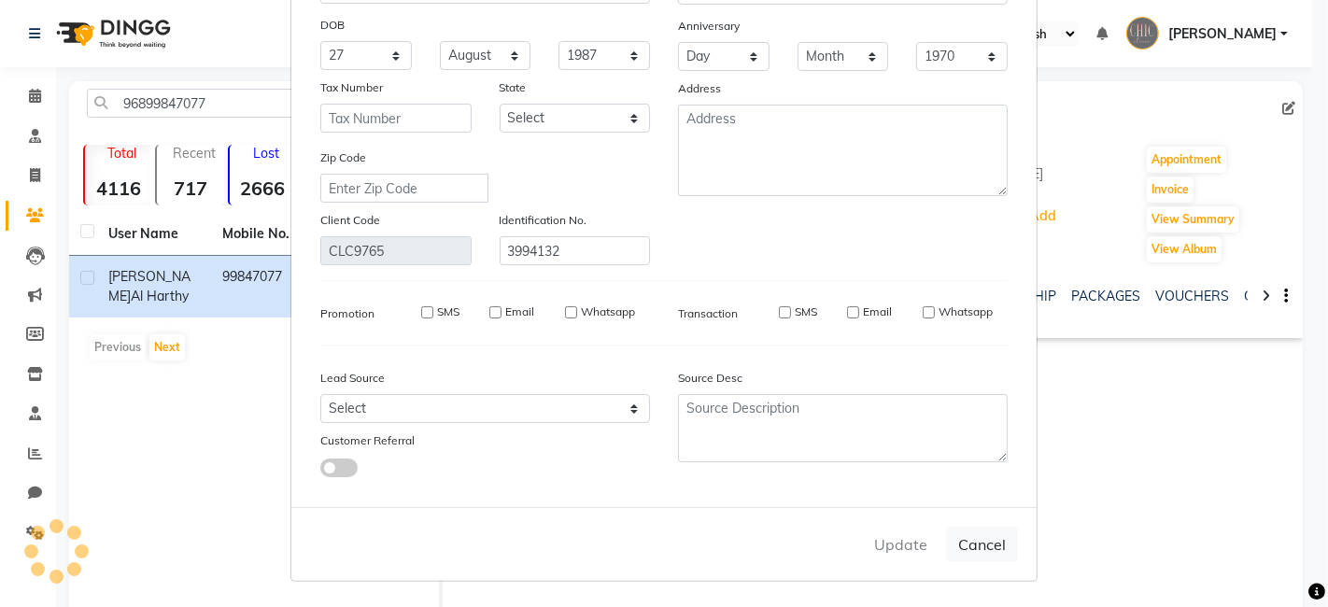
select select
checkbox input "false"
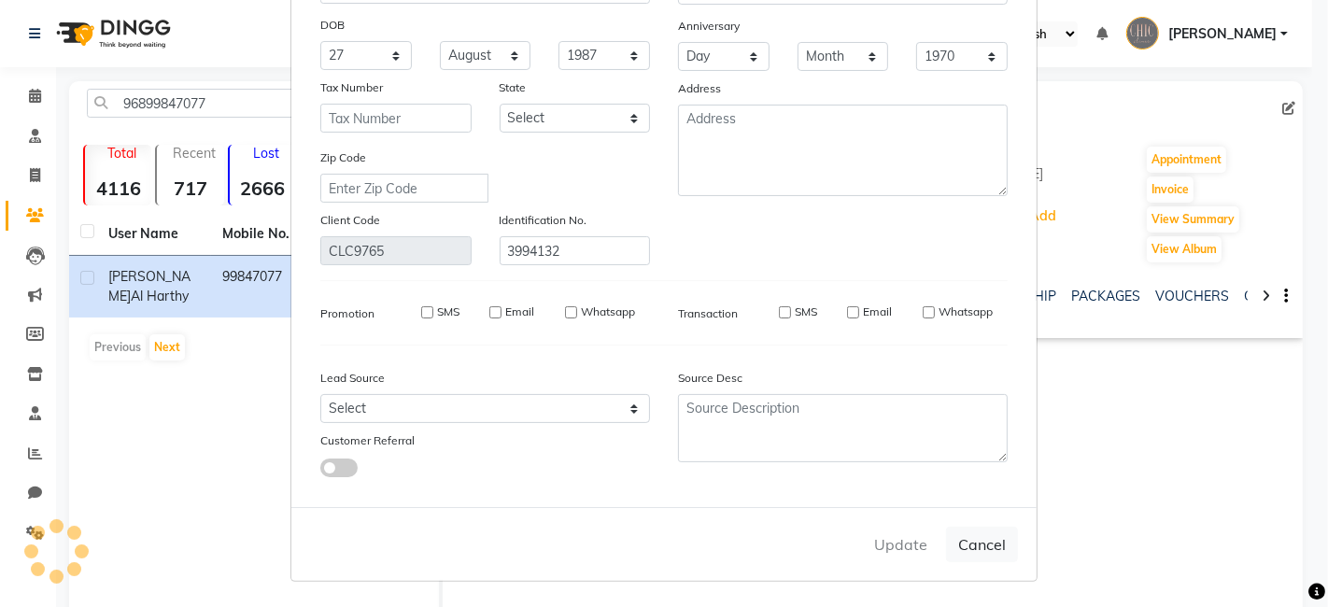
checkbox input "false"
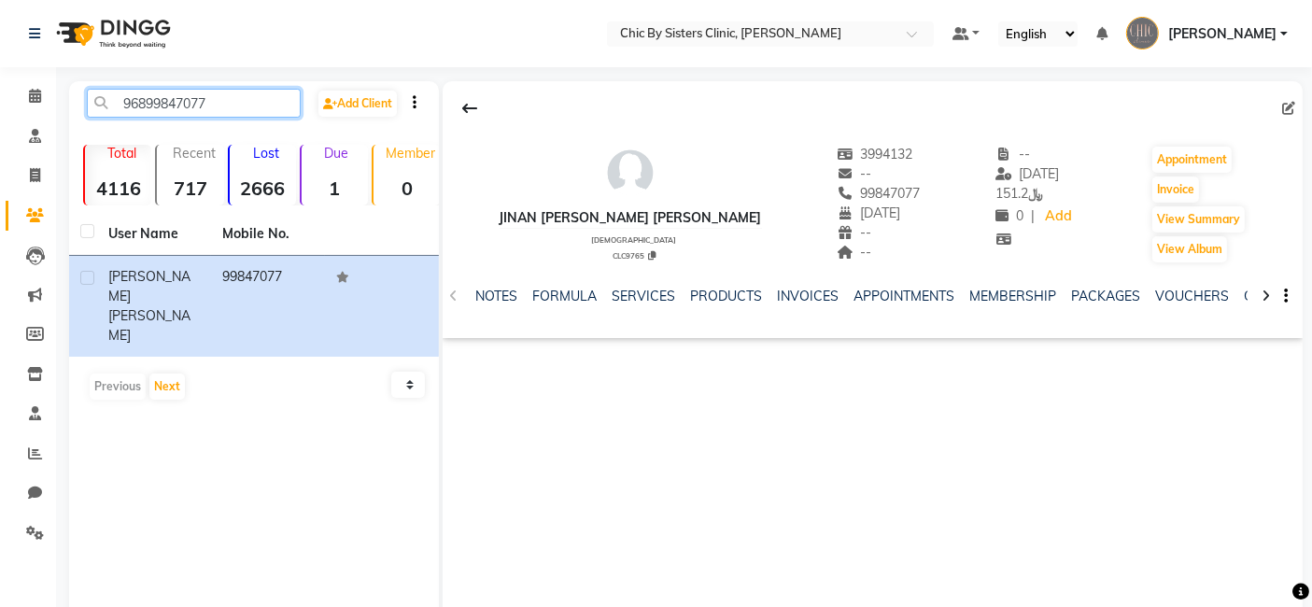
drag, startPoint x: 224, startPoint y: 95, endPoint x: 58, endPoint y: 103, distance: 166.4
click at [58, 103] on main "96899847077 Add Client Total 4116 Recent 717 Lost 2666 Due 1 Member 0 User Name…" at bounding box center [684, 375] width 1256 height 588
paste input "588629"
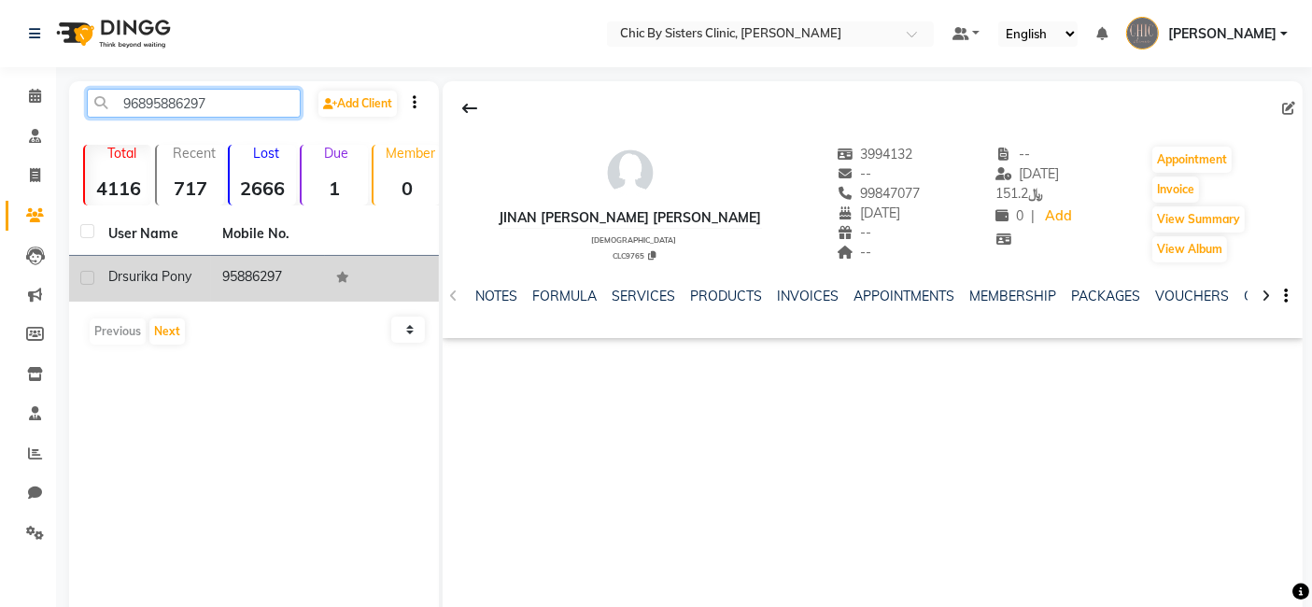
type input "96895886297"
click at [160, 276] on span "surika pony" at bounding box center [156, 276] width 69 height 17
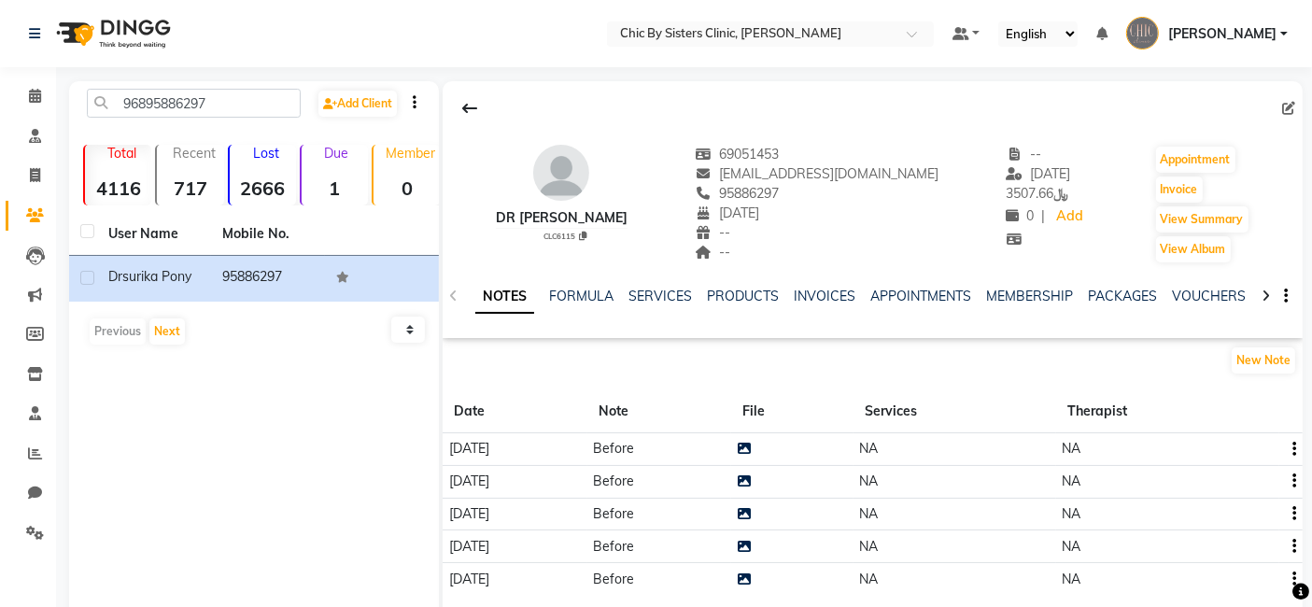
click at [857, 231] on div "--" at bounding box center [817, 233] width 244 height 20
click at [1289, 107] on icon at bounding box center [1288, 108] width 13 height 13
select select "01"
select select "08"
select select "1971"
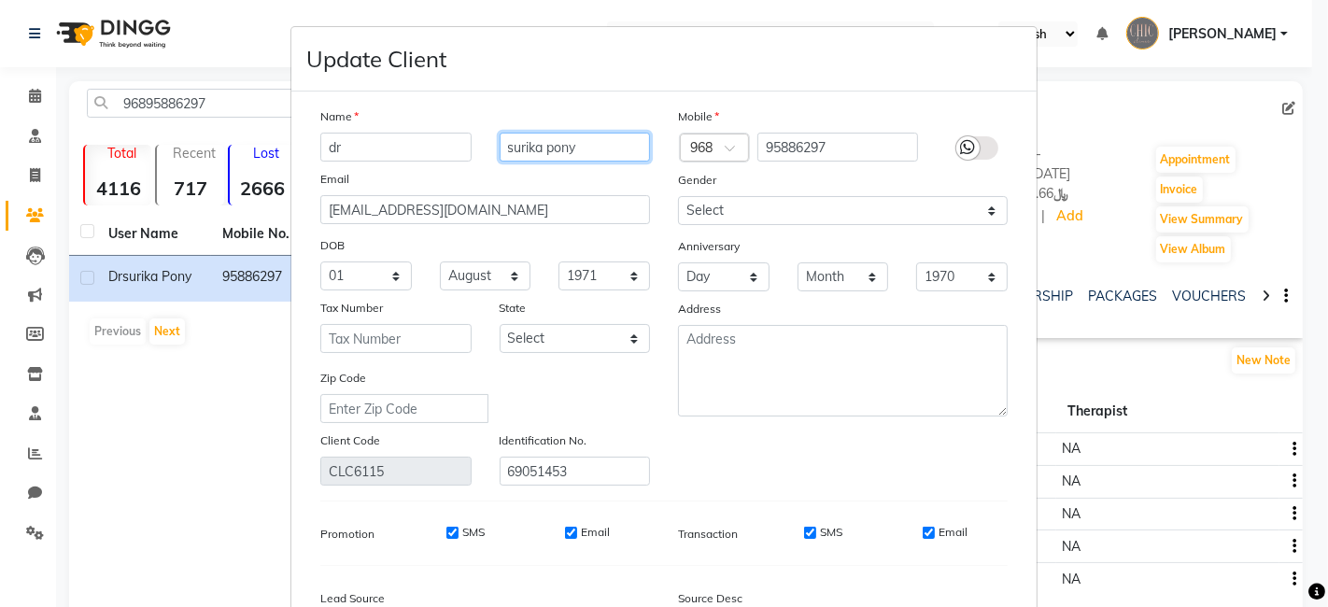
click at [535, 146] on input "surika pony" at bounding box center [575, 147] width 151 height 29
type input "pony"
click at [343, 149] on input "dr" at bounding box center [395, 147] width 151 height 29
type input "d"
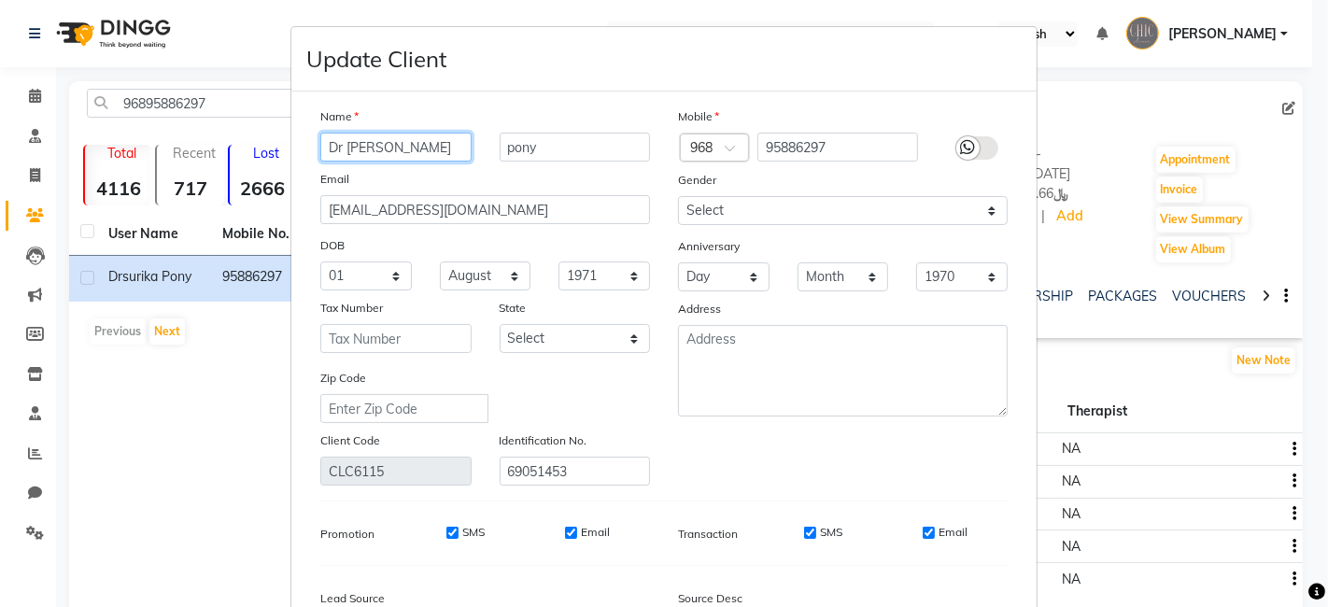
type input "Dr [PERSON_NAME]"
click at [508, 145] on input "pony" at bounding box center [575, 147] width 151 height 29
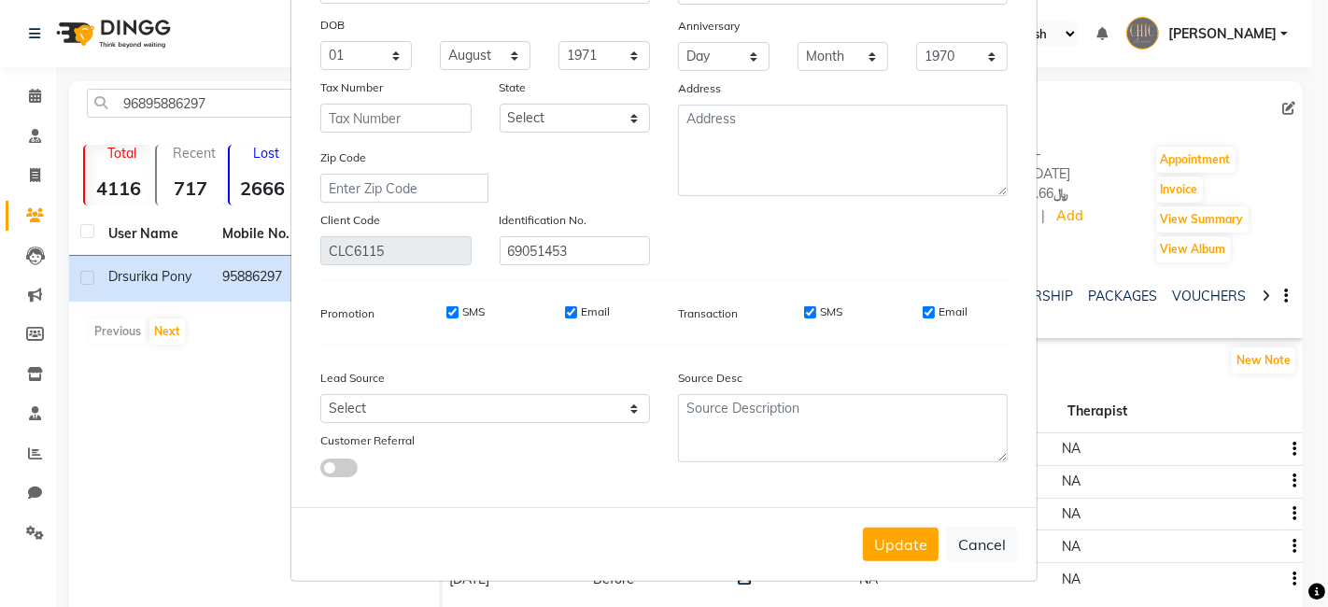
scroll to position [220, 0]
type input "[PERSON_NAME]"
click at [877, 551] on button "Update" at bounding box center [901, 546] width 76 height 34
select select
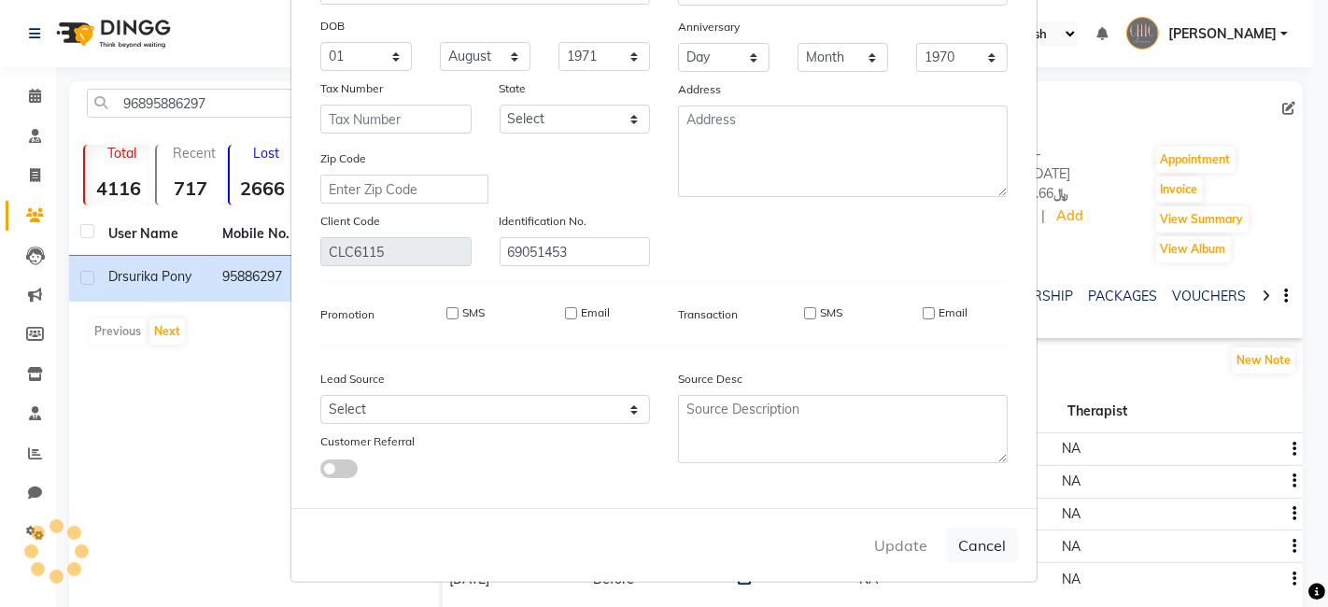
select select
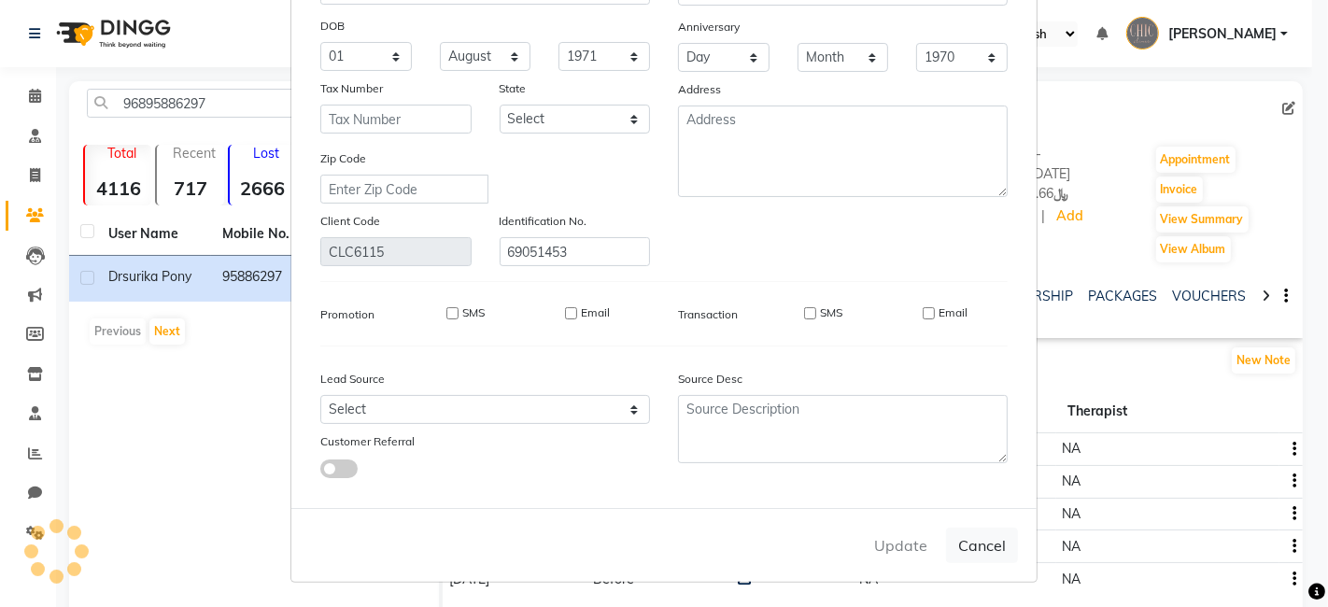
checkbox input "false"
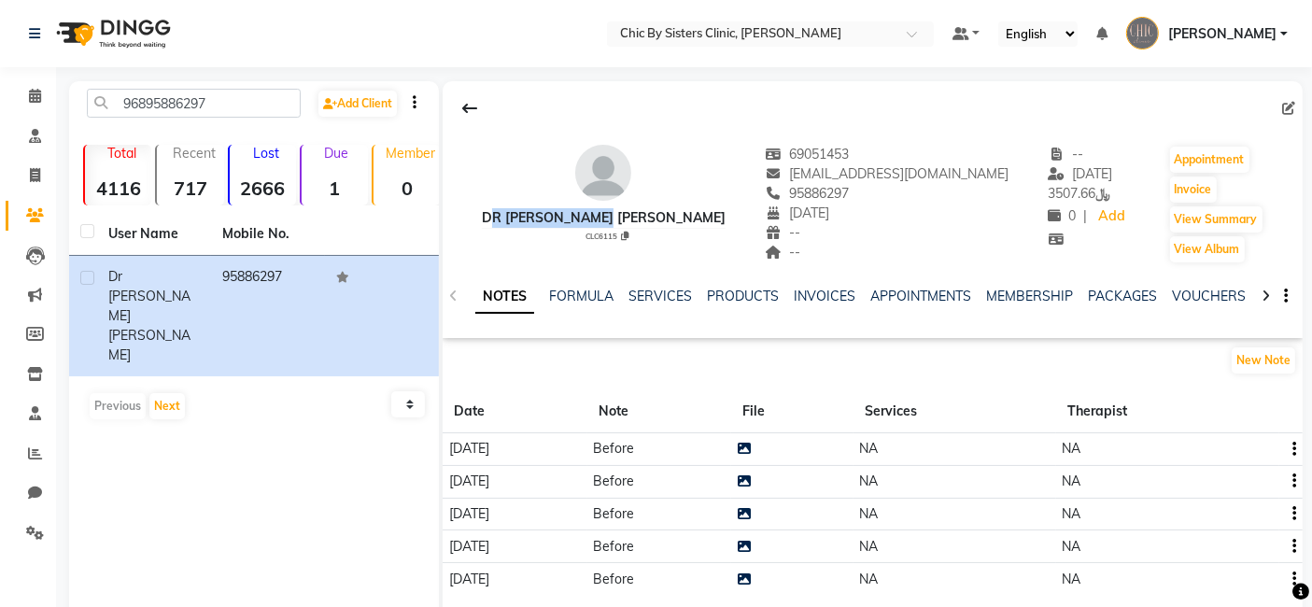
drag, startPoint x: 634, startPoint y: 220, endPoint x: 506, endPoint y: 220, distance: 128.0
click at [506, 220] on div "Dr [PERSON_NAME] [PERSON_NAME] CLC6115 69051453 [EMAIL_ADDRESS][DOMAIN_NAME] 95…" at bounding box center [873, 195] width 860 height 138
copy div "Dr [PERSON_NAME] [PERSON_NAME]"
drag, startPoint x: 220, startPoint y: 97, endPoint x: 49, endPoint y: 101, distance: 171.0
click at [49, 101] on app-home "Select Location × Chic By Sisters Clinic, Al Sarooj Default Panel My Panel Engl…" at bounding box center [656, 343] width 1312 height 686
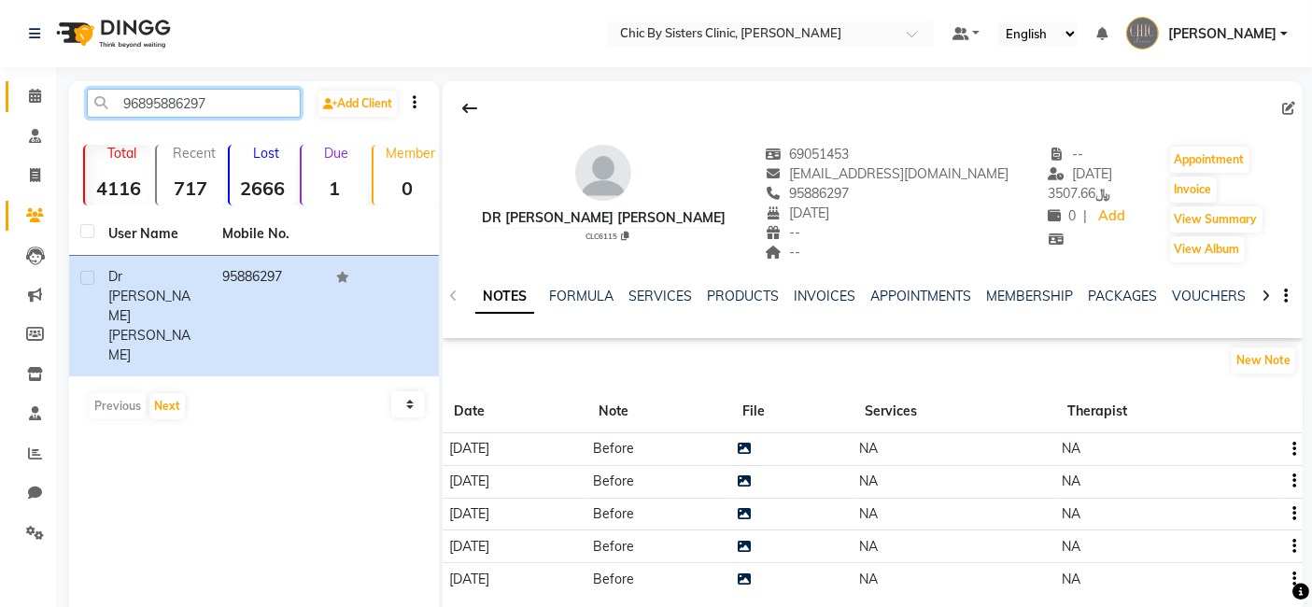
paste input "984707"
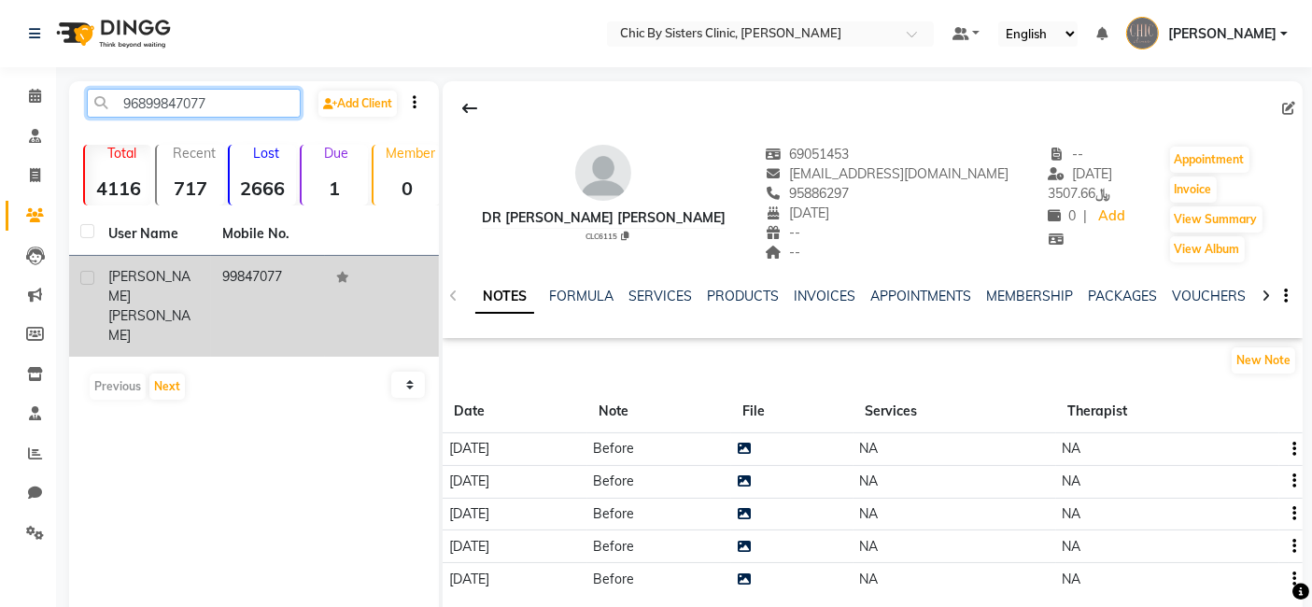
type input "96899847077"
click at [147, 307] on span "[PERSON_NAME]" at bounding box center [149, 325] width 82 height 36
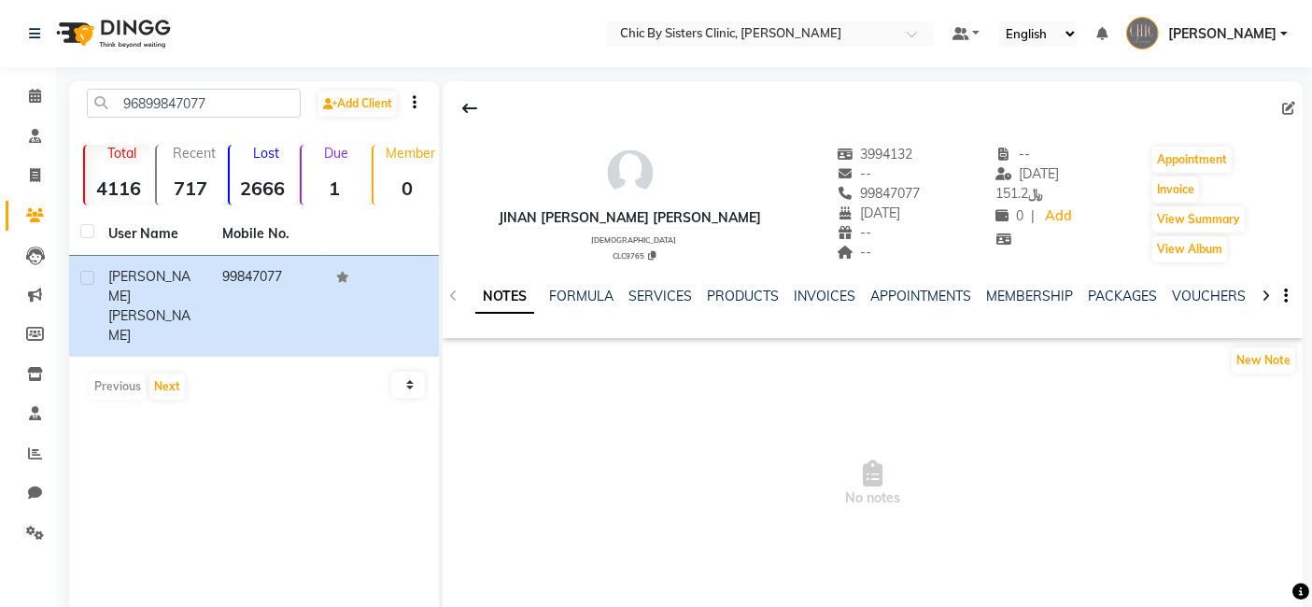
drag, startPoint x: 774, startPoint y: 210, endPoint x: 492, endPoint y: 209, distance: 282.1
click at [492, 209] on div "Jinan [PERSON_NAME] [PERSON_NAME] [DEMOGRAPHIC_DATA] CLC9765 3994132 -- 9984707…" at bounding box center [873, 195] width 860 height 138
copy div "Jinan [PERSON_NAME] [PERSON_NAME]"
drag, startPoint x: 224, startPoint y: 107, endPoint x: 56, endPoint y: 107, distance: 168.1
click at [56, 107] on main "96899847077 Add Client Total 4116 Recent 717 Lost 2666 Due 1 Member 0 User Name…" at bounding box center [684, 375] width 1256 height 588
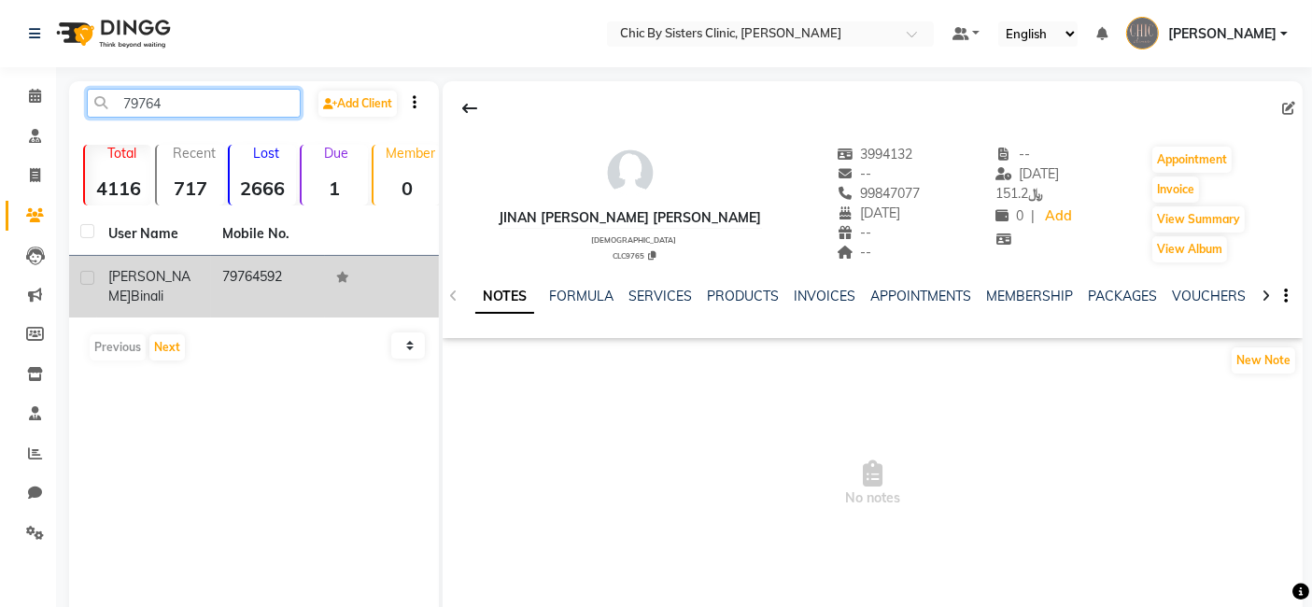
type input "79764"
click at [137, 290] on span "[PERSON_NAME]" at bounding box center [149, 286] width 82 height 36
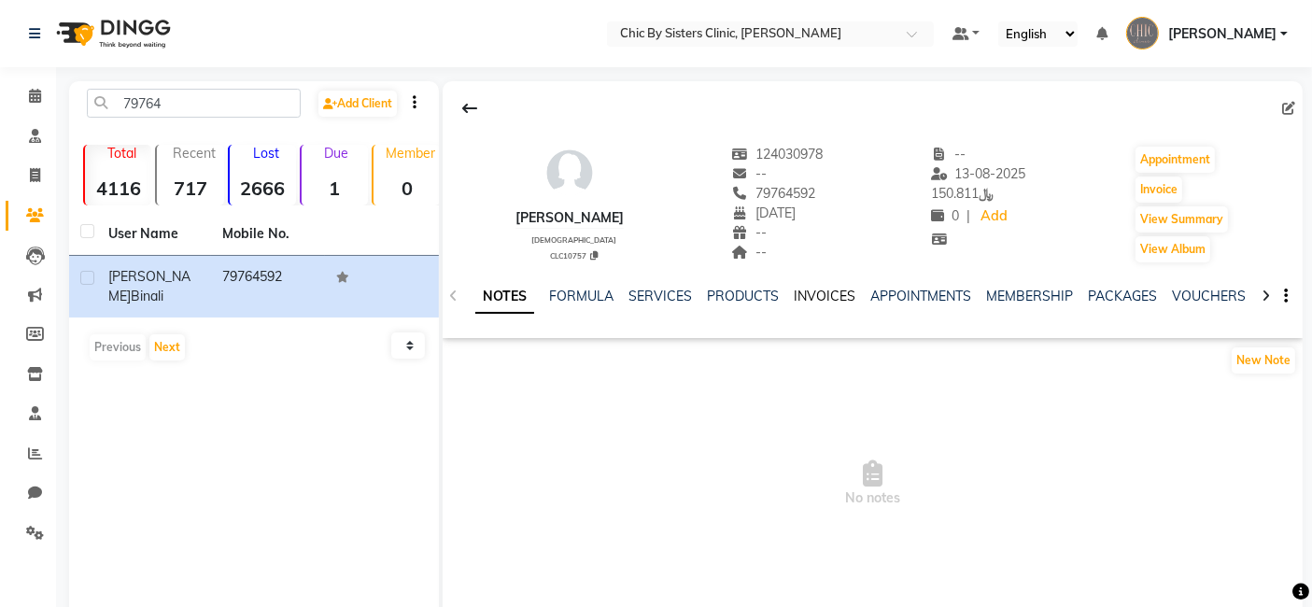
click at [832, 292] on link "INVOICES" at bounding box center [825, 296] width 62 height 17
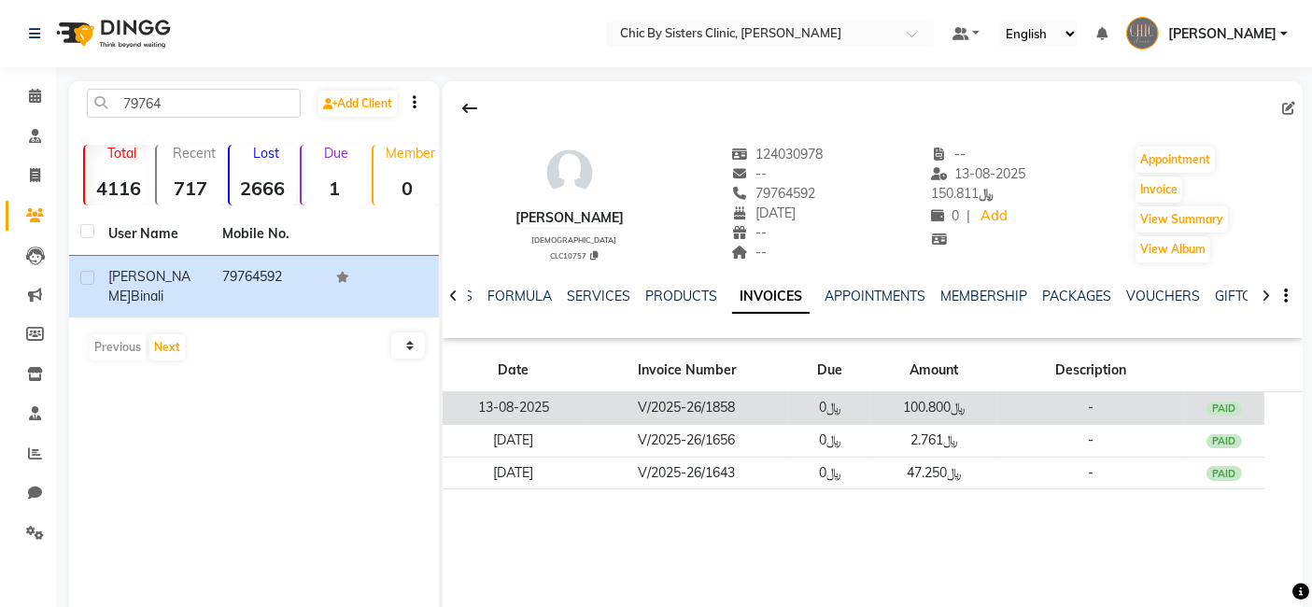
click at [680, 407] on td "V/2025-26/1858" at bounding box center [687, 408] width 205 height 33
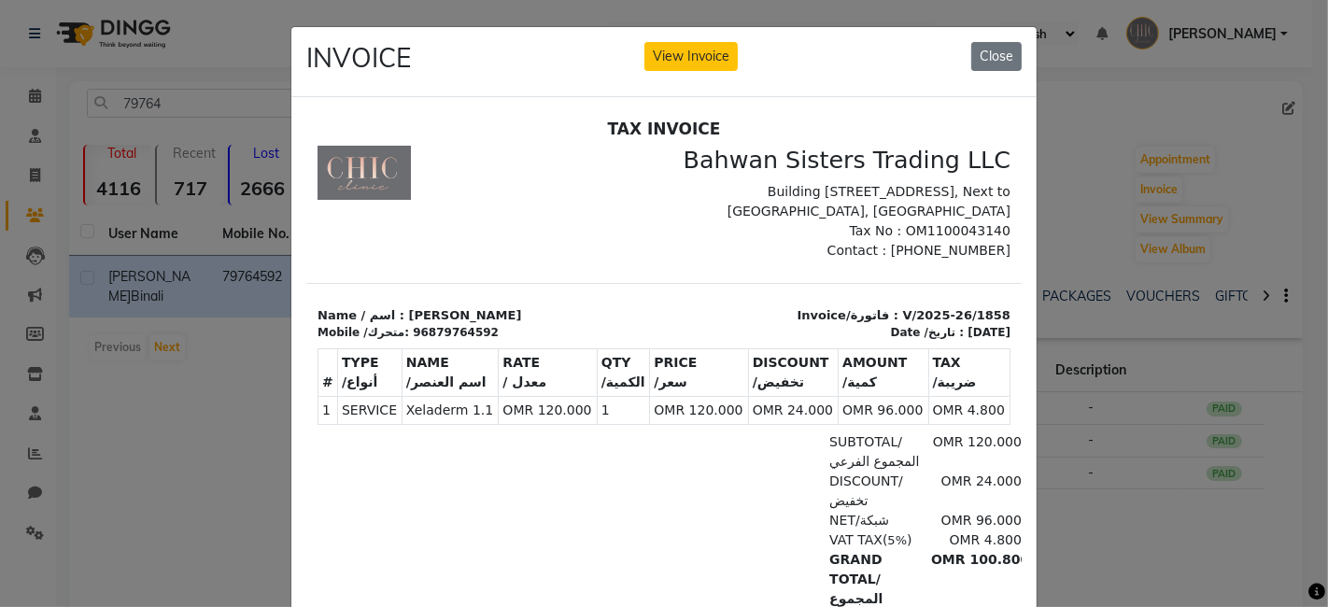
drag, startPoint x: 559, startPoint y: 310, endPoint x: 393, endPoint y: 309, distance: 165.3
click at [393, 309] on p "Name / اسم : [PERSON_NAME]" at bounding box center [484, 314] width 335 height 19
copy p "[PERSON_NAME]"
drag, startPoint x: 980, startPoint y: 310, endPoint x: 885, endPoint y: 311, distance: 94.3
click at [885, 311] on div "Invoice/فاتورة : V/2025-26/1858 Date /تاريخ : [DATE]" at bounding box center [842, 322] width 358 height 35
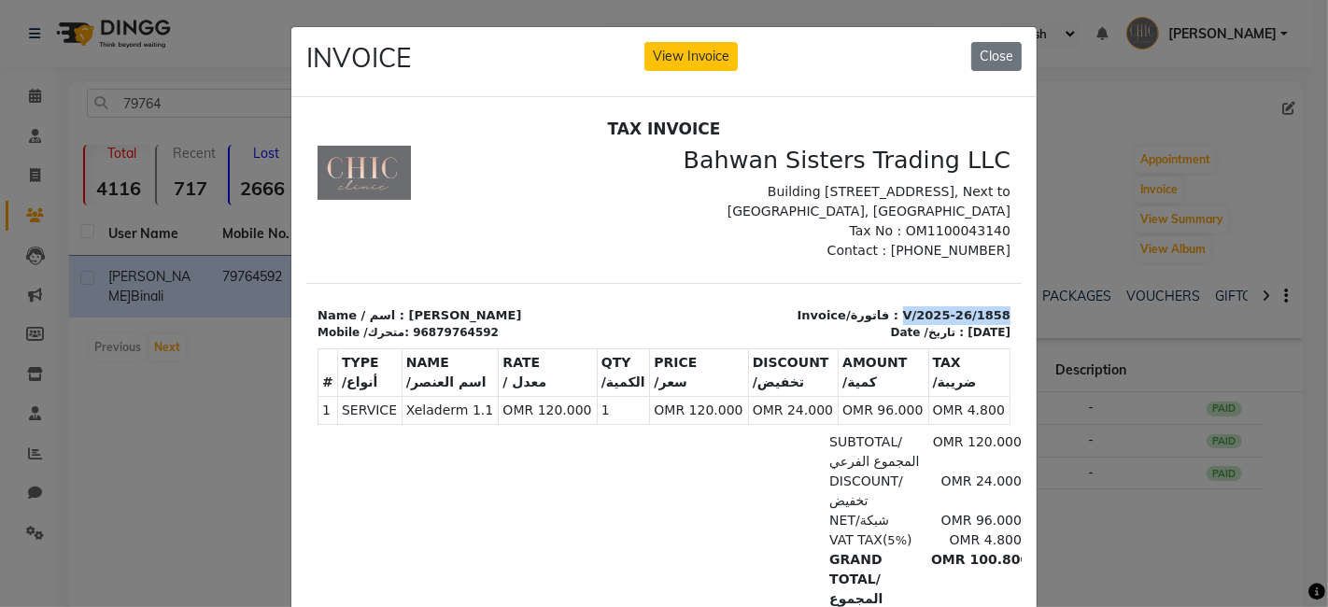
copy p "V/2025-26/1858"
drag, startPoint x: 977, startPoint y: 331, endPoint x: 919, endPoint y: 329, distance: 57.9
click at [967, 329] on div "[DATE]" at bounding box center [988, 331] width 43 height 17
copy div "[DATE]"
click at [1003, 48] on button "Close" at bounding box center [996, 56] width 50 height 29
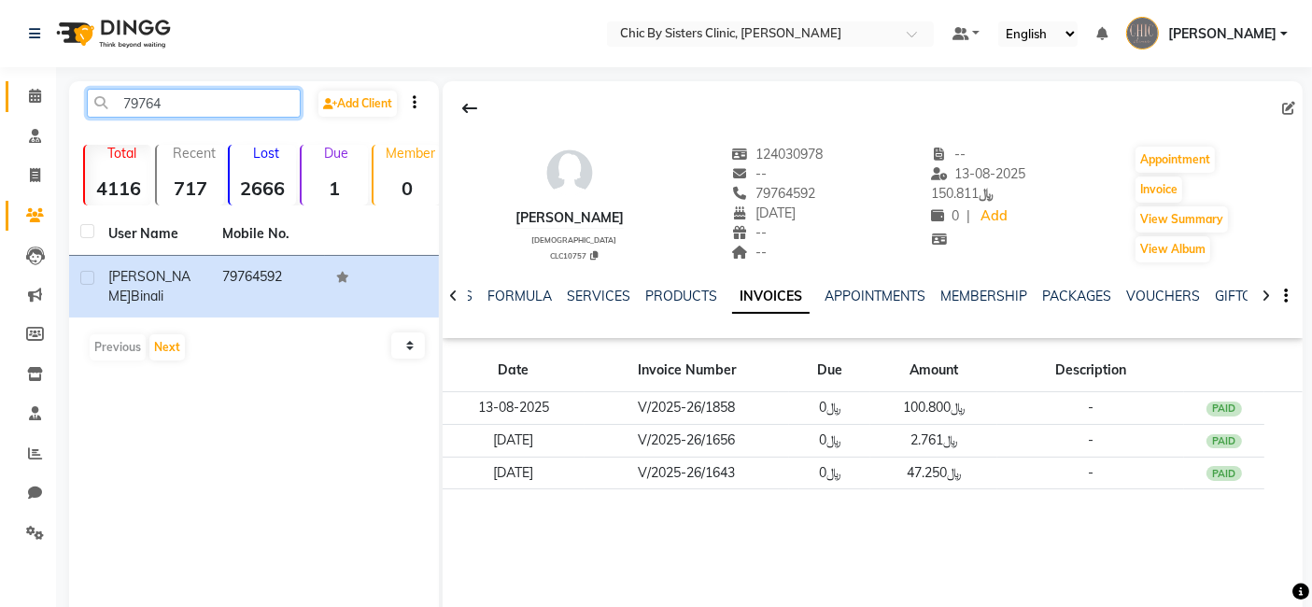
drag, startPoint x: 180, startPoint y: 103, endPoint x: 44, endPoint y: 93, distance: 136.7
click at [44, 93] on app-home "Select Location × Chic By Sisters Clinic, Al Sarooj Default Panel My Panel Engl…" at bounding box center [656, 335] width 1312 height 670
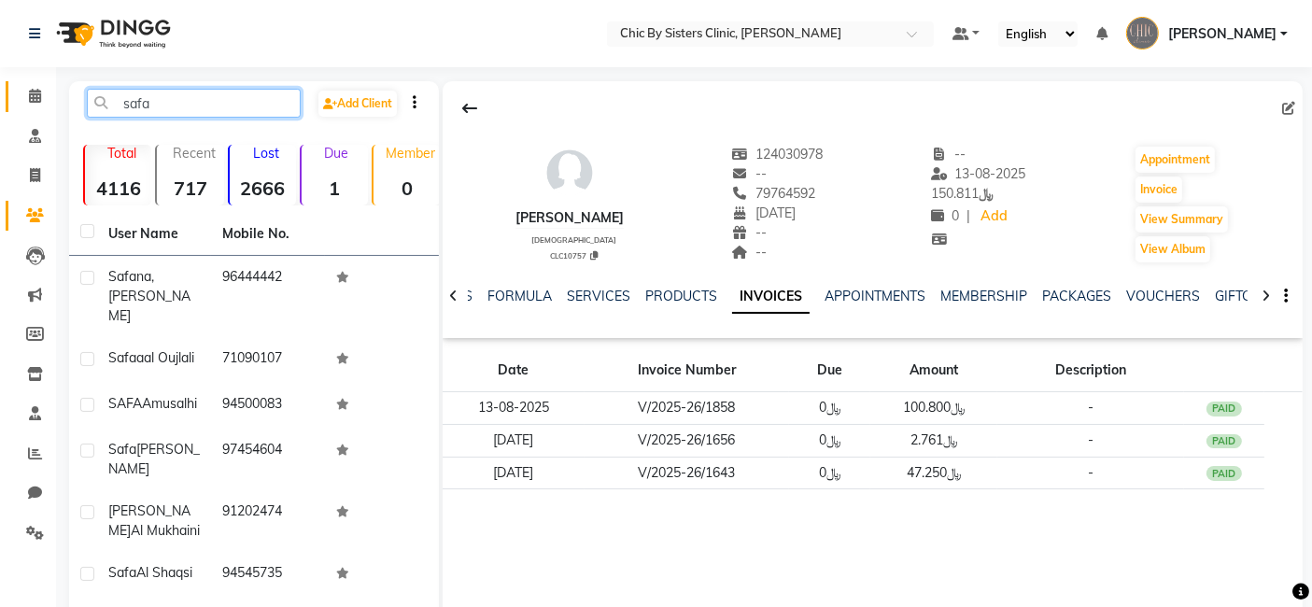
drag, startPoint x: 157, startPoint y: 103, endPoint x: 7, endPoint y: 89, distance: 150.1
click at [7, 89] on app-home "Select Location × Chic By Sisters Clinic, Al Sarooj Default Panel My Panel Engl…" at bounding box center [656, 471] width 1312 height 943
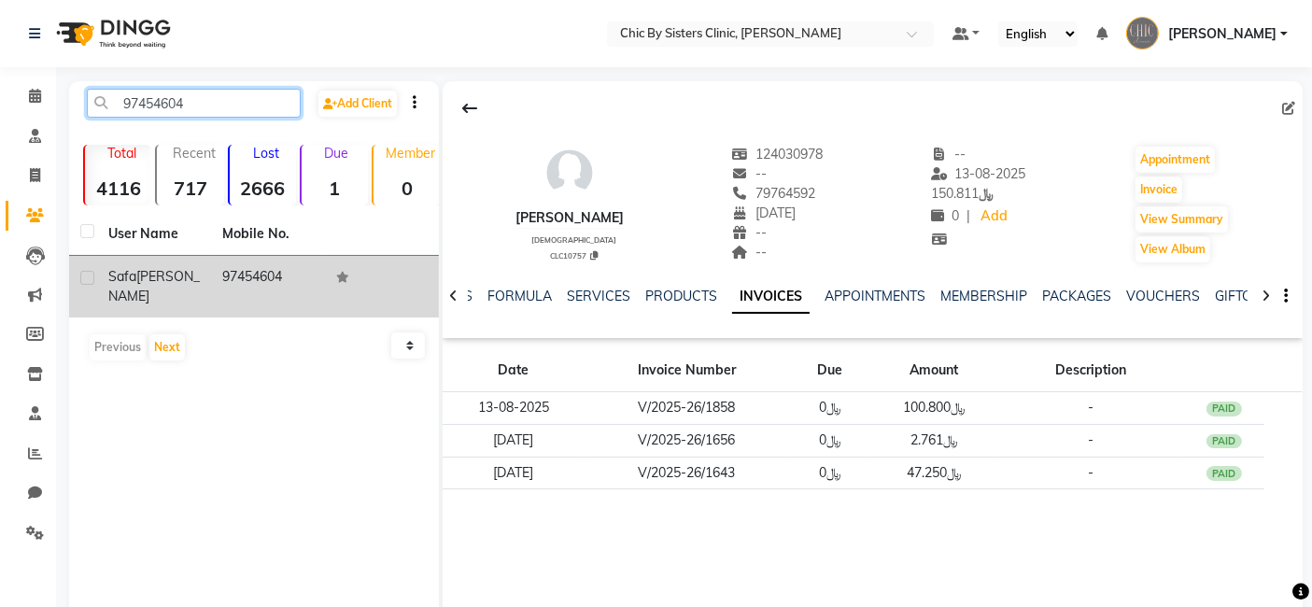
type input "97454604"
click at [154, 276] on span "[PERSON_NAME]" at bounding box center [154, 286] width 92 height 36
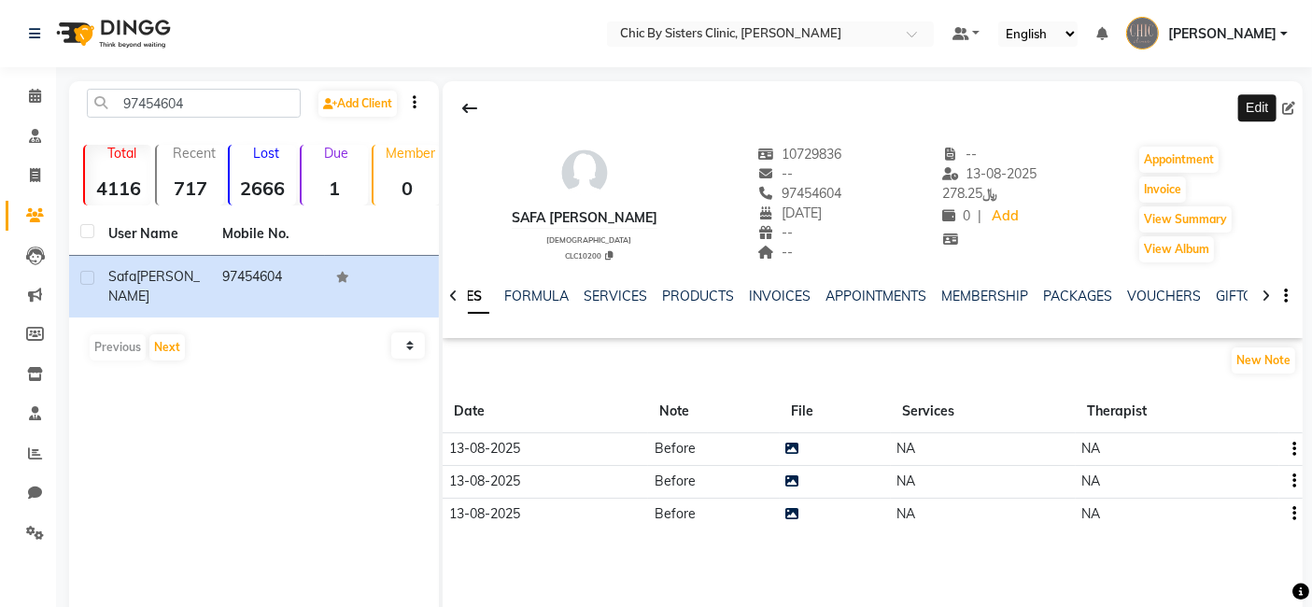
click at [1288, 106] on icon at bounding box center [1288, 108] width 13 height 13
select select "01"
select select "08"
select select "1994"
select select "[DEMOGRAPHIC_DATA]"
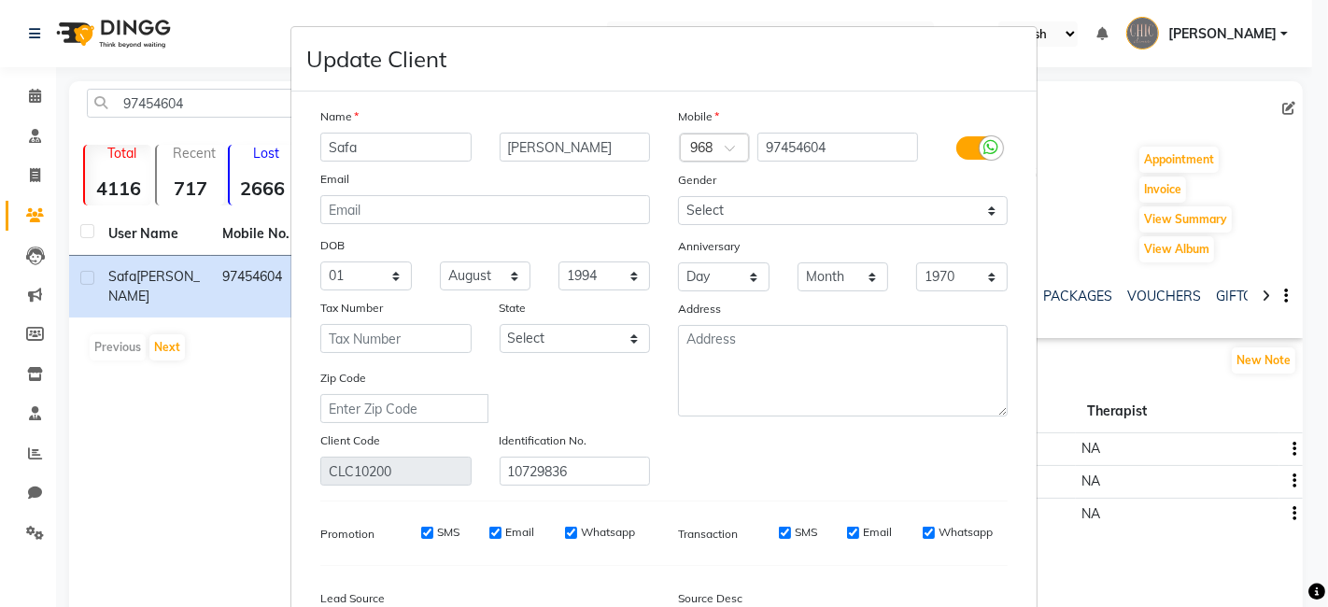
click at [391, 138] on input "Safa" at bounding box center [395, 147] width 151 height 29
click at [500, 144] on input "[PERSON_NAME]" at bounding box center [575, 147] width 151 height 29
click at [630, 141] on input "[PERSON_NAME]" at bounding box center [575, 147] width 151 height 29
type input "[PERSON_NAME]"
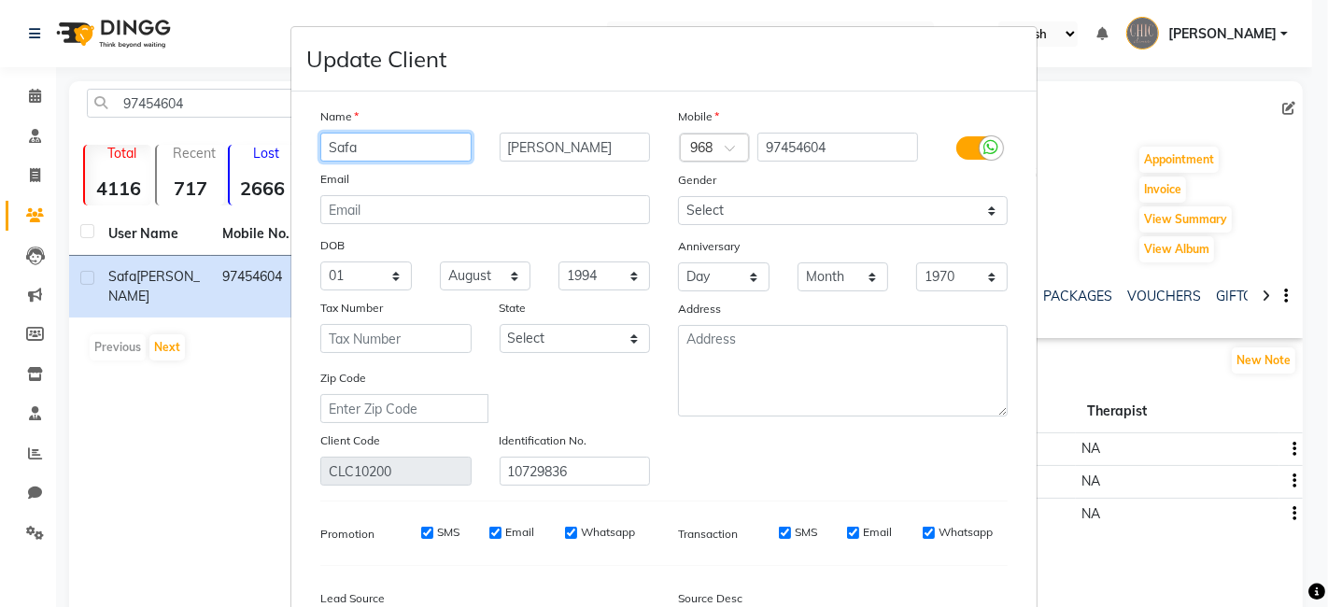
scroll to position [0, 0]
click at [376, 136] on input "Safa" at bounding box center [395, 147] width 151 height 29
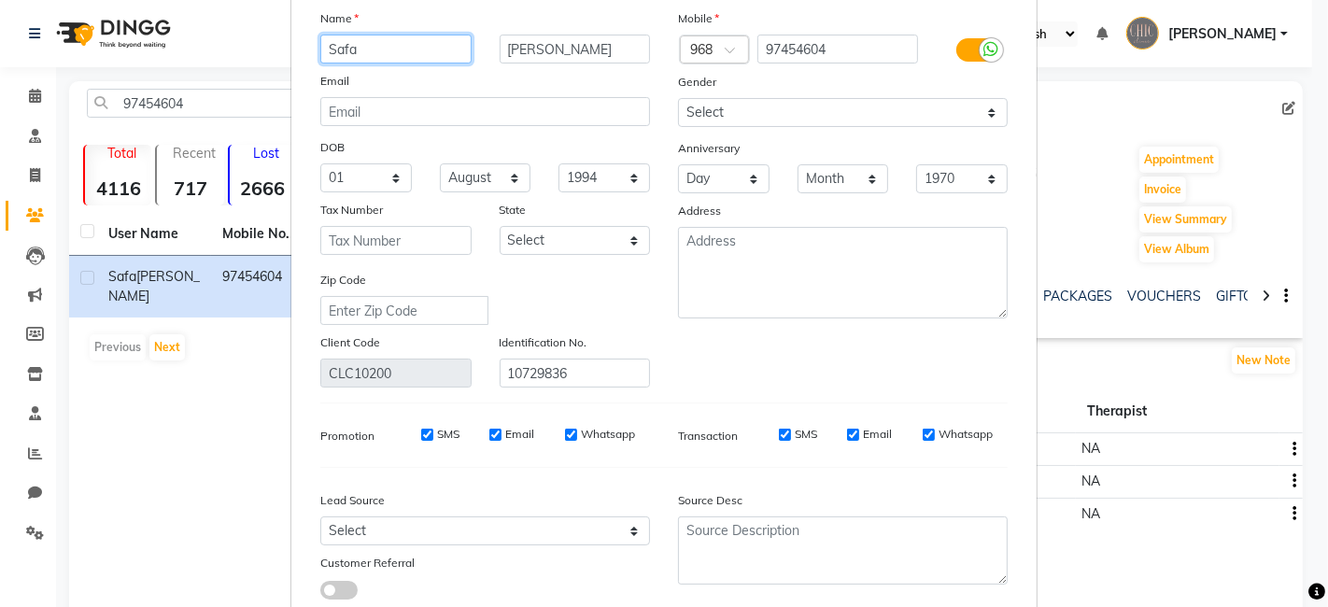
scroll to position [220, 0]
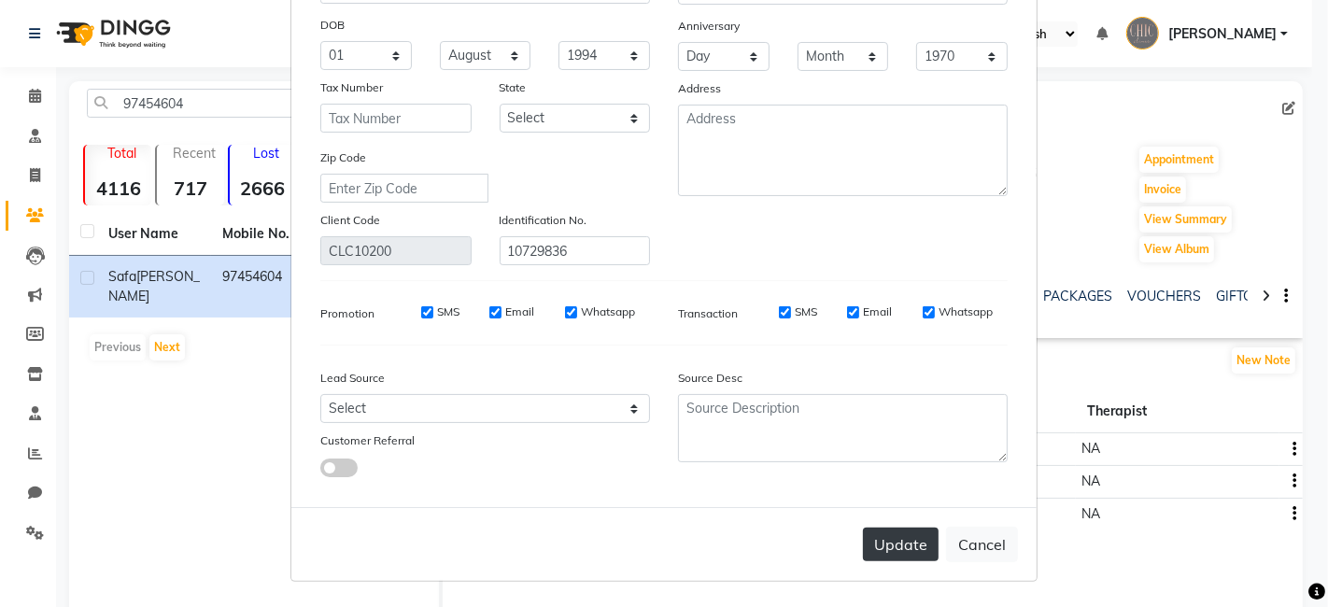
click at [891, 543] on button "Update" at bounding box center [901, 545] width 76 height 34
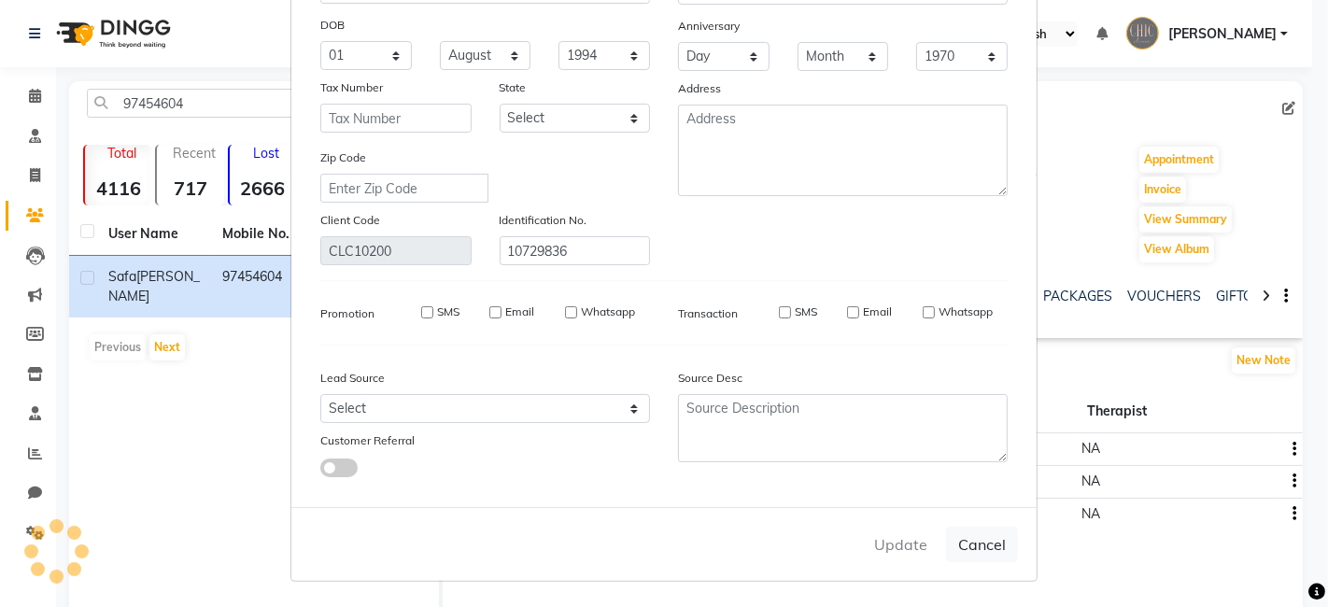
select select
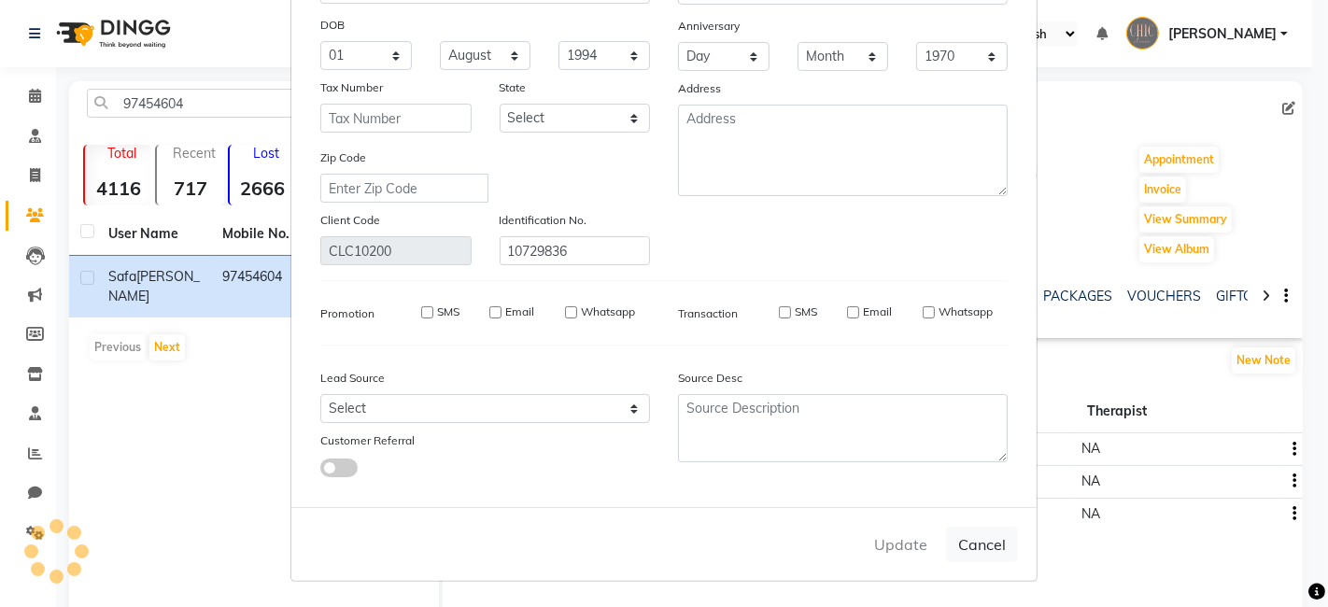
select select
checkbox input "false"
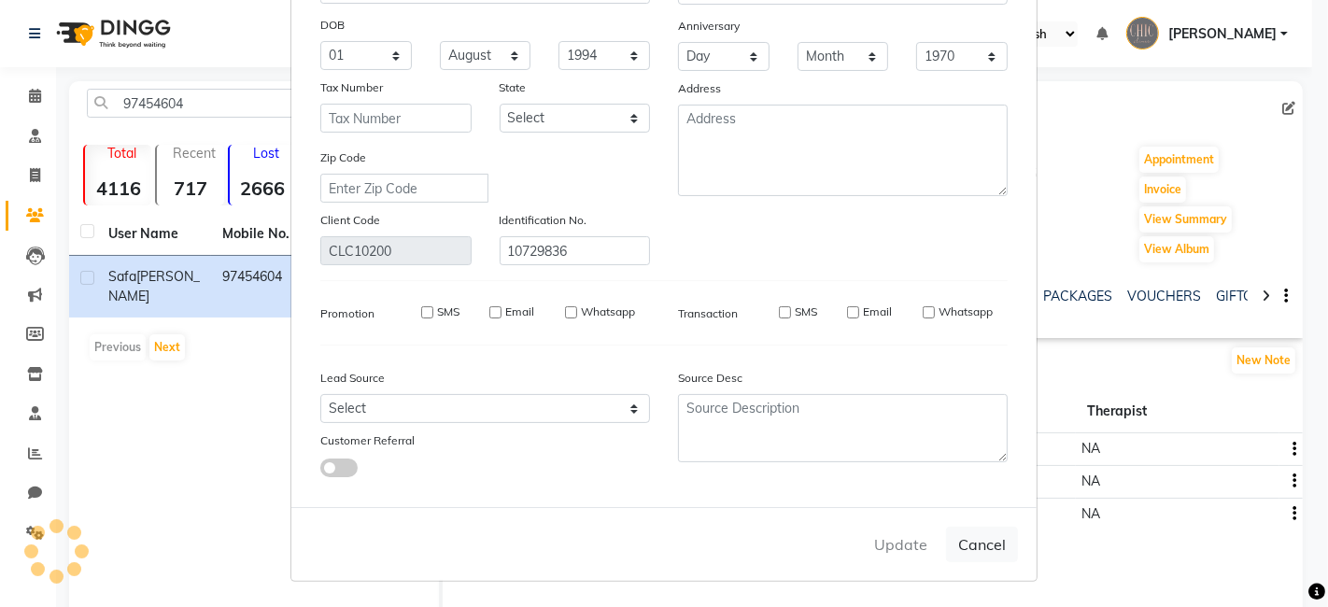
checkbox input "false"
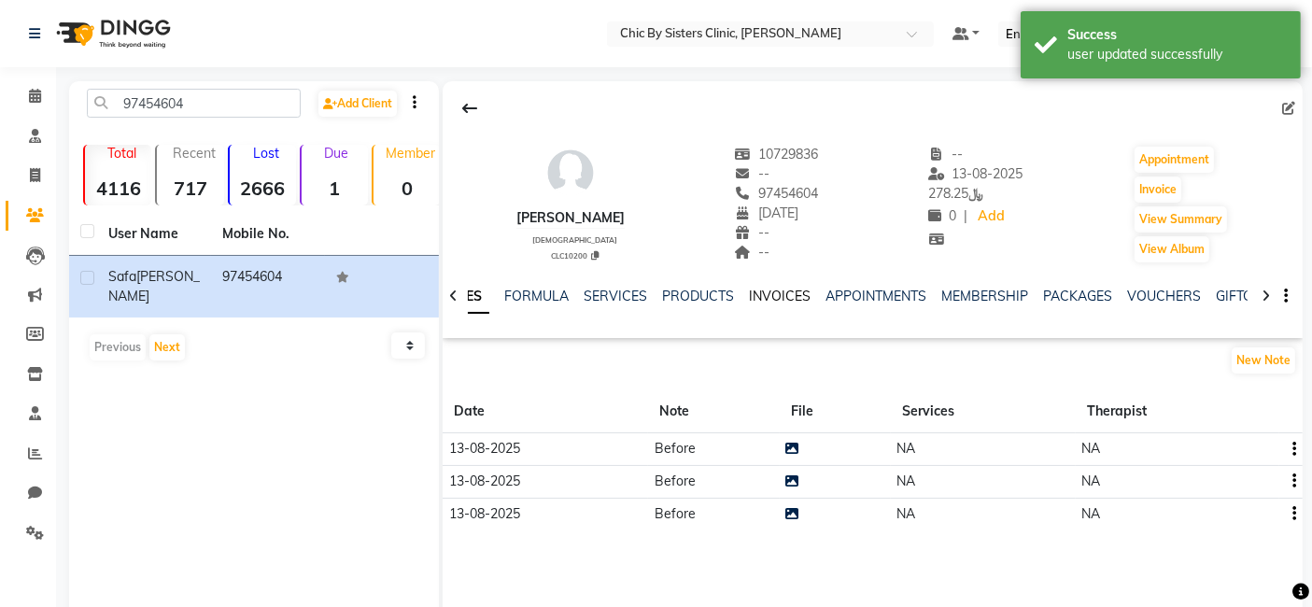
click at [783, 293] on link "INVOICES" at bounding box center [780, 296] width 62 height 17
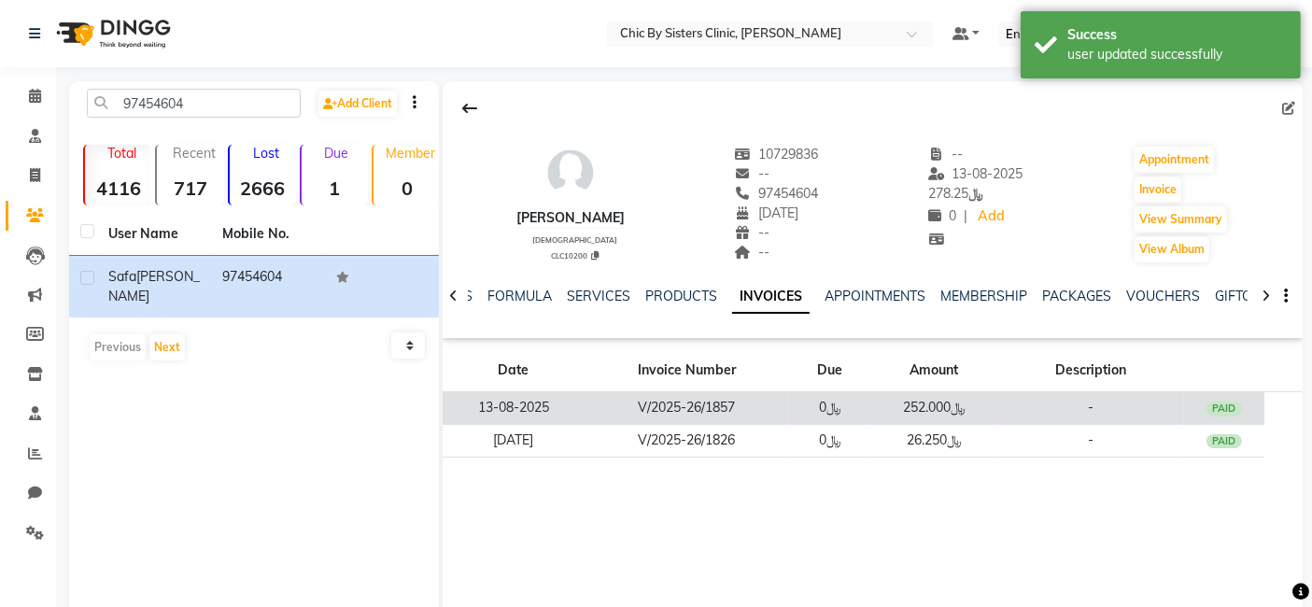
click at [725, 406] on td "V/2025-26/1857" at bounding box center [687, 408] width 205 height 33
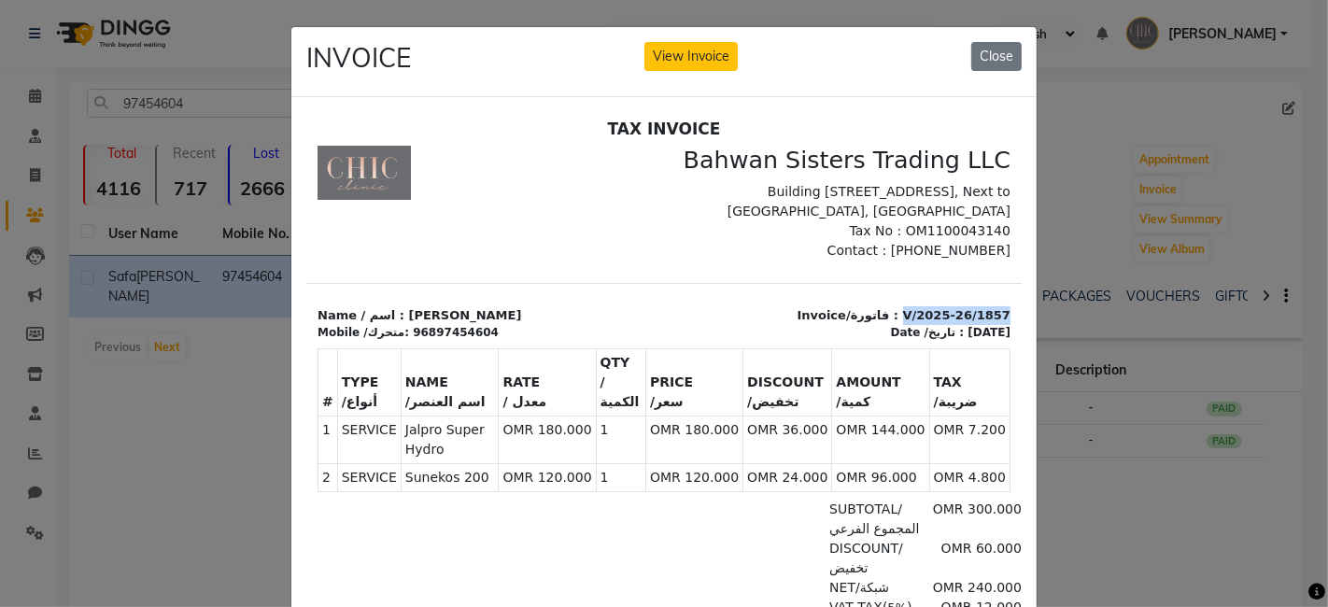
drag, startPoint x: 978, startPoint y: 313, endPoint x: 888, endPoint y: 307, distance: 89.8
click at [888, 307] on div "Invoice/فاتورة : V/2025-26/1857 Date /تاريخ : [DATE]" at bounding box center [842, 322] width 358 height 35
copy p "V/2025-26/1857"
drag, startPoint x: 579, startPoint y: 312, endPoint x: 393, endPoint y: 301, distance: 186.2
click at [393, 301] on section "Name / اسم : [PERSON_NAME] Mobile /متحرك: 96897454604 Invoice/فاتورة : V/2025-2…" at bounding box center [662, 311] width 715 height 59
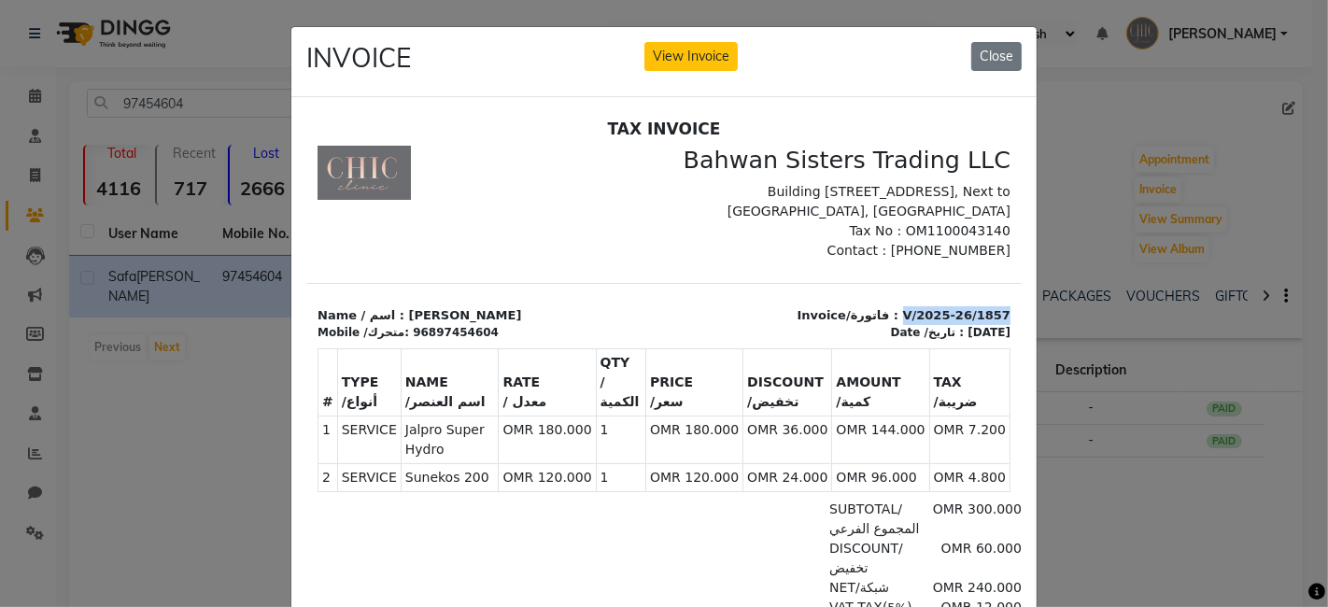
copy p "[PERSON_NAME]"
click at [993, 52] on button "Close" at bounding box center [996, 56] width 50 height 29
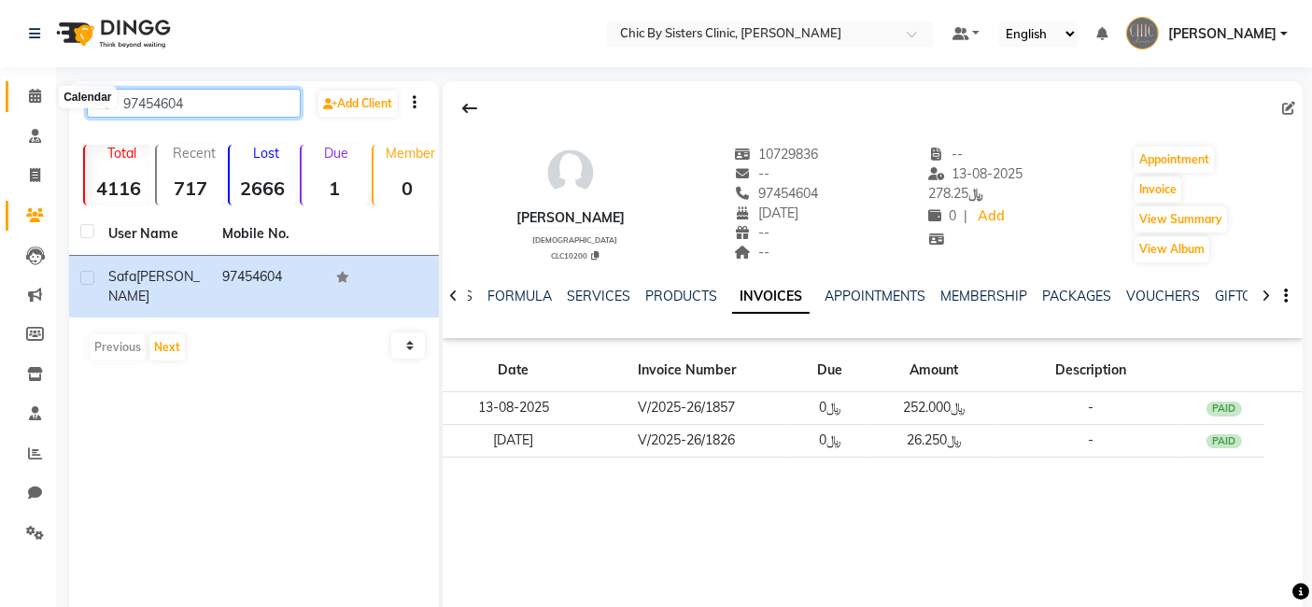
drag, startPoint x: 207, startPoint y: 107, endPoint x: 40, endPoint y: 101, distance: 167.3
click at [40, 101] on app-home "Select Location × Chic By Sisters Clinic, Al Sarooj Default Panel My Panel Engl…" at bounding box center [656, 335] width 1312 height 670
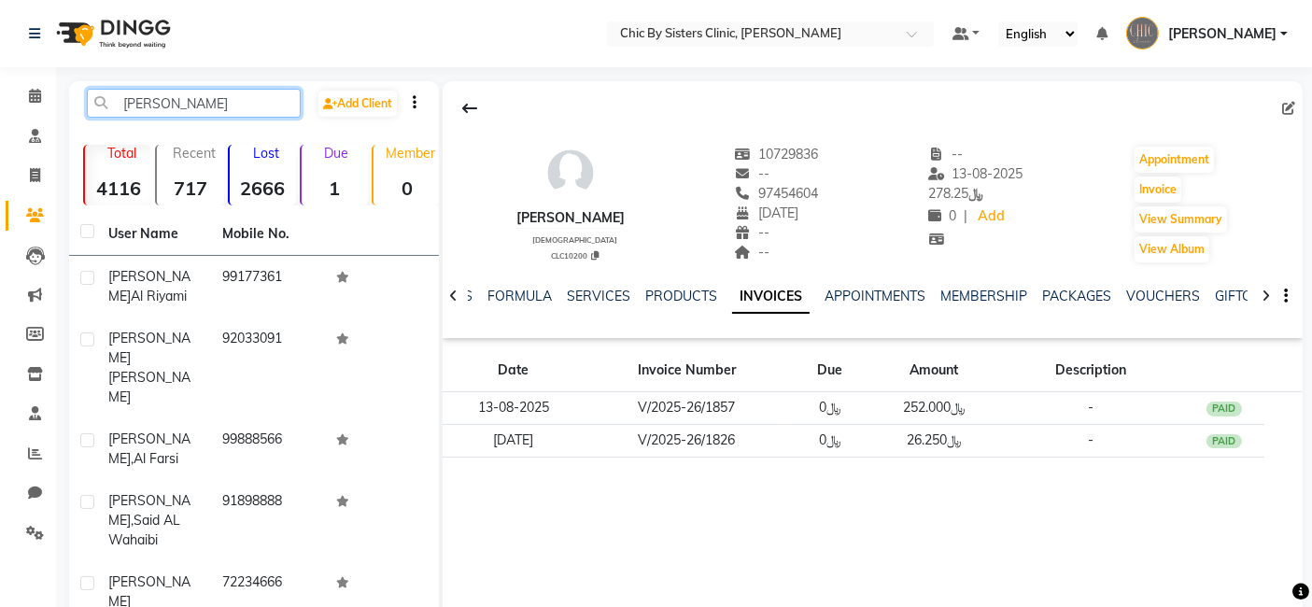
click at [207, 105] on input "[PERSON_NAME]" at bounding box center [194, 103] width 214 height 29
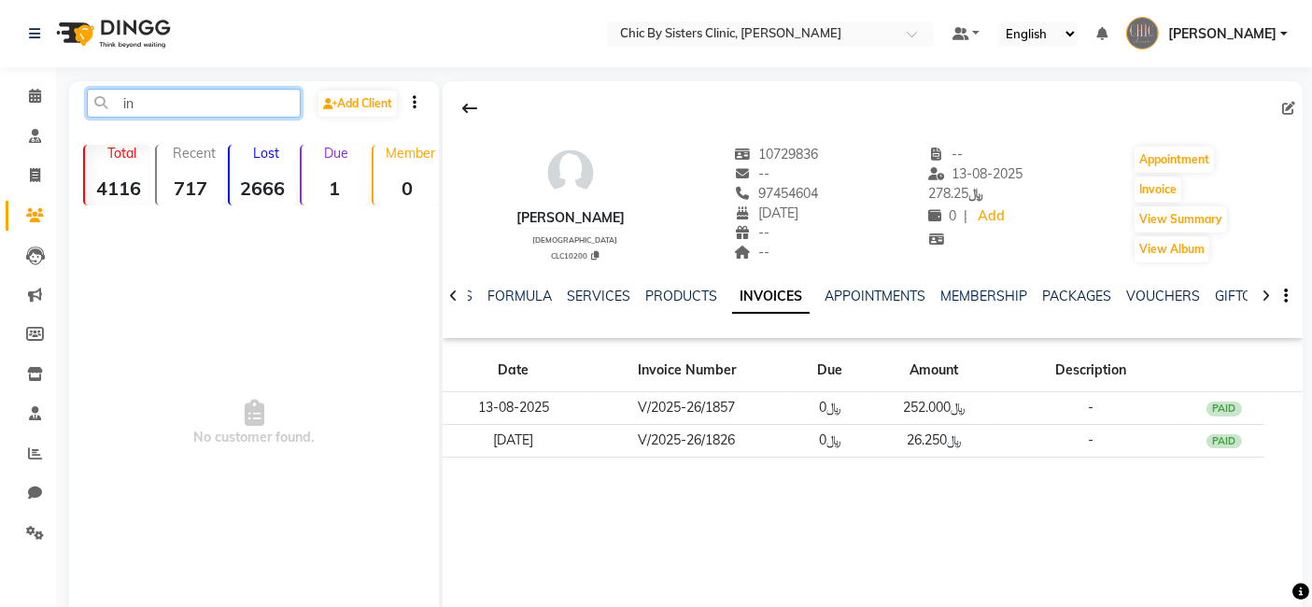
type input "i"
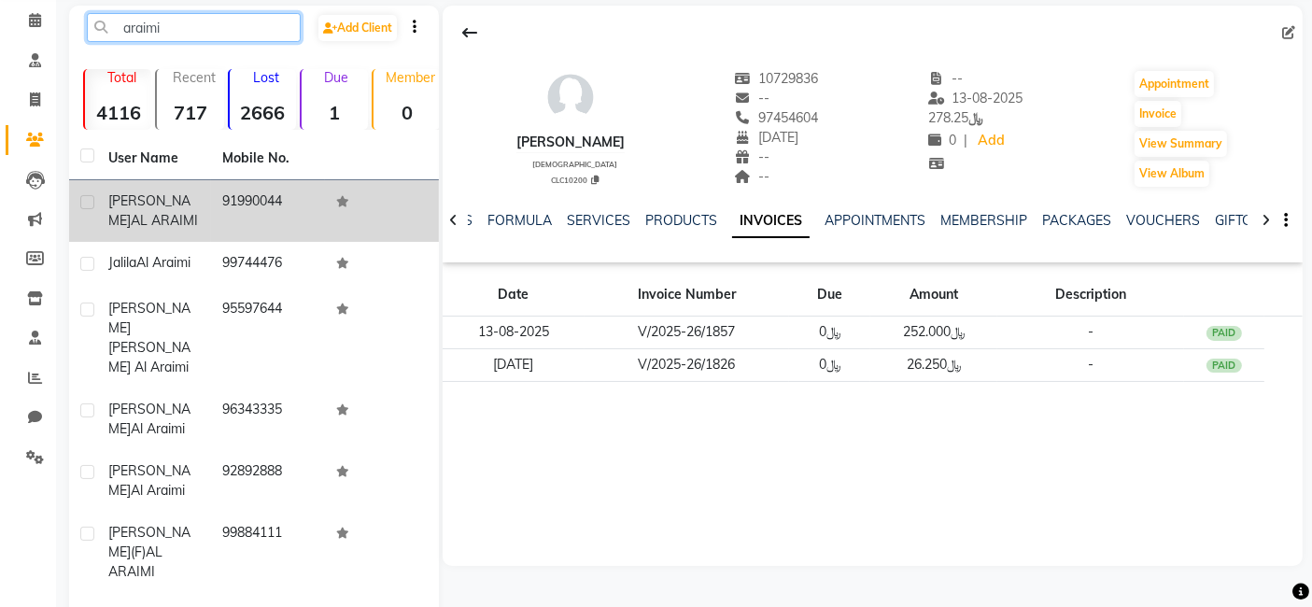
scroll to position [73, 0]
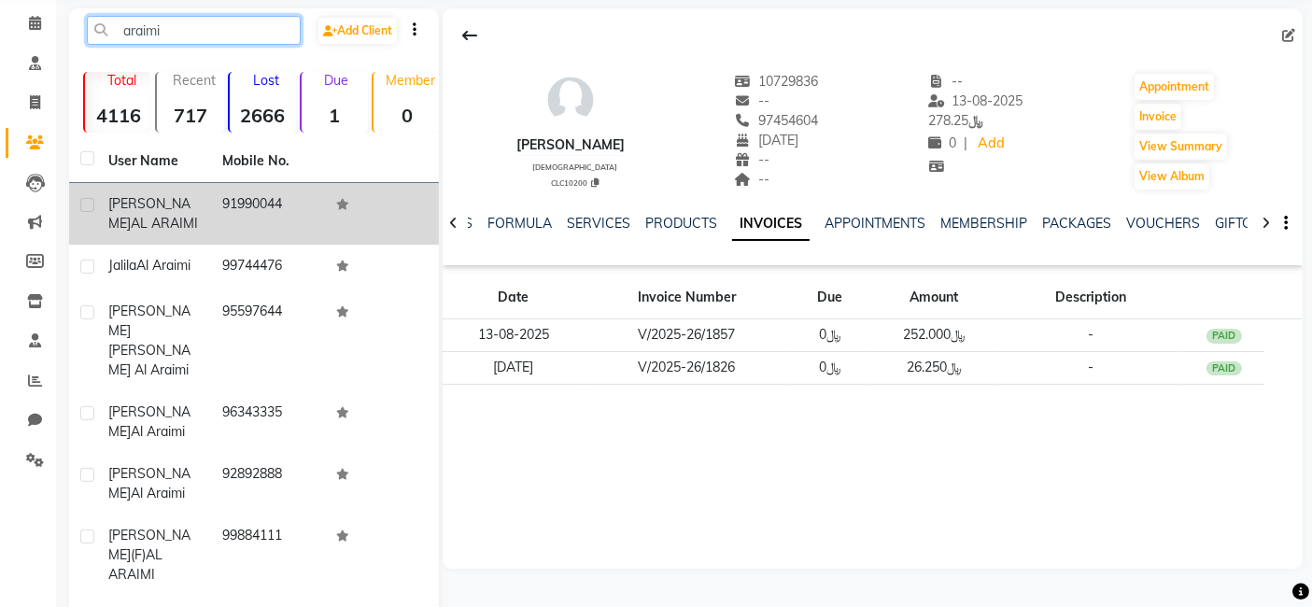
type input "araimi"
click at [220, 238] on td "91990044" at bounding box center [268, 214] width 114 height 62
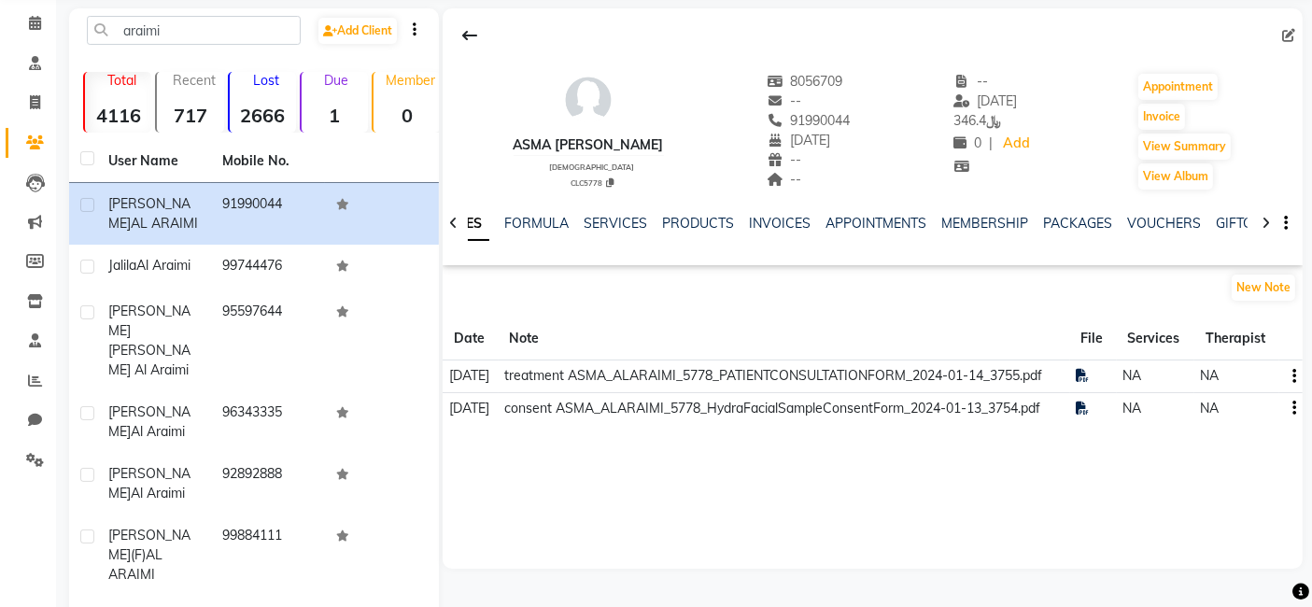
click at [782, 210] on div "NOTES FORMULA SERVICES PRODUCTS INVOICES APPOINTMENTS MEMBERSHIP PACKAGES VOUCH…" at bounding box center [873, 223] width 860 height 64
click at [773, 219] on link "INVOICES" at bounding box center [780, 223] width 62 height 17
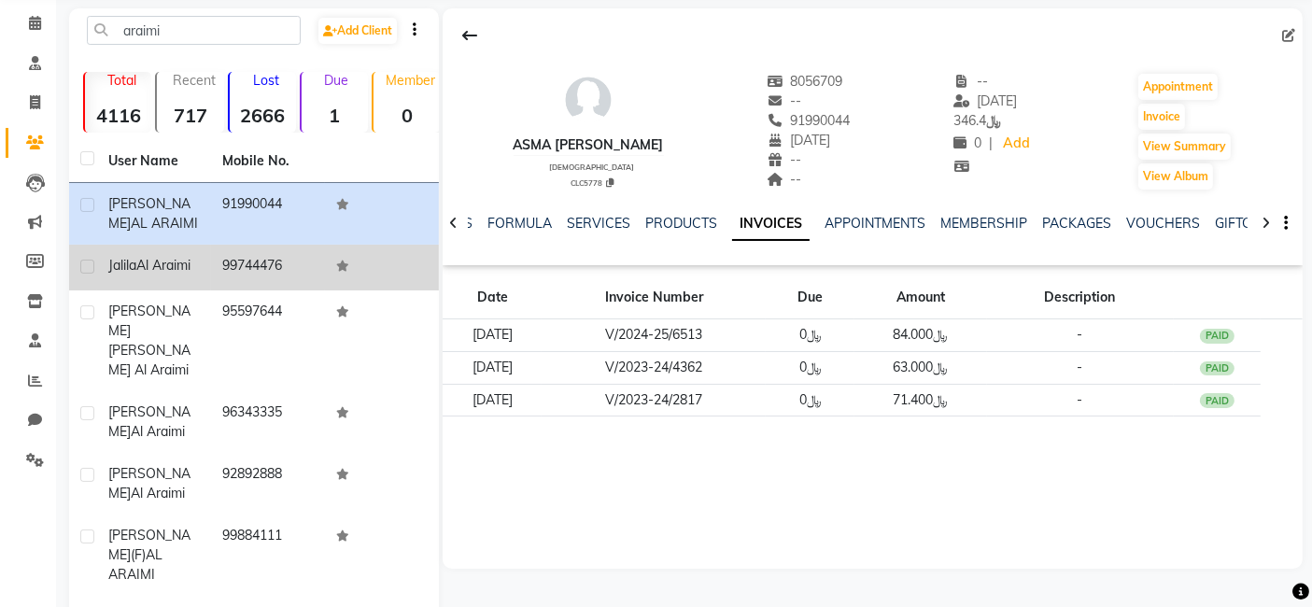
click at [237, 290] on td "99744476" at bounding box center [268, 268] width 114 height 46
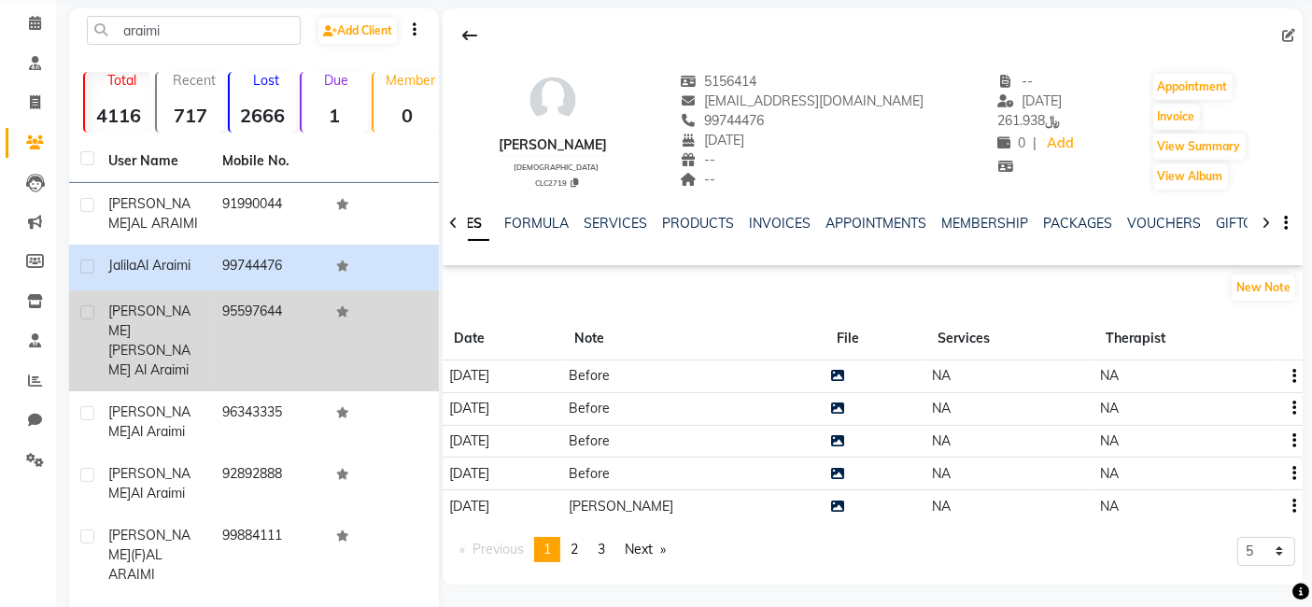
click at [229, 363] on td "95597644" at bounding box center [268, 340] width 114 height 101
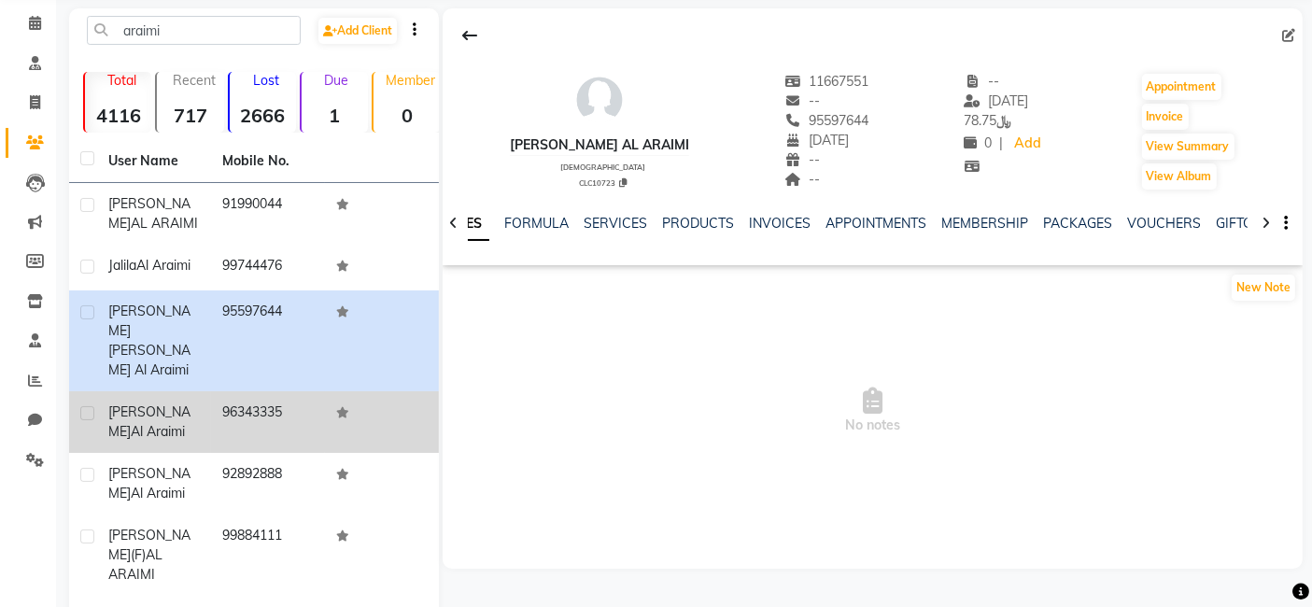
click at [213, 453] on td "96343335" at bounding box center [268, 422] width 114 height 62
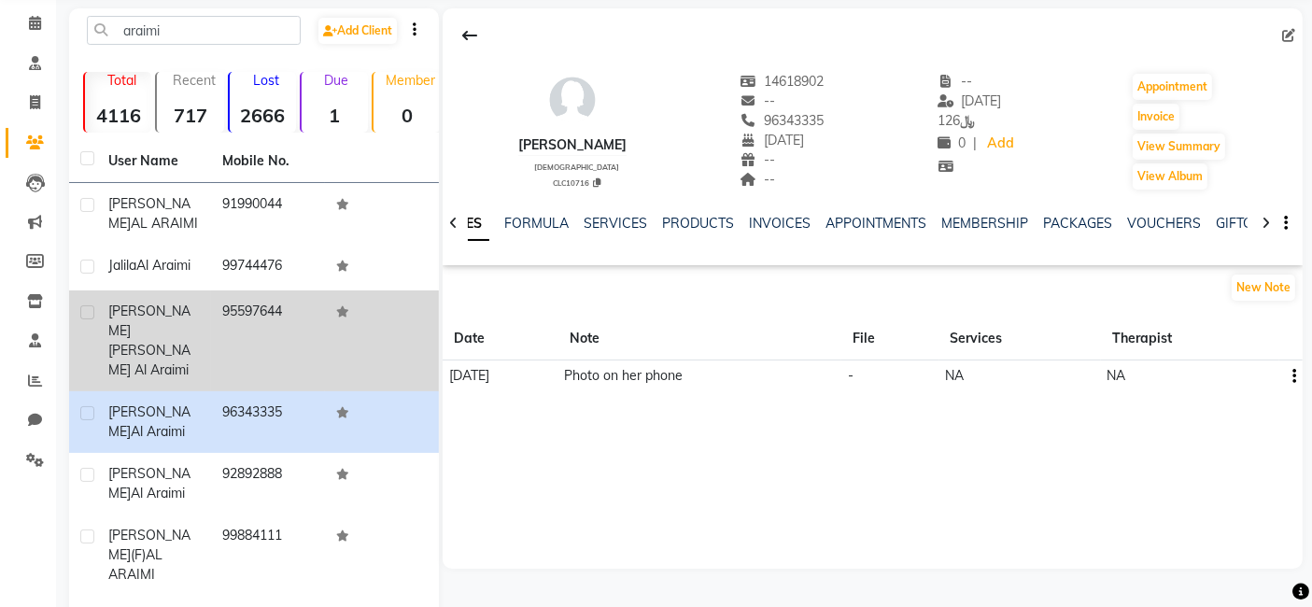
click at [211, 391] on td "95597644" at bounding box center [268, 340] width 114 height 101
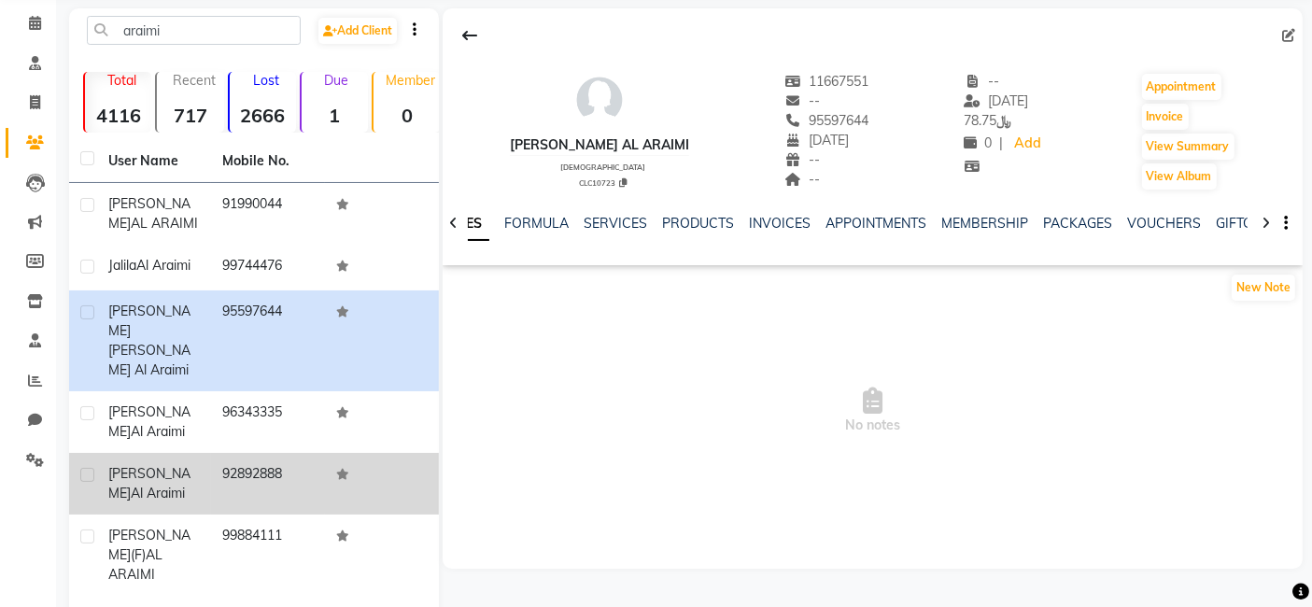
click at [194, 503] on div "[PERSON_NAME]" at bounding box center [154, 483] width 92 height 39
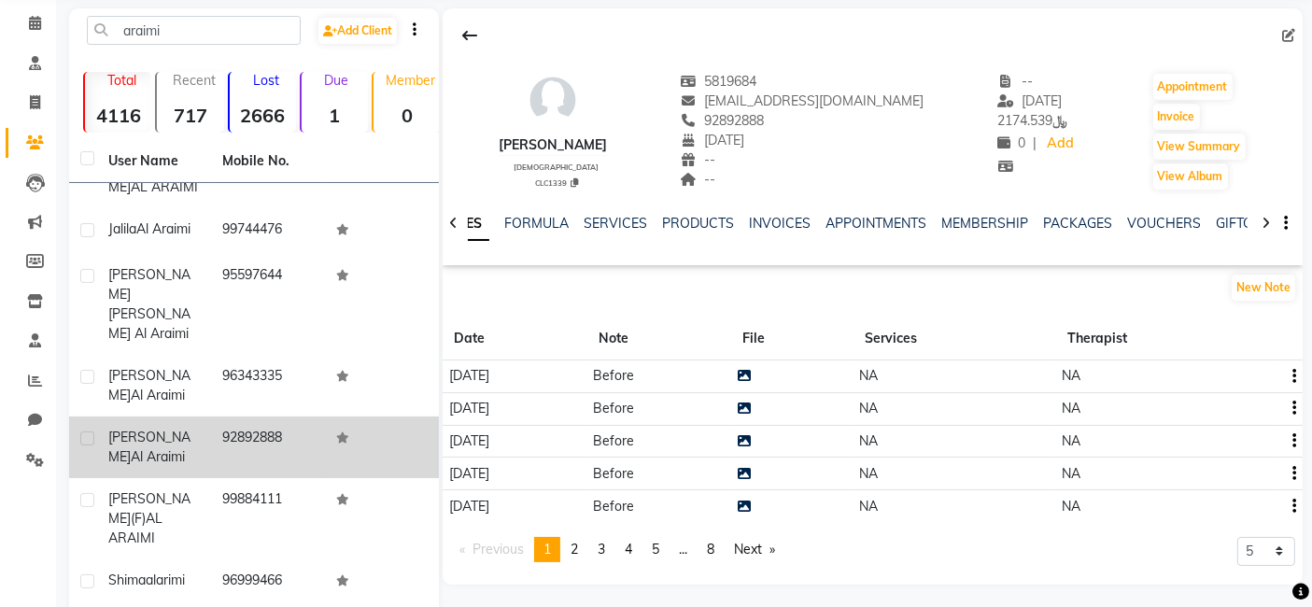
scroll to position [84, 0]
click at [194, 527] on div "[PERSON_NAME](F) AL ARAIMI" at bounding box center [154, 518] width 92 height 59
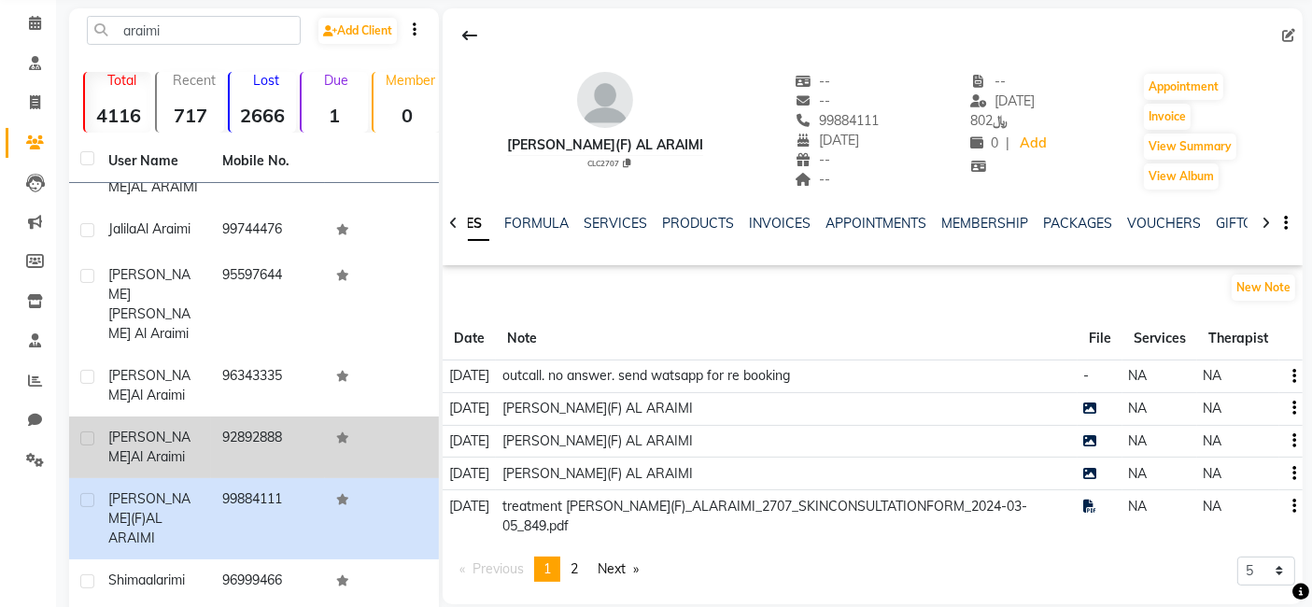
scroll to position [91, 0]
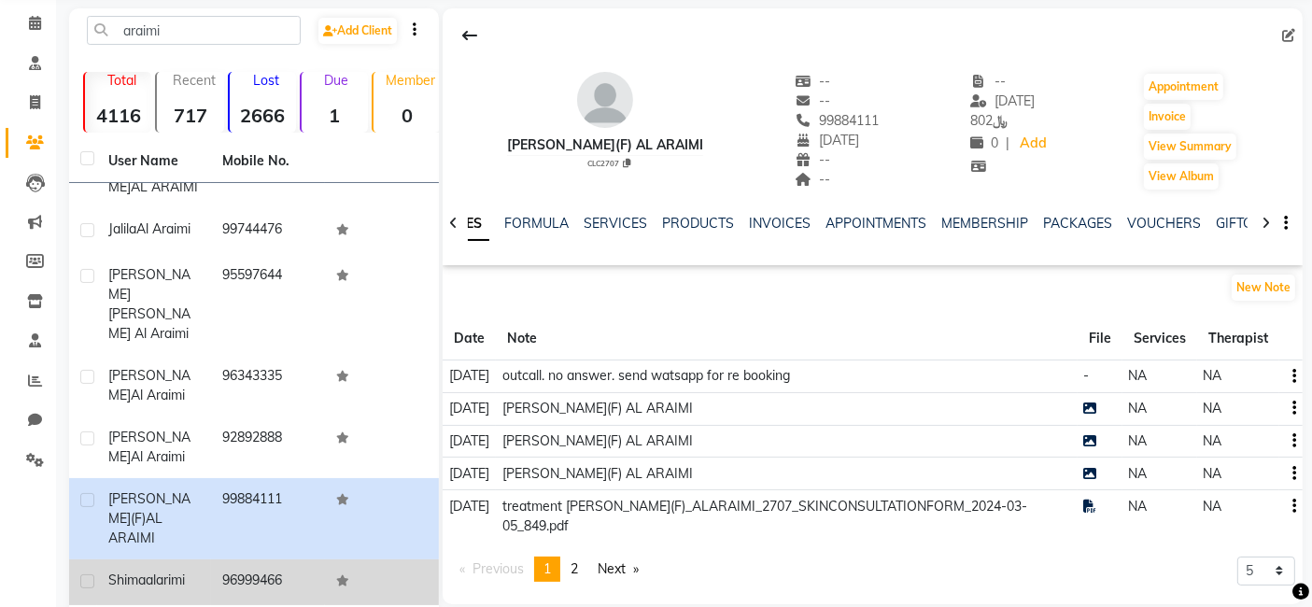
click at [200, 570] on td "shima alarimi" at bounding box center [154, 583] width 114 height 46
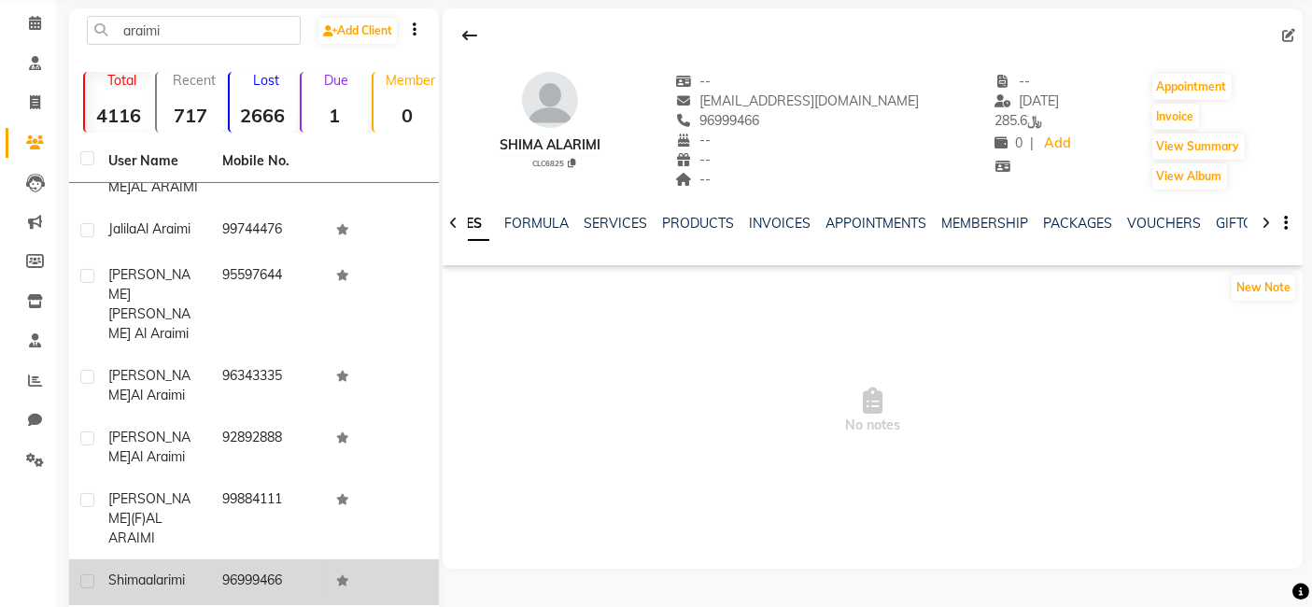
click at [200, 570] on td "shima alarimi" at bounding box center [154, 583] width 114 height 46
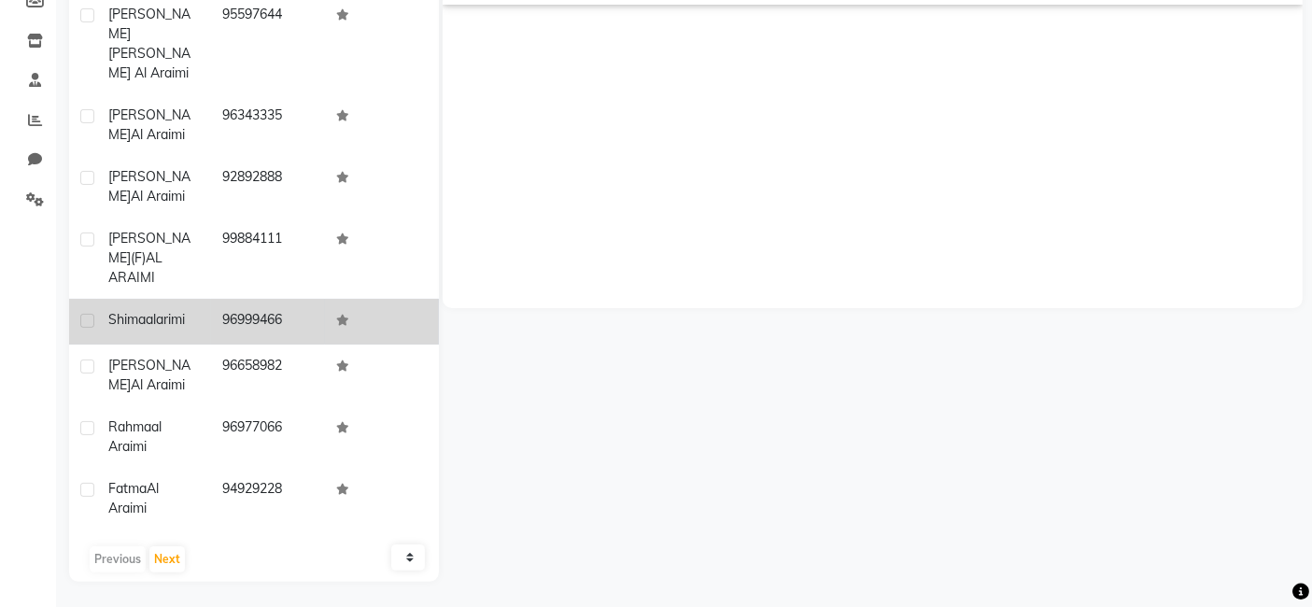
scroll to position [334, 0]
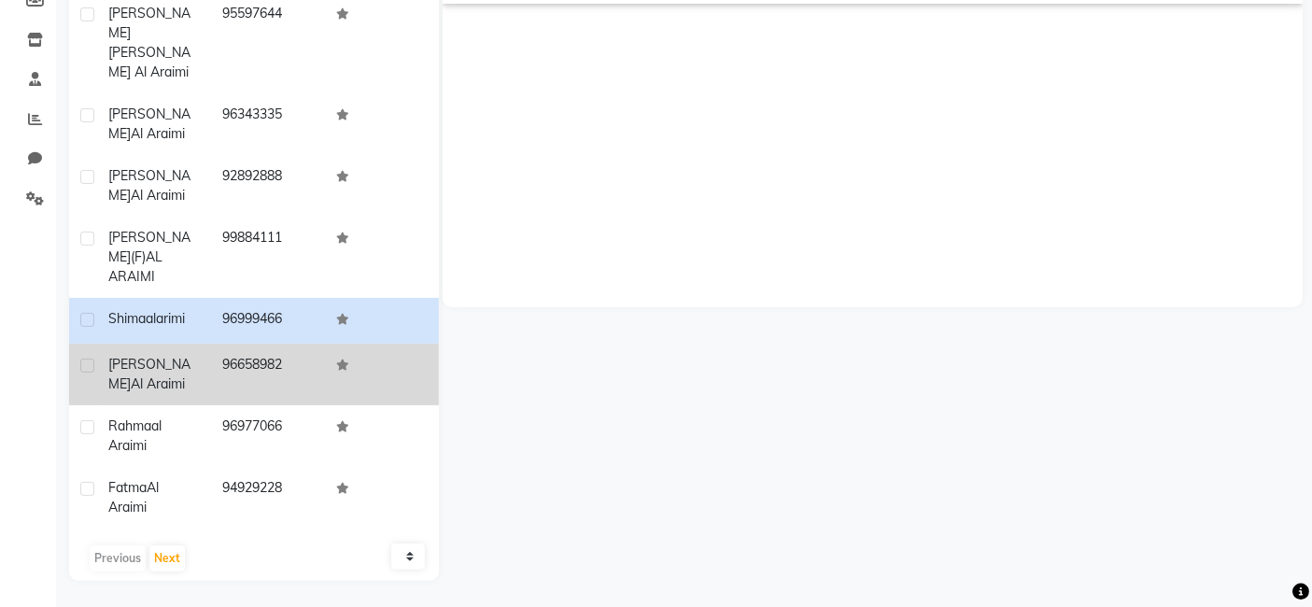
click at [216, 371] on td "96658982" at bounding box center [268, 375] width 114 height 62
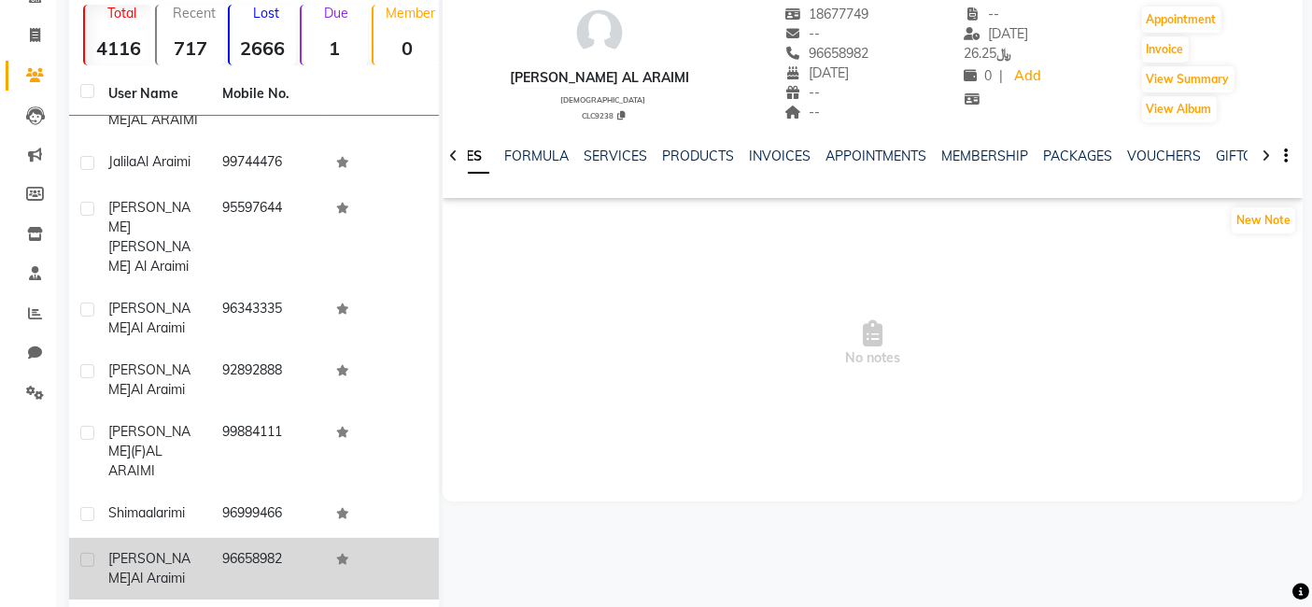
scroll to position [43, 0]
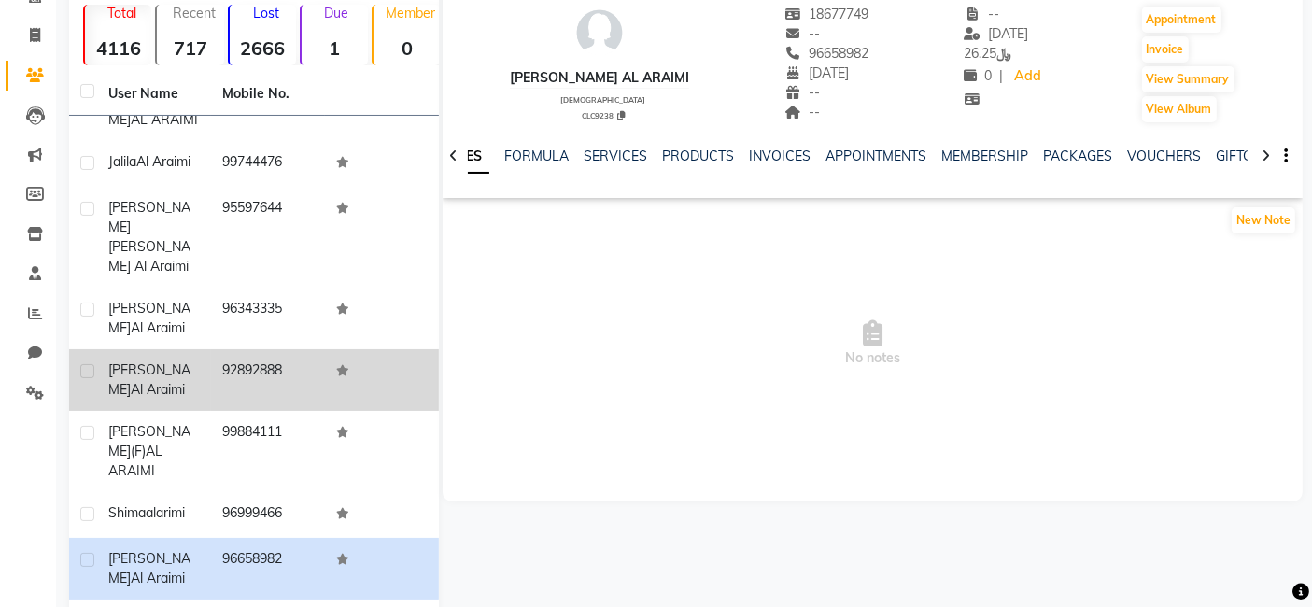
click at [199, 411] on td "[PERSON_NAME]" at bounding box center [154, 380] width 114 height 62
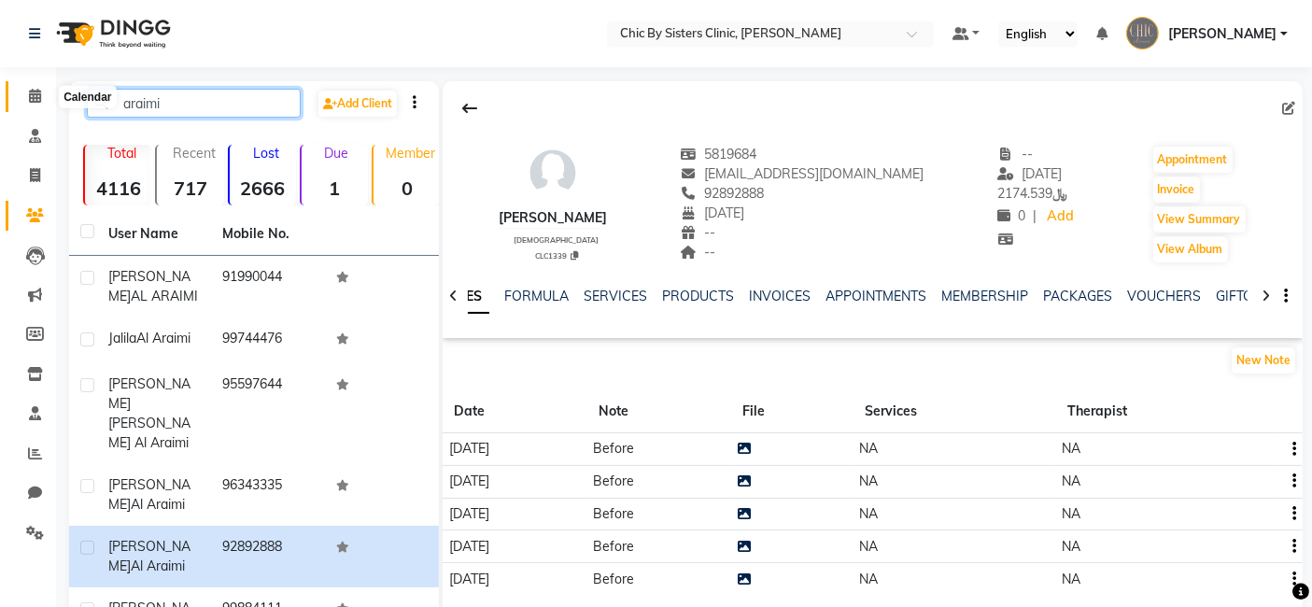
drag, startPoint x: 179, startPoint y: 105, endPoint x: 23, endPoint y: 86, distance: 157.1
click at [23, 86] on app-home "Select Location × Chic By Sisters Clinic, Al Sarooj Default Panel My Panel Engl…" at bounding box center [656, 471] width 1312 height 943
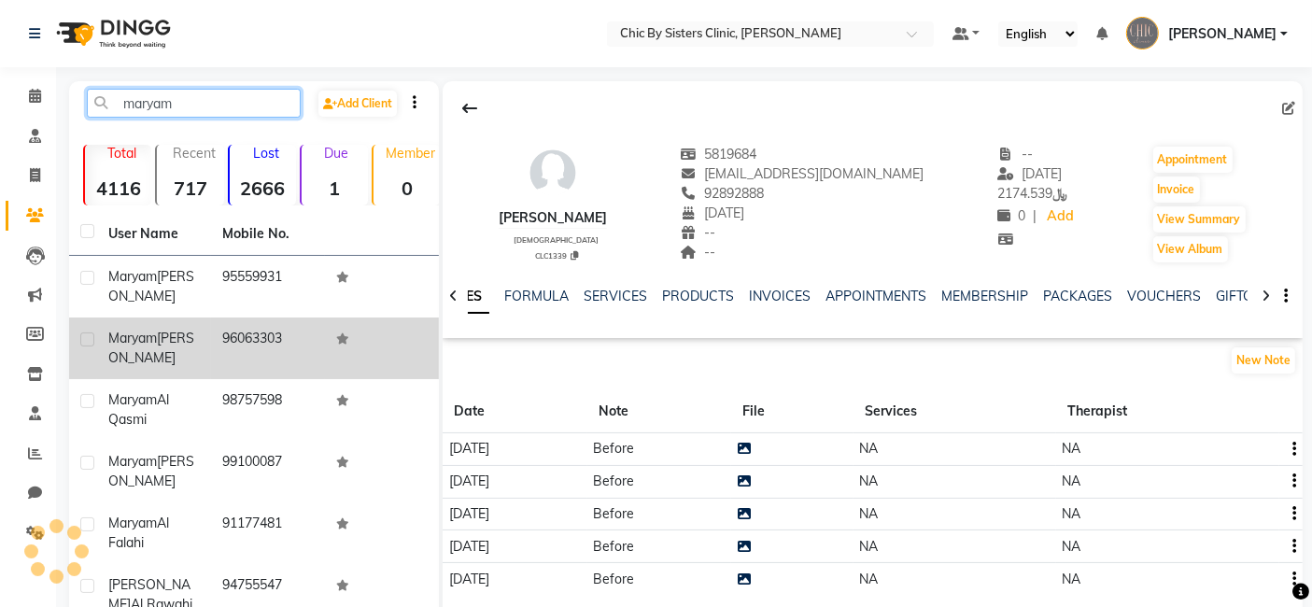
type input "maryam"
click at [153, 347] on div "[PERSON_NAME]" at bounding box center [154, 348] width 92 height 39
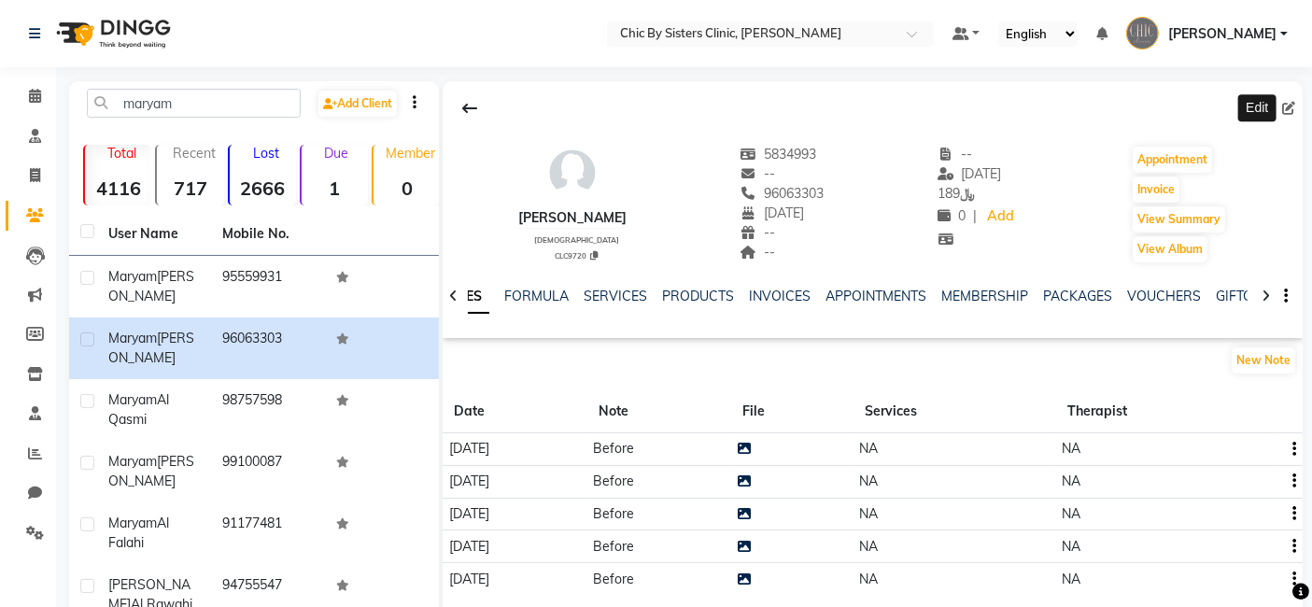
click at [1296, 103] on span at bounding box center [1292, 109] width 21 height 20
click at [1299, 108] on span at bounding box center [1292, 109] width 21 height 20
click at [1286, 109] on icon at bounding box center [1288, 108] width 13 height 13
select select "22"
select select "08"
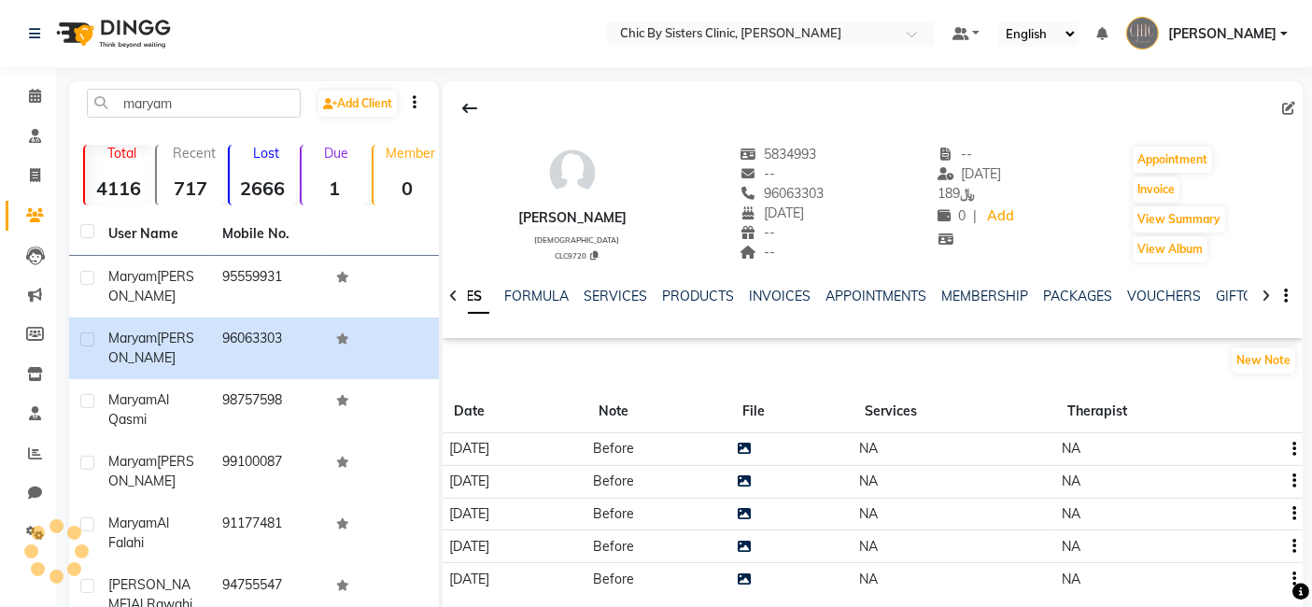
select select "1983"
select select "[DEMOGRAPHIC_DATA]"
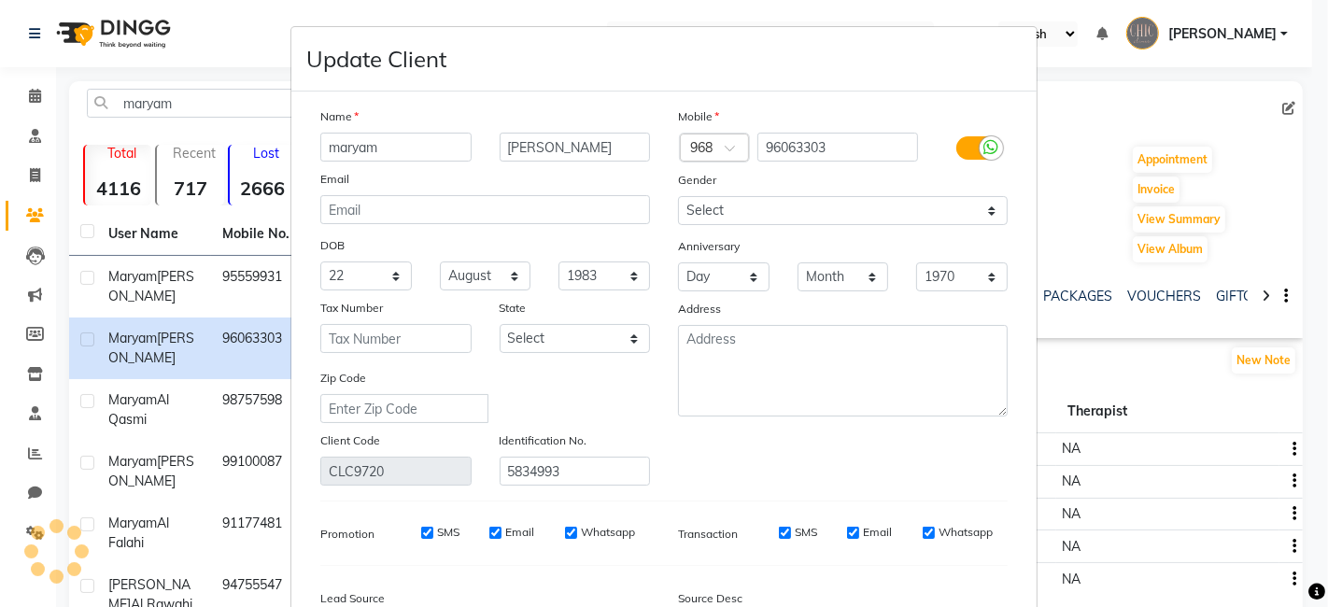
click at [329, 145] on input "maryam" at bounding box center [395, 147] width 151 height 29
type input "Maryam"
click at [500, 149] on input "[PERSON_NAME]" at bounding box center [575, 147] width 151 height 29
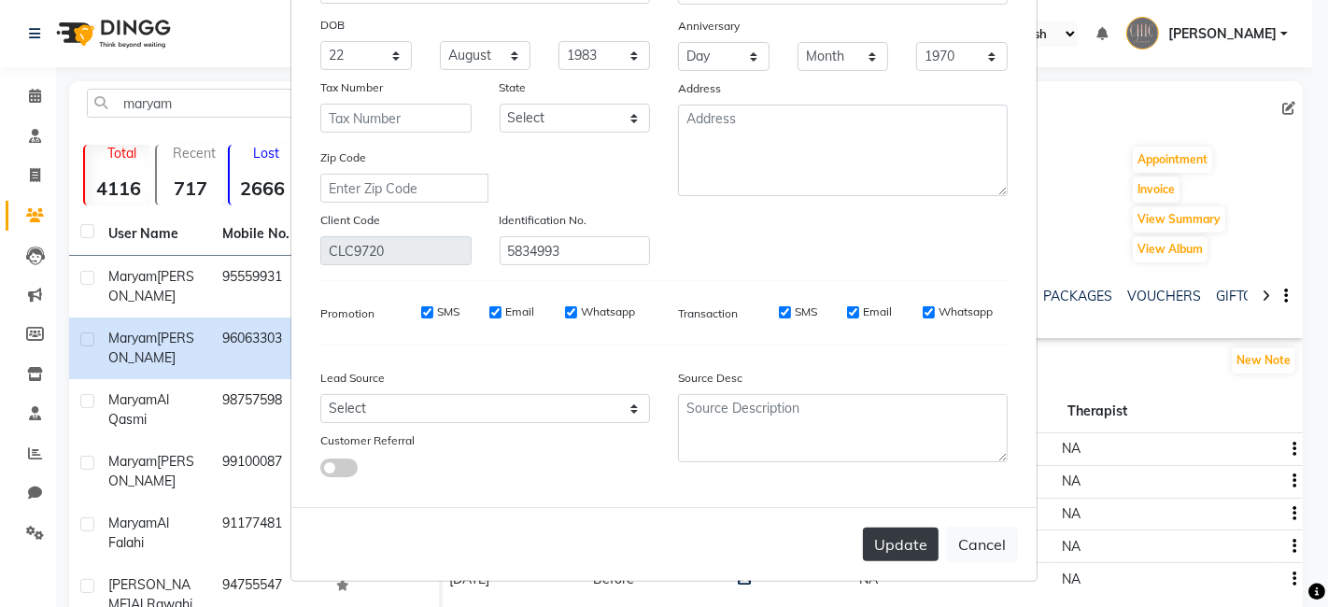
type input "[PERSON_NAME] said [PERSON_NAME]"
click at [873, 546] on button "Update" at bounding box center [901, 545] width 76 height 34
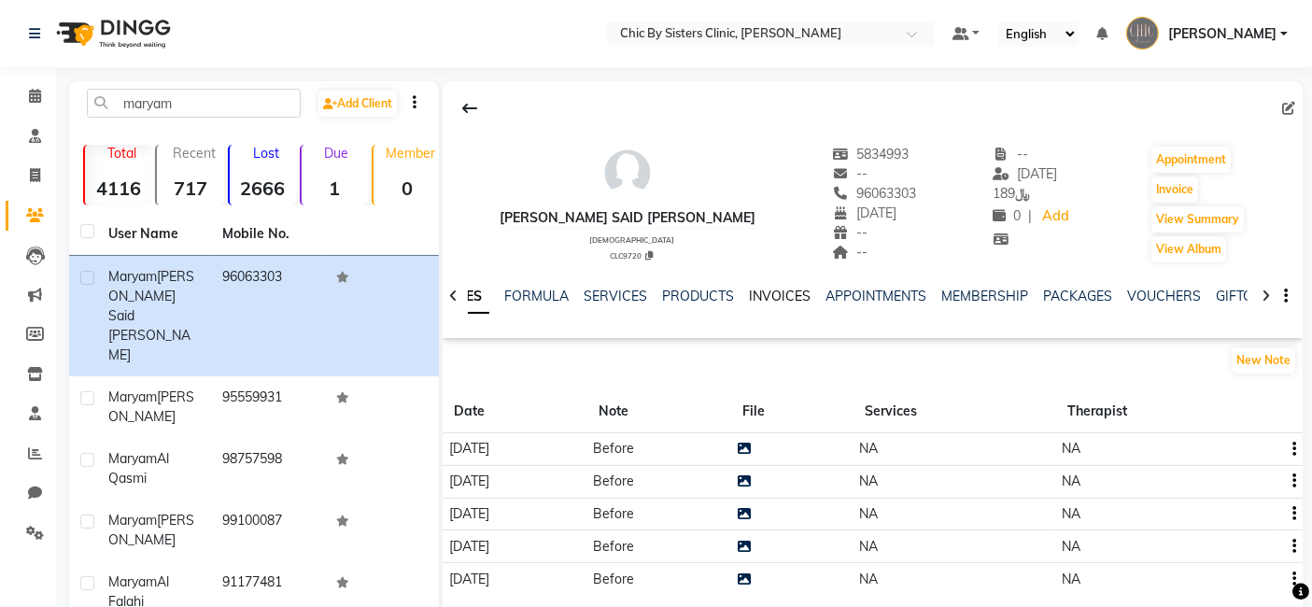
click at [771, 297] on link "INVOICES" at bounding box center [780, 296] width 62 height 17
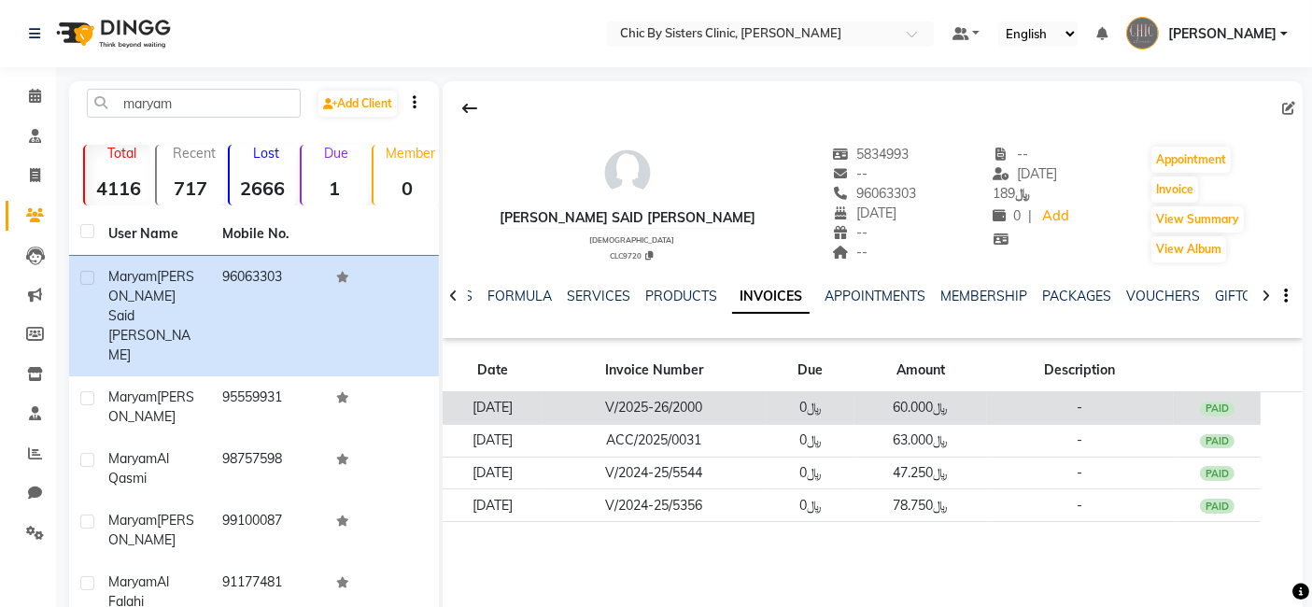
click at [710, 408] on td "V/2025-26/2000" at bounding box center [654, 408] width 224 height 33
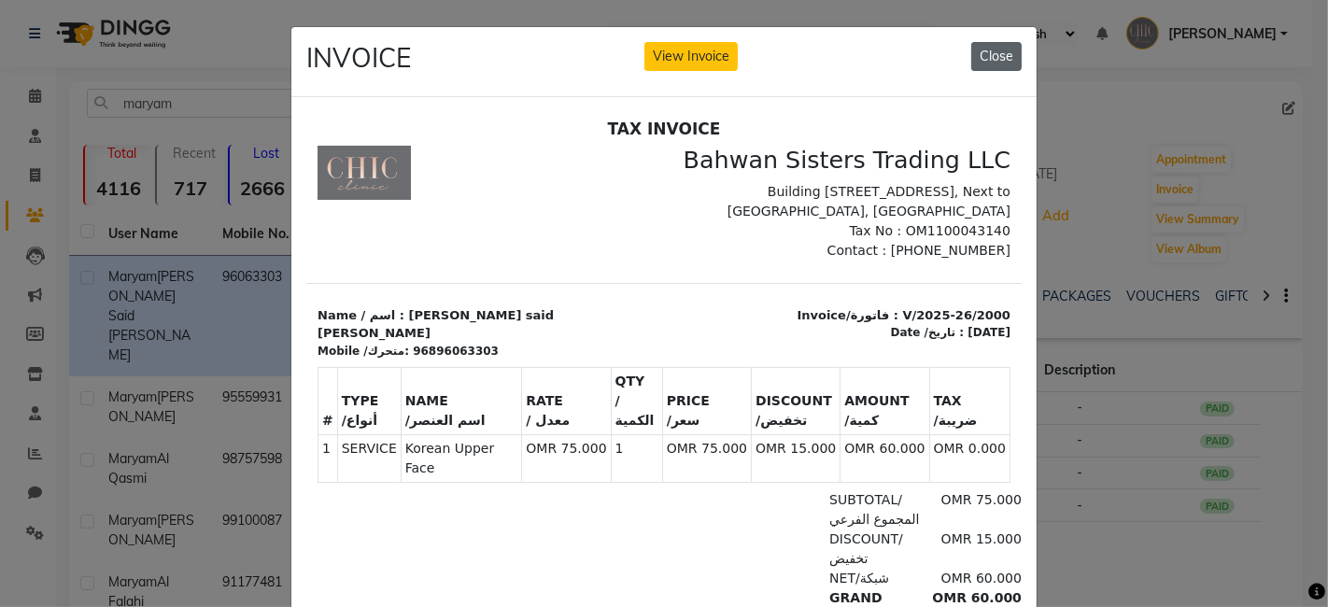
click at [987, 57] on button "Close" at bounding box center [996, 56] width 50 height 29
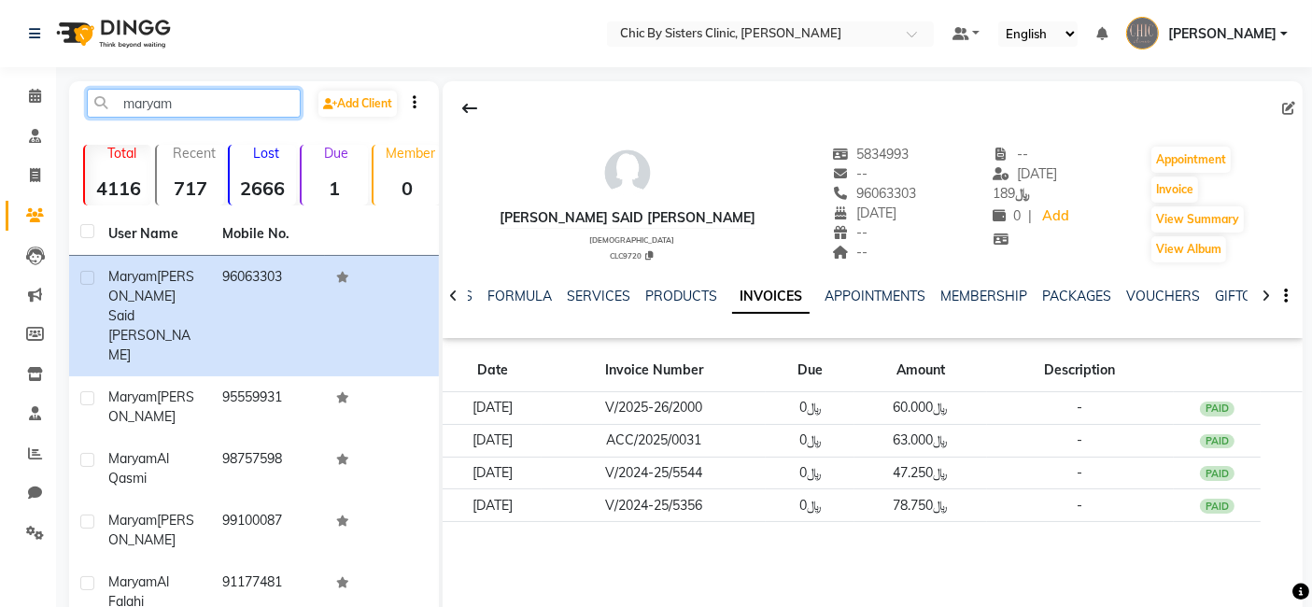
drag, startPoint x: 182, startPoint y: 96, endPoint x: 58, endPoint y: 105, distance: 124.5
click at [58, 105] on main "maryam Add Client Total 4116 Recent 717 Lost 2666 Due 1 Member 0 User Name Mobi…" at bounding box center [684, 512] width 1256 height 862
paste input "96872323666"
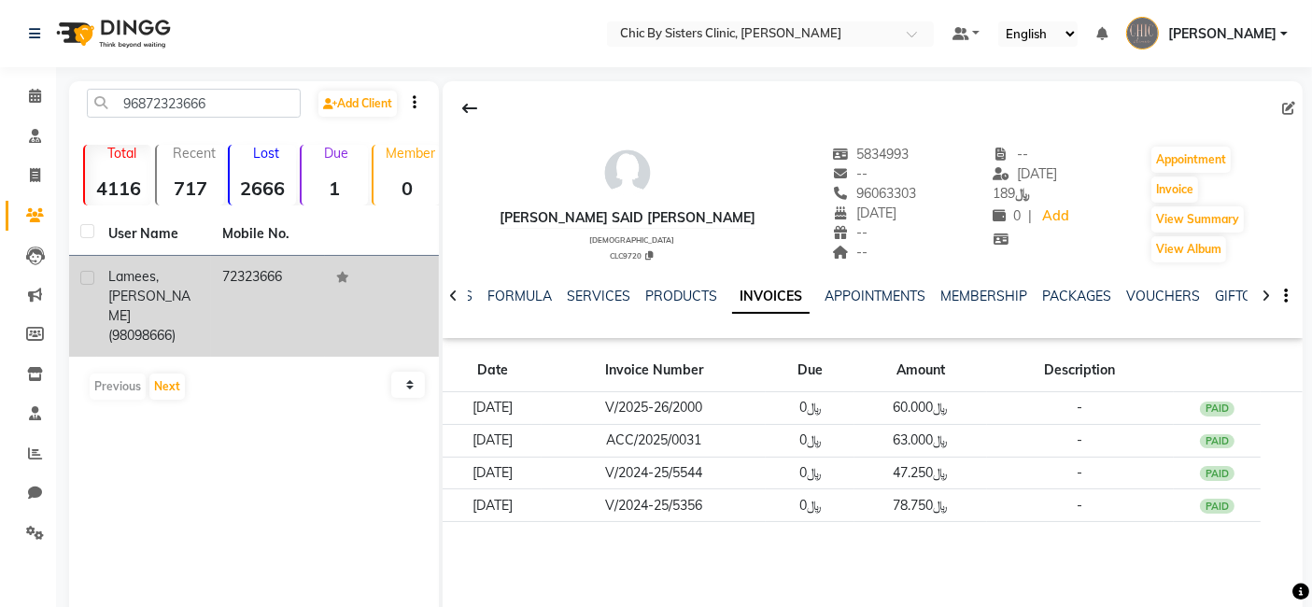
click at [138, 284] on span "Lamees," at bounding box center [133, 276] width 50 height 17
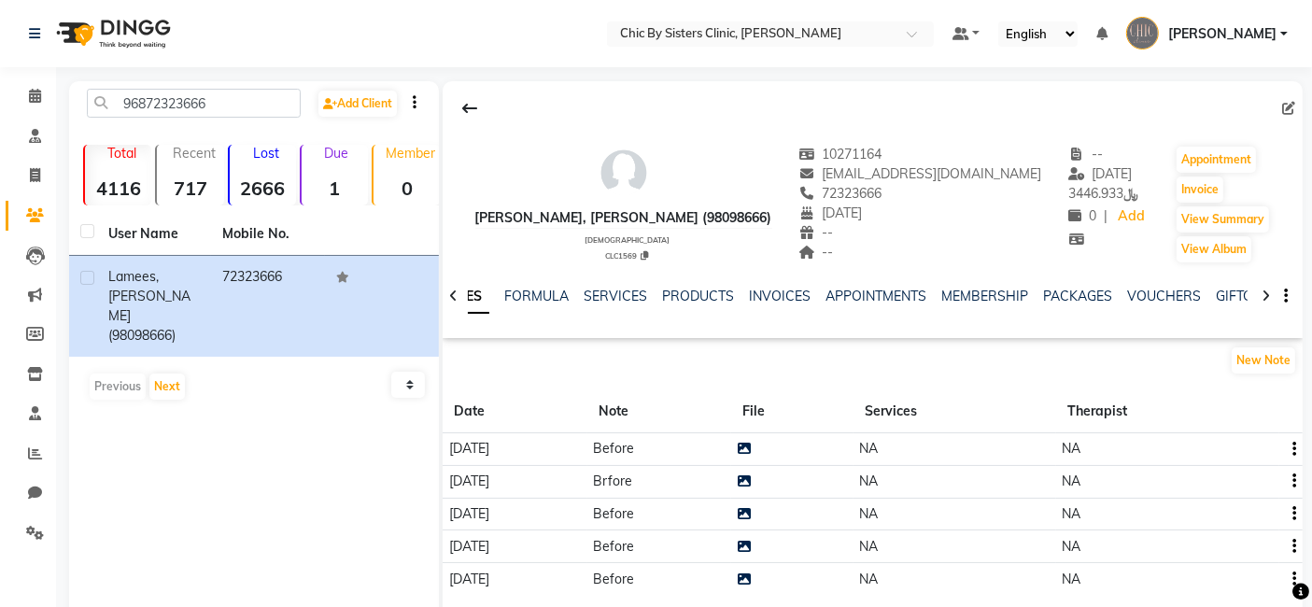
click at [676, 217] on div "[PERSON_NAME], [PERSON_NAME] (98098666)" at bounding box center [623, 218] width 297 height 20
click at [1286, 107] on icon at bounding box center [1288, 108] width 13 height 13
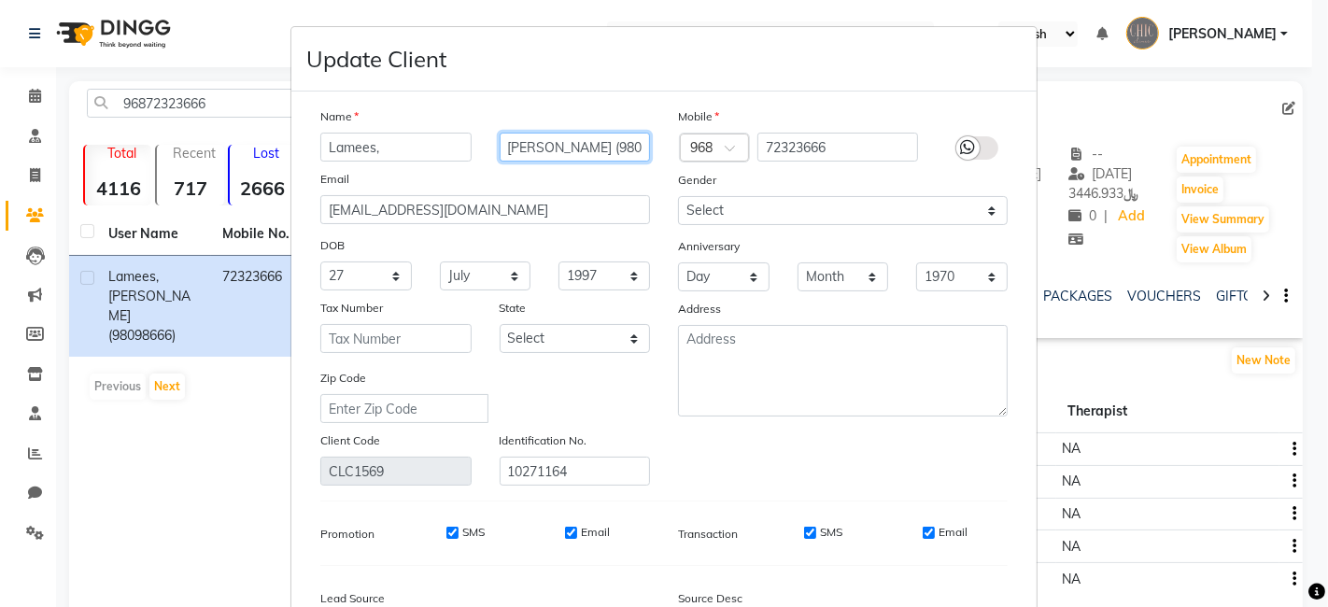
click at [500, 144] on input "[PERSON_NAME] (98098666)" at bounding box center [575, 147] width 151 height 29
click at [522, 144] on input "[PERSON_NAME] (98098666)" at bounding box center [575, 147] width 151 height 29
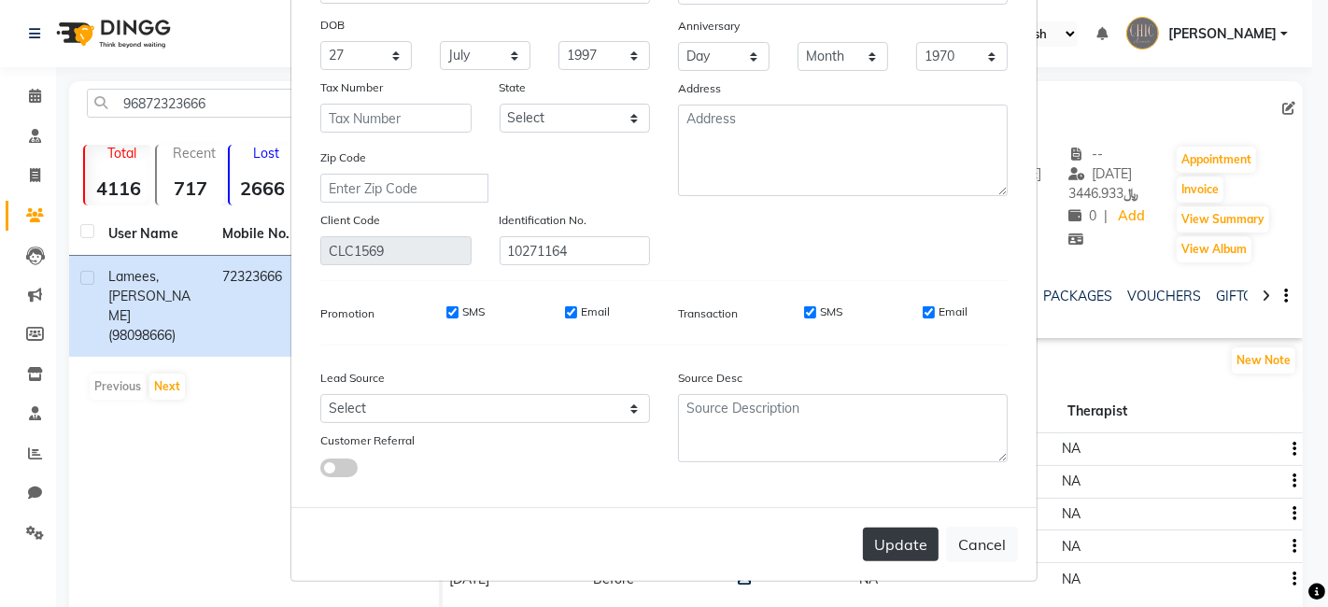
click at [896, 543] on button "Update" at bounding box center [901, 545] width 76 height 34
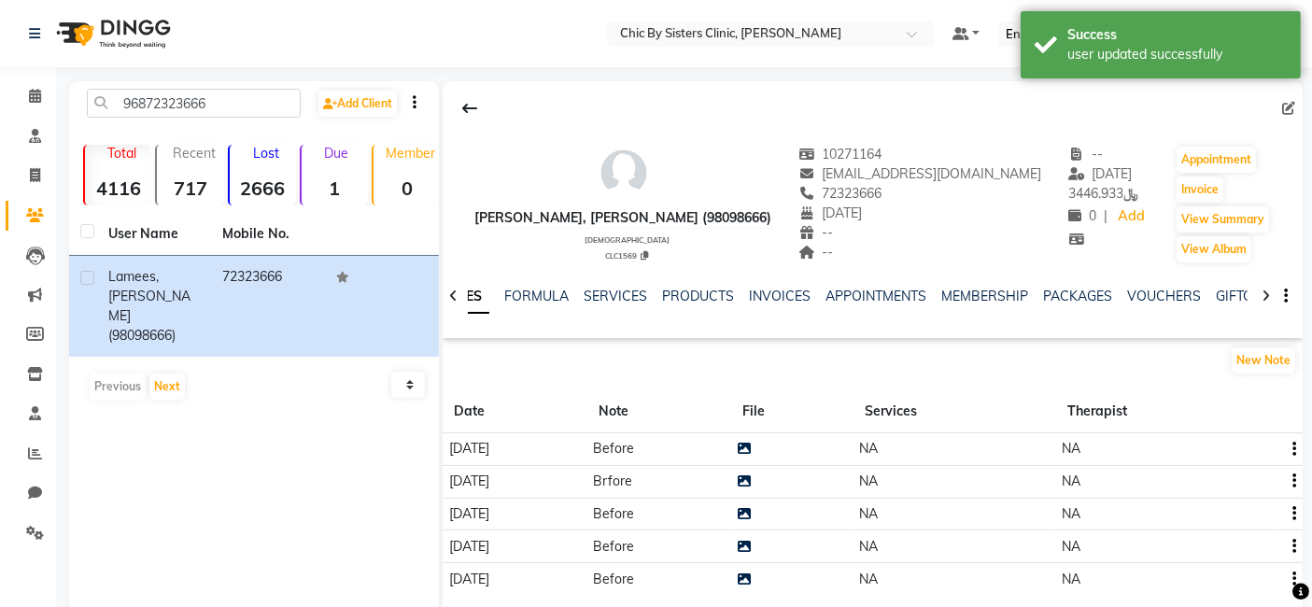
drag, startPoint x: 800, startPoint y: 217, endPoint x: 469, endPoint y: 205, distance: 330.9
click at [475, 205] on div "[PERSON_NAME], [PERSON_NAME] (98098666) [DEMOGRAPHIC_DATA] CLC1569" at bounding box center [623, 205] width 297 height 120
copy div "[PERSON_NAME], [PERSON_NAME]"
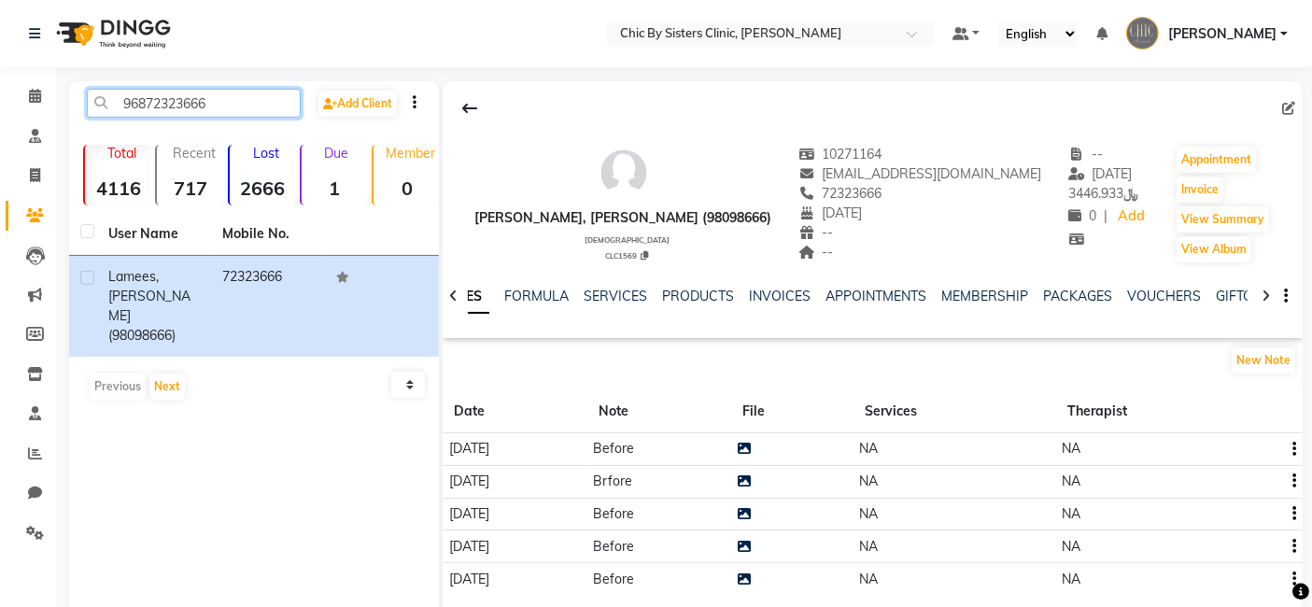
drag, startPoint x: 219, startPoint y: 107, endPoint x: 91, endPoint y: 110, distance: 128.0
click at [91, 110] on input "96872323666" at bounding box center [194, 103] width 214 height 29
paste input "90933693"
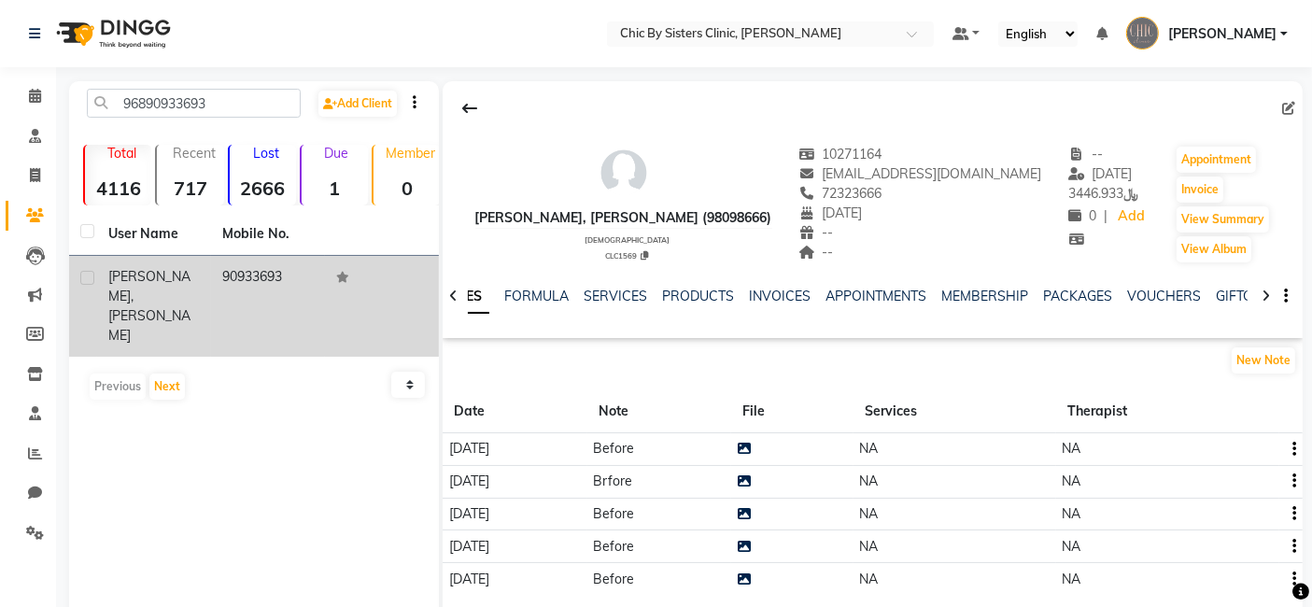
click at [187, 307] on span "[PERSON_NAME]" at bounding box center [149, 325] width 82 height 36
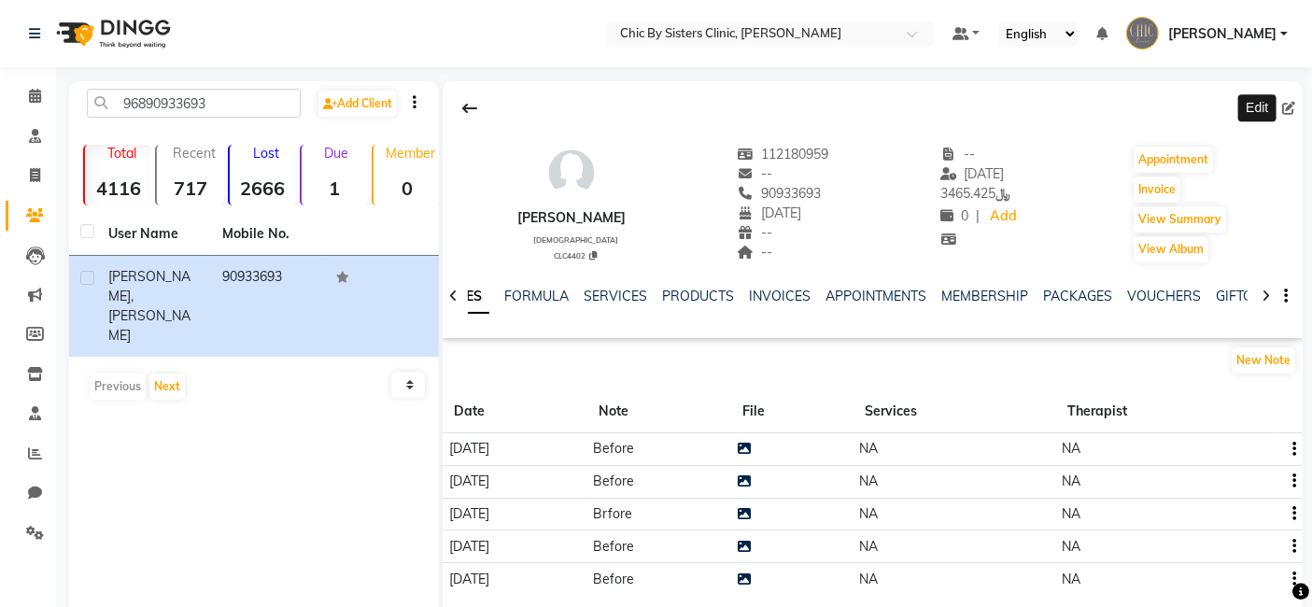
click at [1285, 107] on icon at bounding box center [1288, 108] width 13 height 13
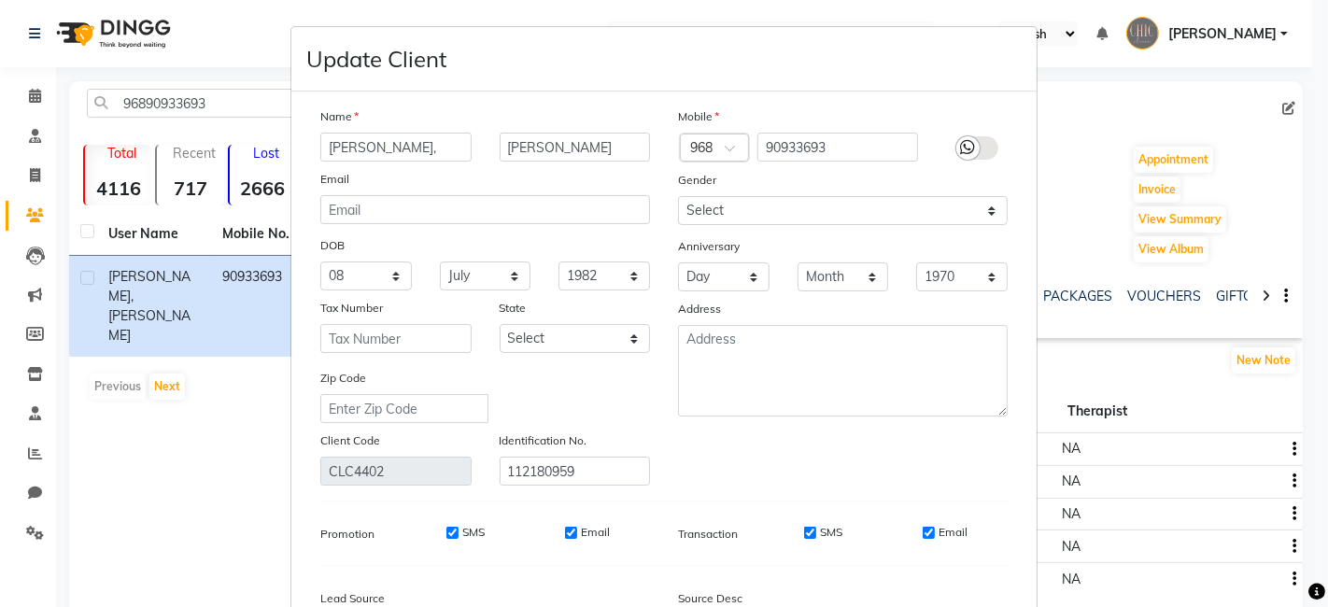
click at [392, 148] on input "[PERSON_NAME]," at bounding box center [395, 147] width 151 height 29
click at [500, 148] on input "[PERSON_NAME]" at bounding box center [575, 147] width 151 height 29
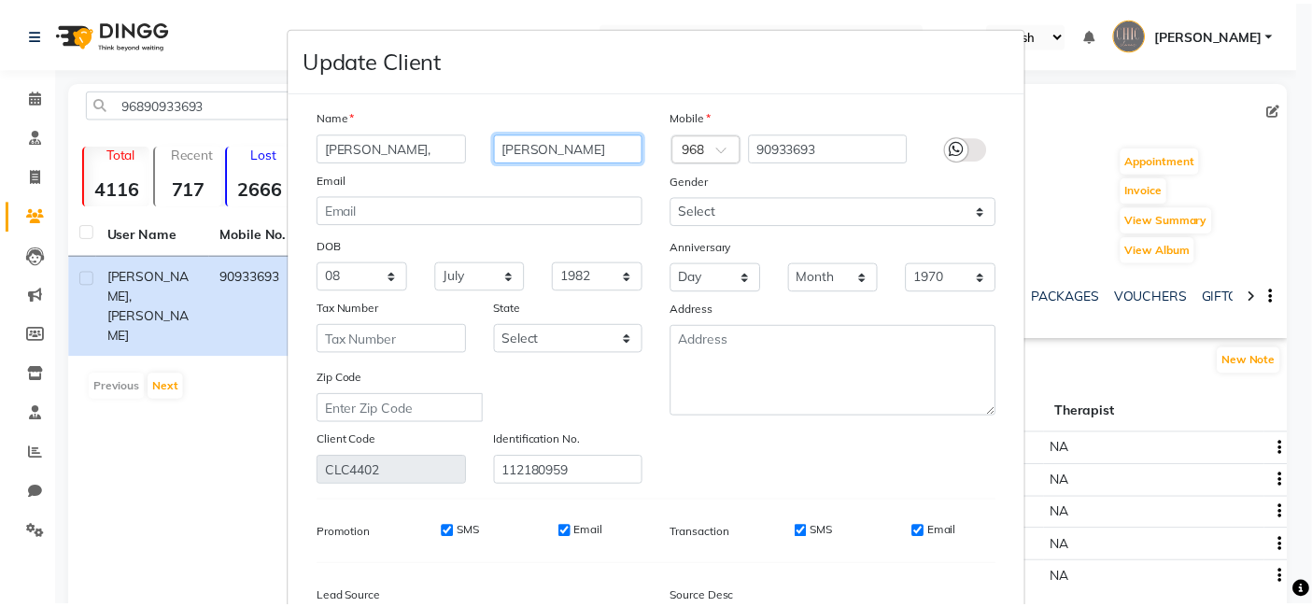
scroll to position [220, 0]
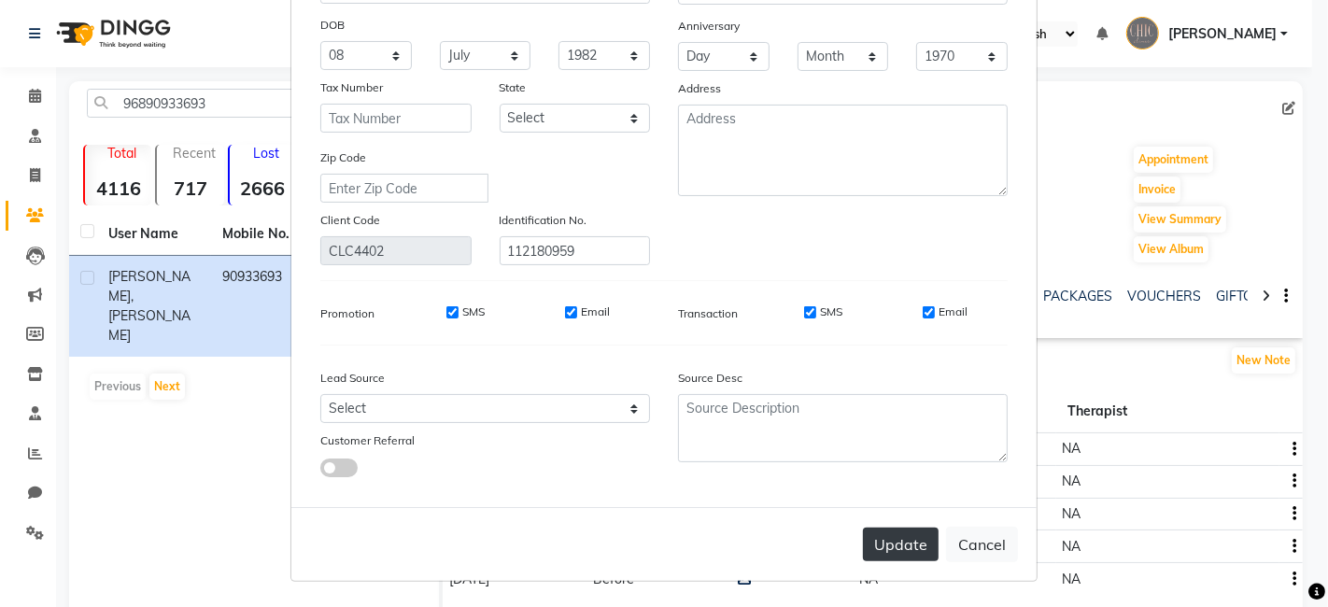
click at [878, 531] on button "Update" at bounding box center [901, 545] width 76 height 34
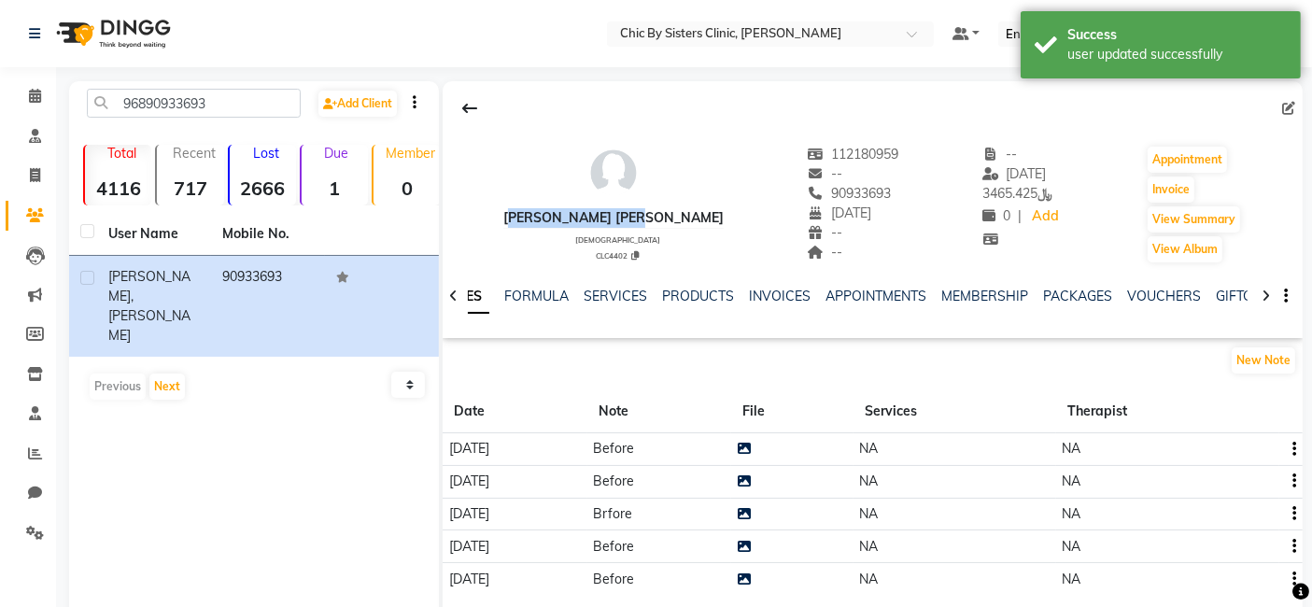
drag, startPoint x: 660, startPoint y: 220, endPoint x: 515, endPoint y: 215, distance: 145.8
click at [515, 215] on div "[PERSON_NAME] [PERSON_NAME] [DEMOGRAPHIC_DATA] CLC4402 112180959 -- 90933693 [D…" at bounding box center [873, 195] width 860 height 138
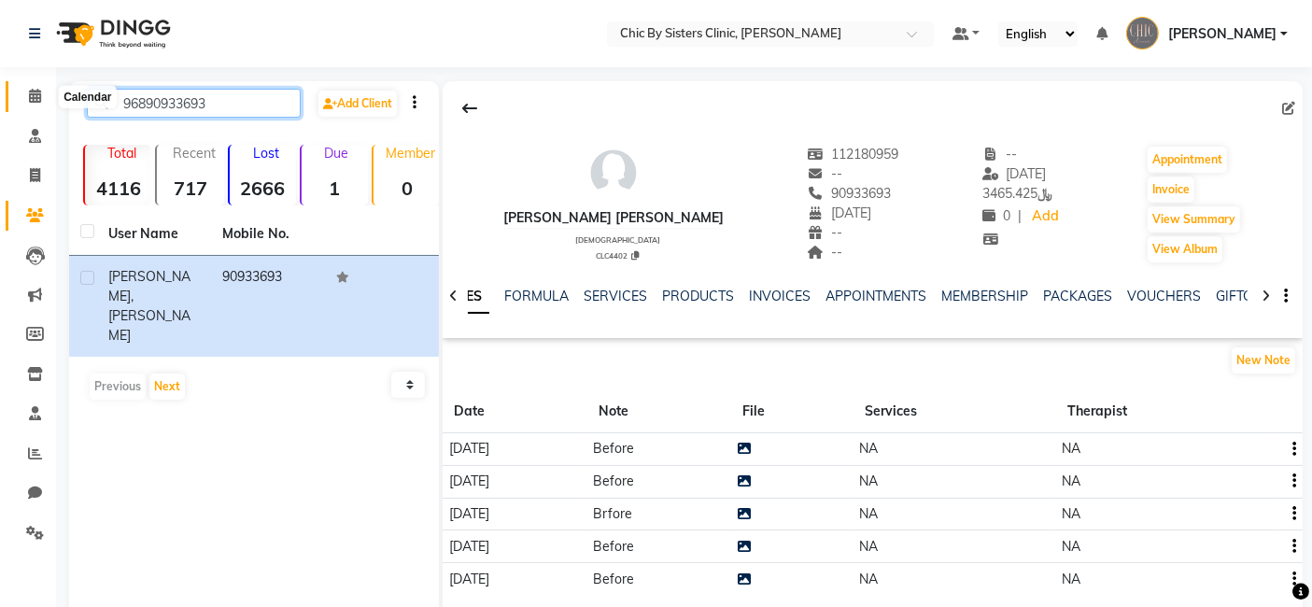
drag, startPoint x: 234, startPoint y: 103, endPoint x: 47, endPoint y: 98, distance: 187.8
click at [47, 98] on app-home "Select Location × Chic By Sisters Clinic, Al Sarooj Default Panel My Panel Engl…" at bounding box center [656, 343] width 1312 height 686
paste input "6789388"
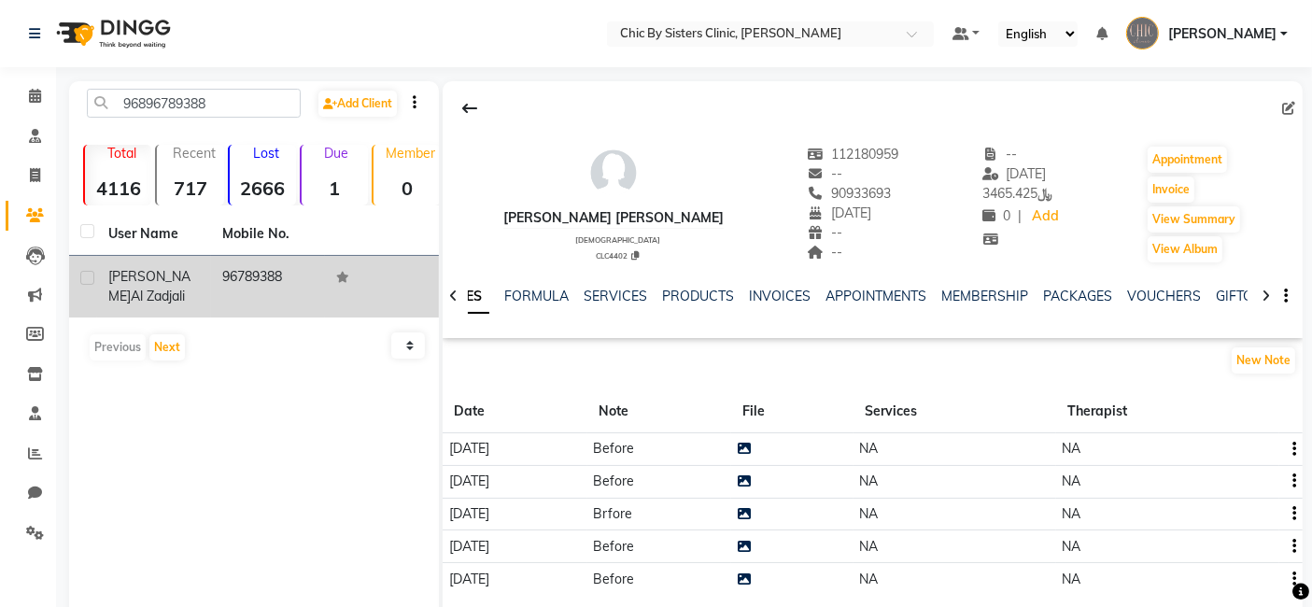
click at [141, 286] on div "[PERSON_NAME] Al zadjali" at bounding box center [154, 286] width 92 height 39
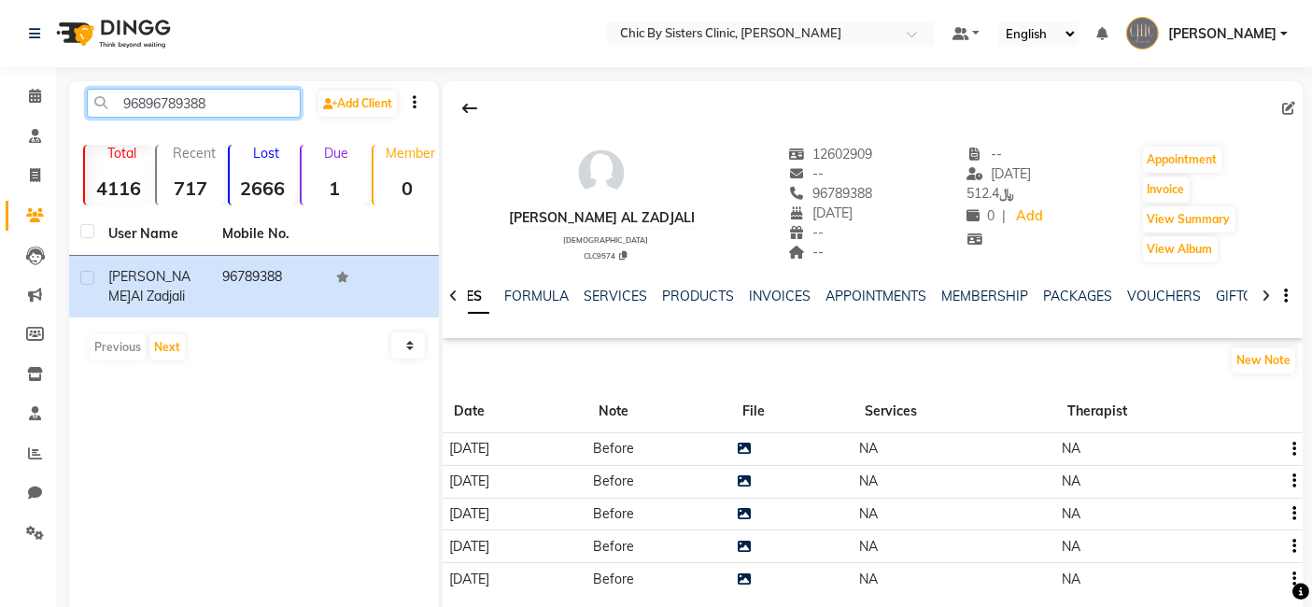
drag, startPoint x: 232, startPoint y: 100, endPoint x: 12, endPoint y: 71, distance: 221.4
click at [12, 71] on app-home "Select Location × Chic By Sisters Clinic, Al Sarooj Default Panel My Panel Engl…" at bounding box center [656, 343] width 1312 height 686
paste input "5713744"
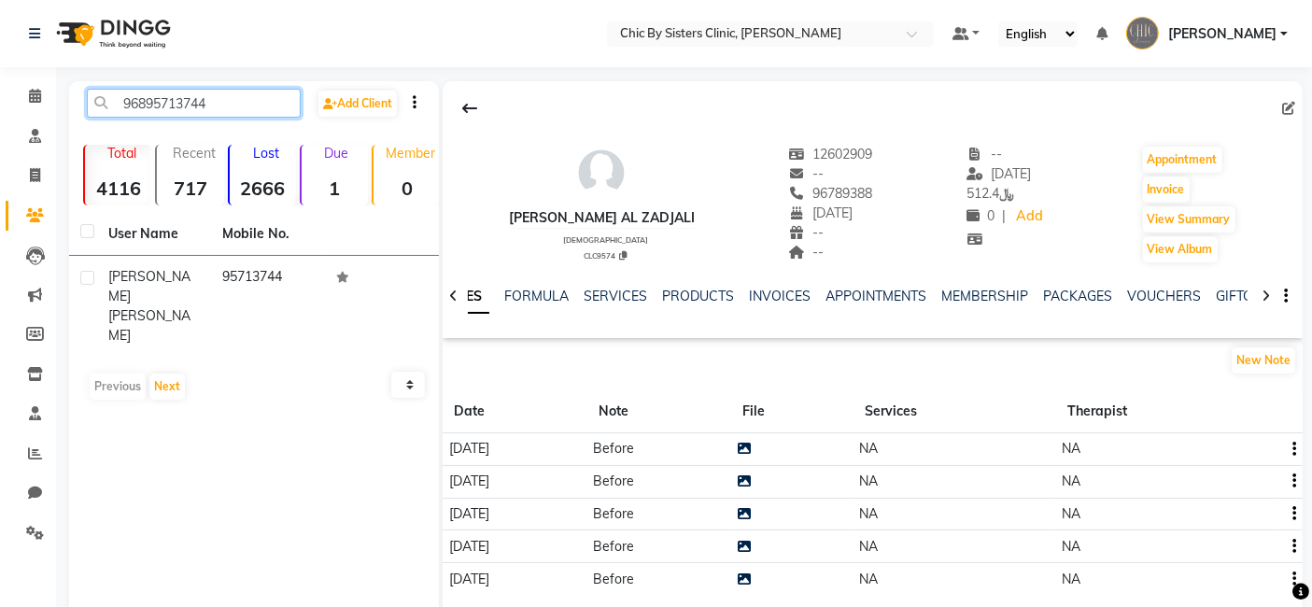
drag, startPoint x: 224, startPoint y: 103, endPoint x: 78, endPoint y: 97, distance: 146.8
click at [78, 97] on div "96895713744" at bounding box center [194, 103] width 242 height 29
paste input "3234959"
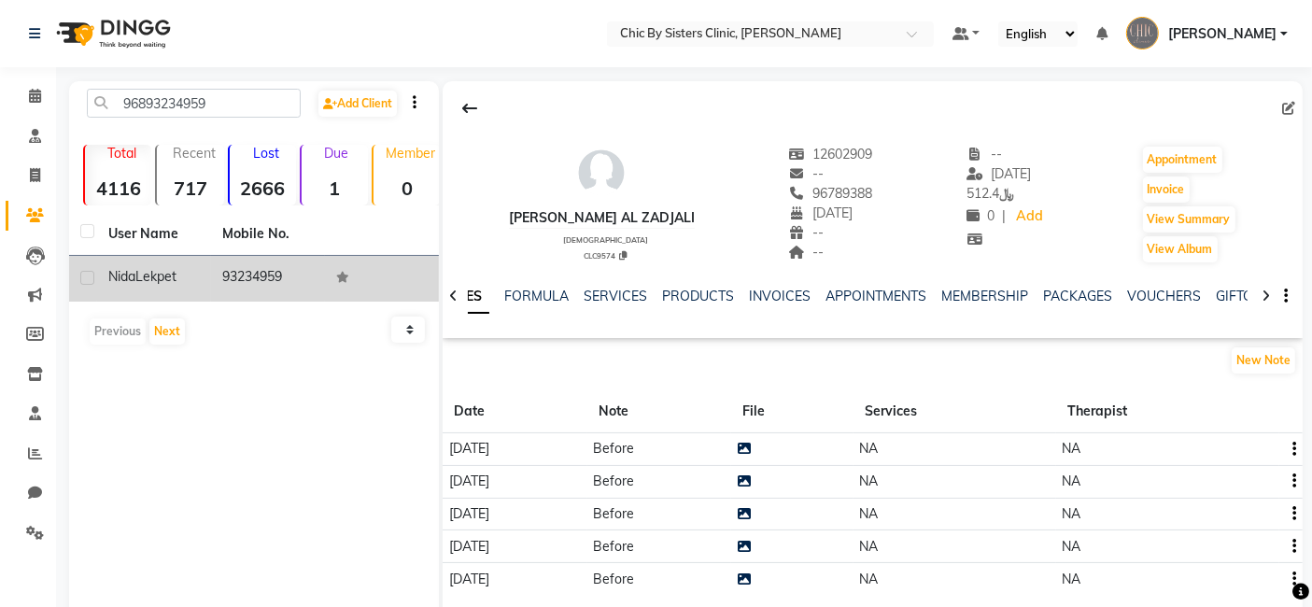
click at [160, 278] on span "Lekpet" at bounding box center [155, 276] width 41 height 17
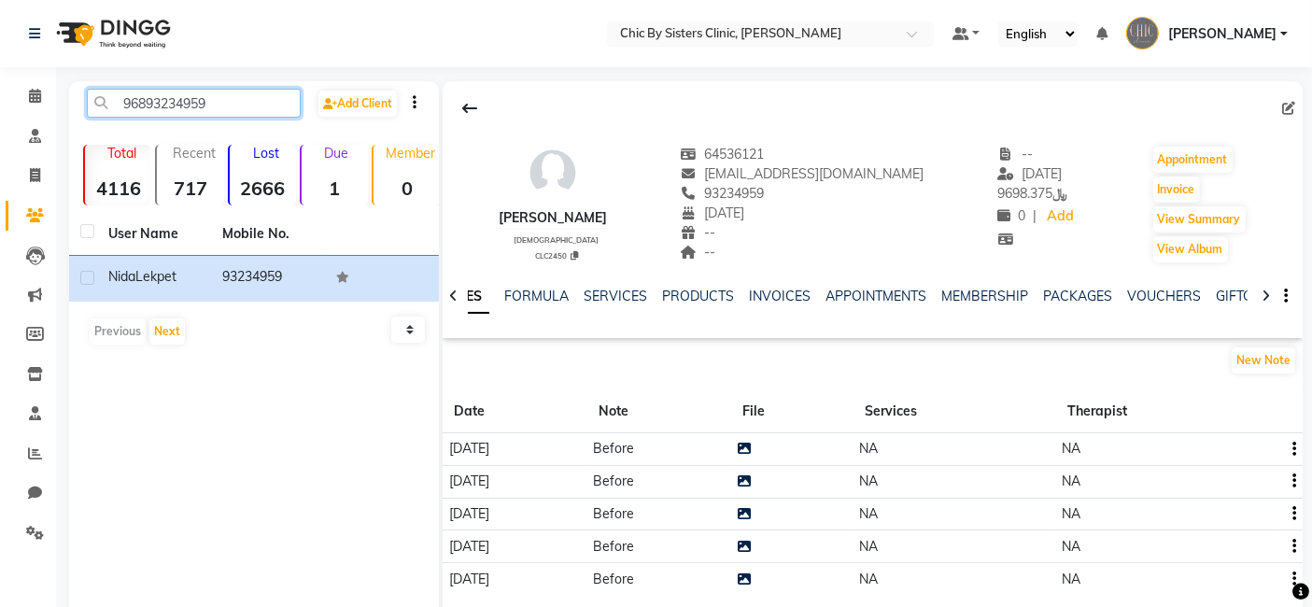
drag, startPoint x: 242, startPoint y: 100, endPoint x: 112, endPoint y: 104, distance: 129.9
click at [112, 104] on input "96893234959" at bounding box center [194, 103] width 214 height 29
paste input "9000090"
